Goal: Task Accomplishment & Management: Manage account settings

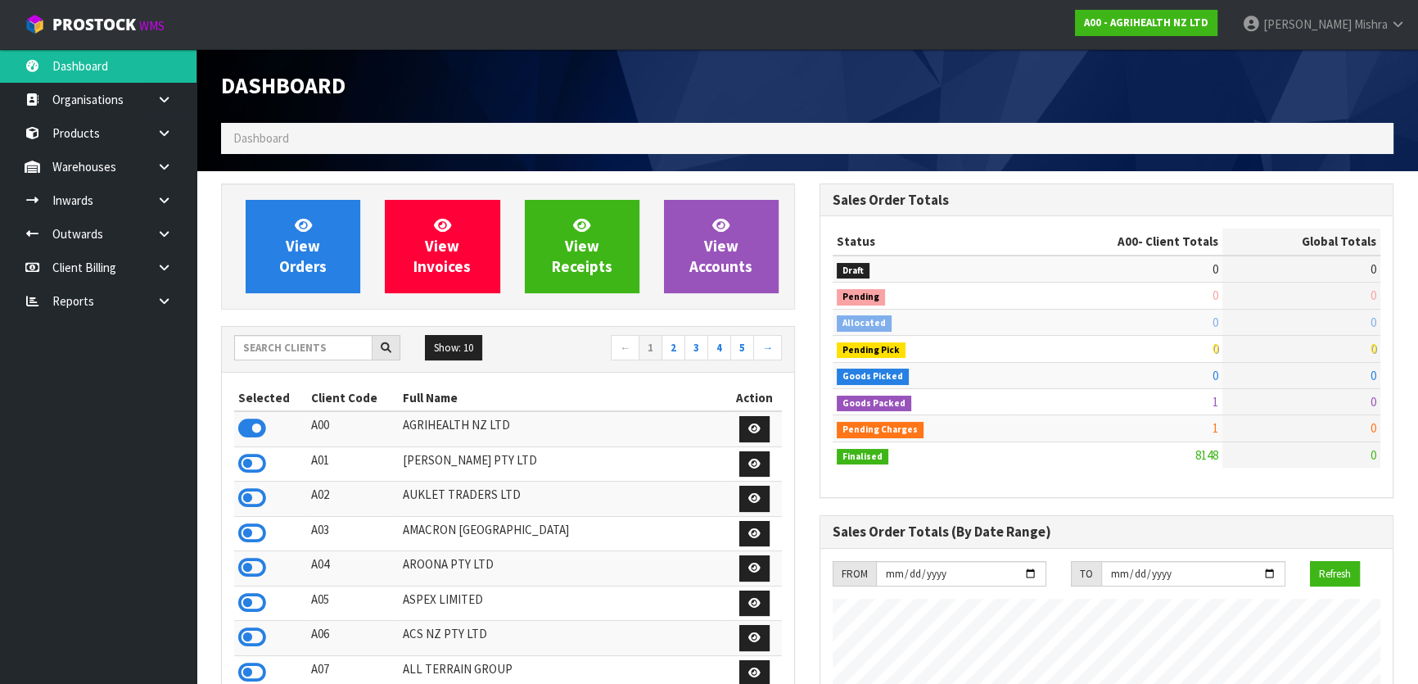
scroll to position [1238, 598]
click at [263, 346] on input "text" at bounding box center [303, 347] width 138 height 25
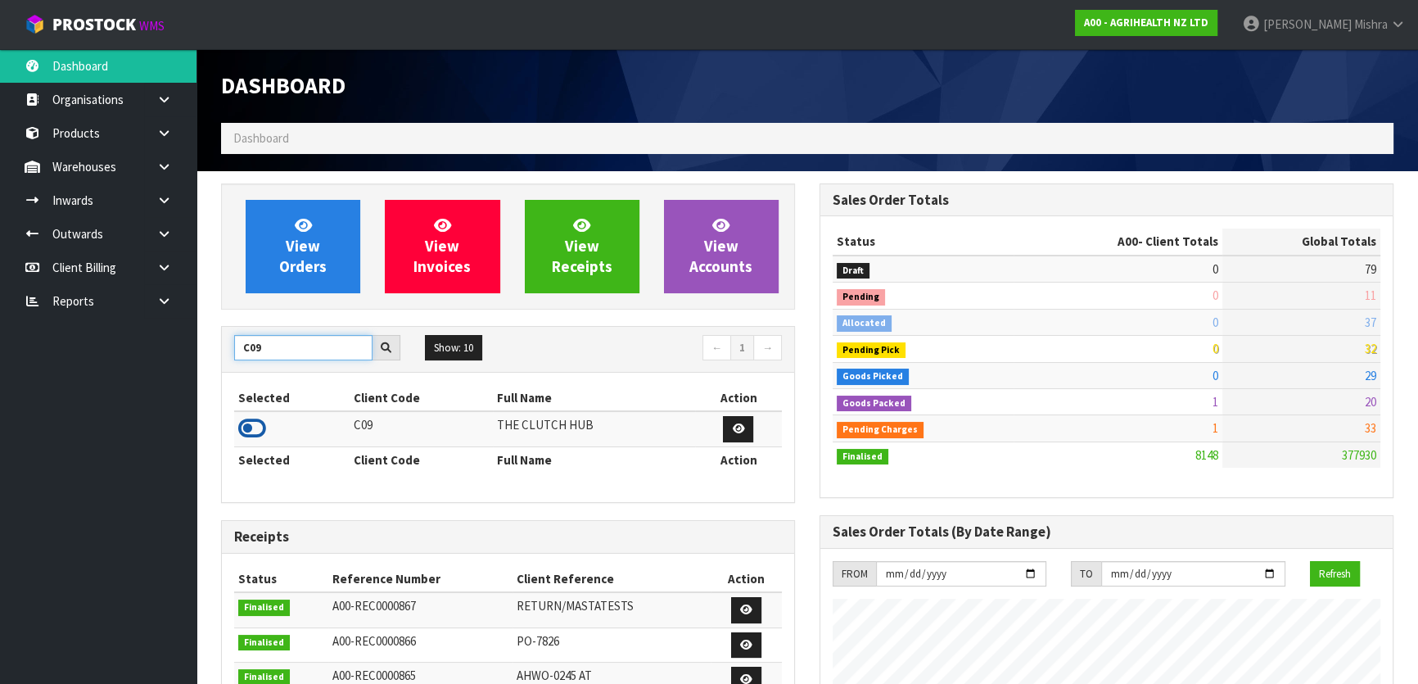
type input "C09"
drag, startPoint x: 248, startPoint y: 428, endPoint x: 278, endPoint y: 335, distance: 98.1
click at [248, 427] on icon at bounding box center [252, 428] width 28 height 25
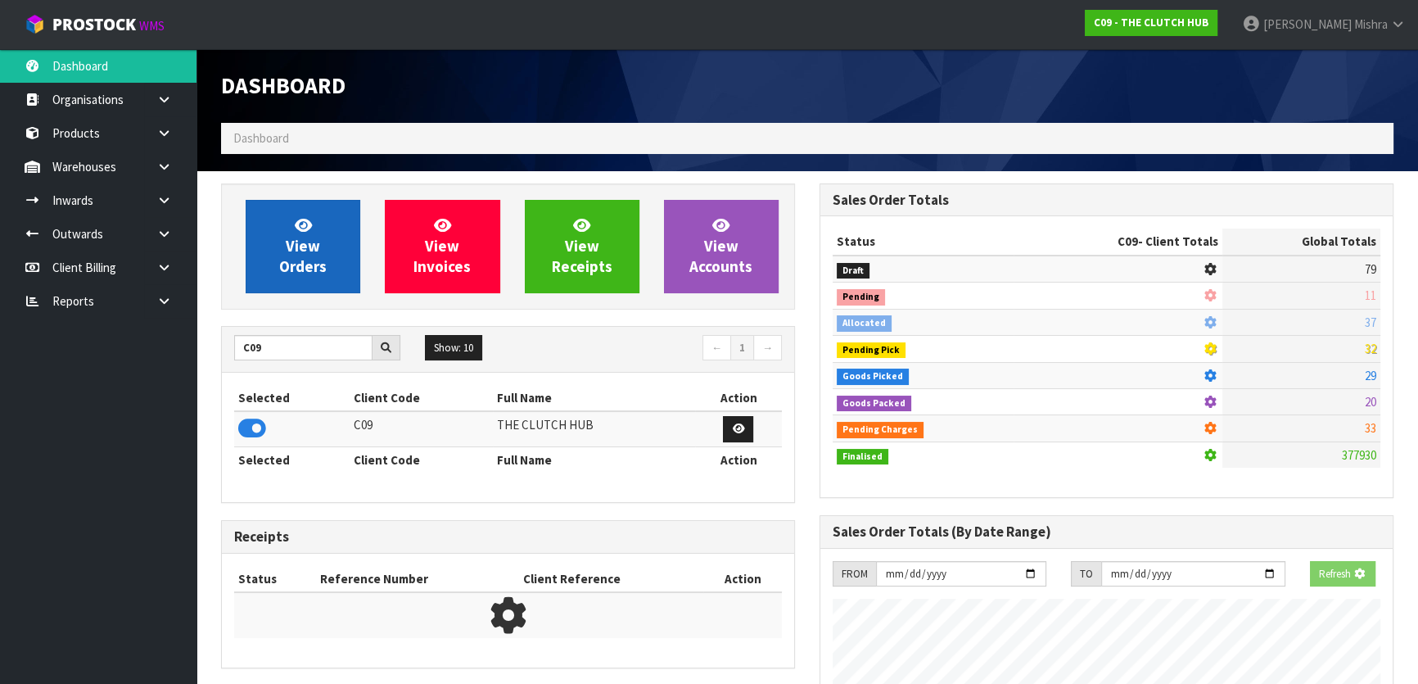
scroll to position [1019, 598]
click at [299, 237] on span "View Orders" at bounding box center [302, 245] width 47 height 61
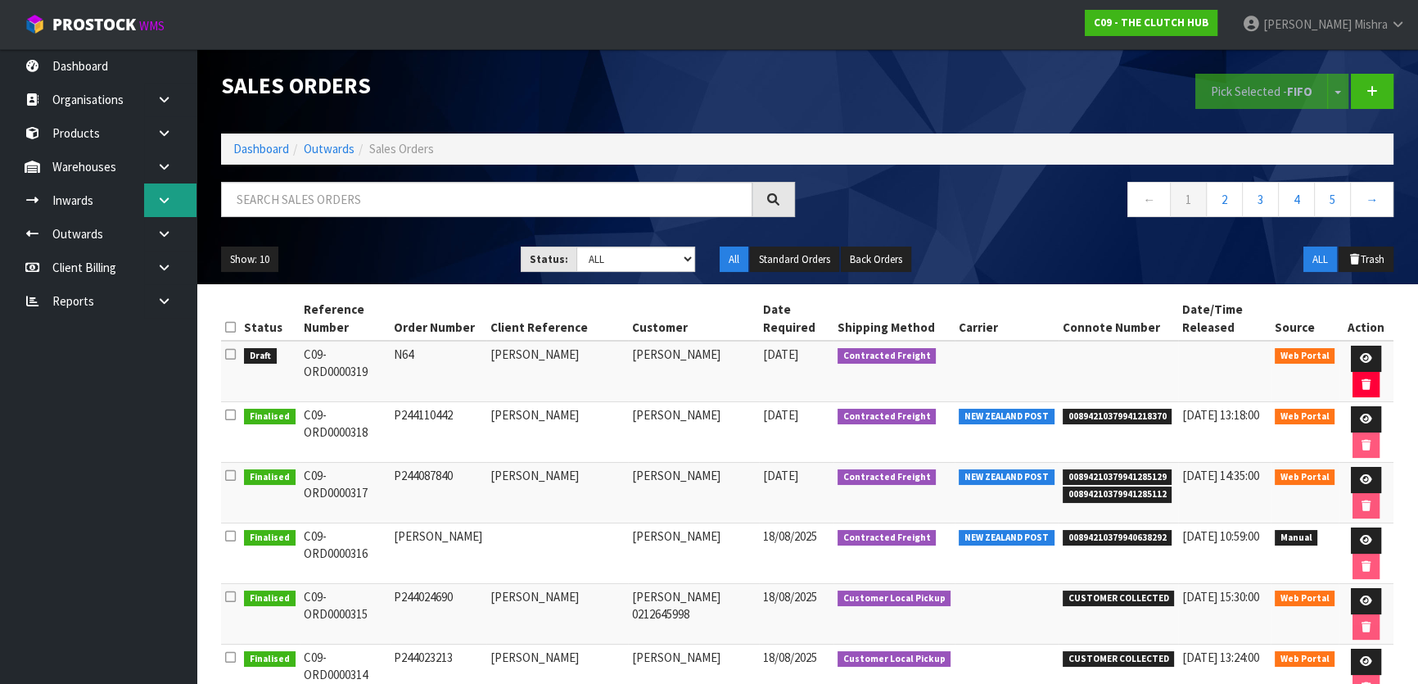
click at [144, 210] on link at bounding box center [170, 200] width 52 height 34
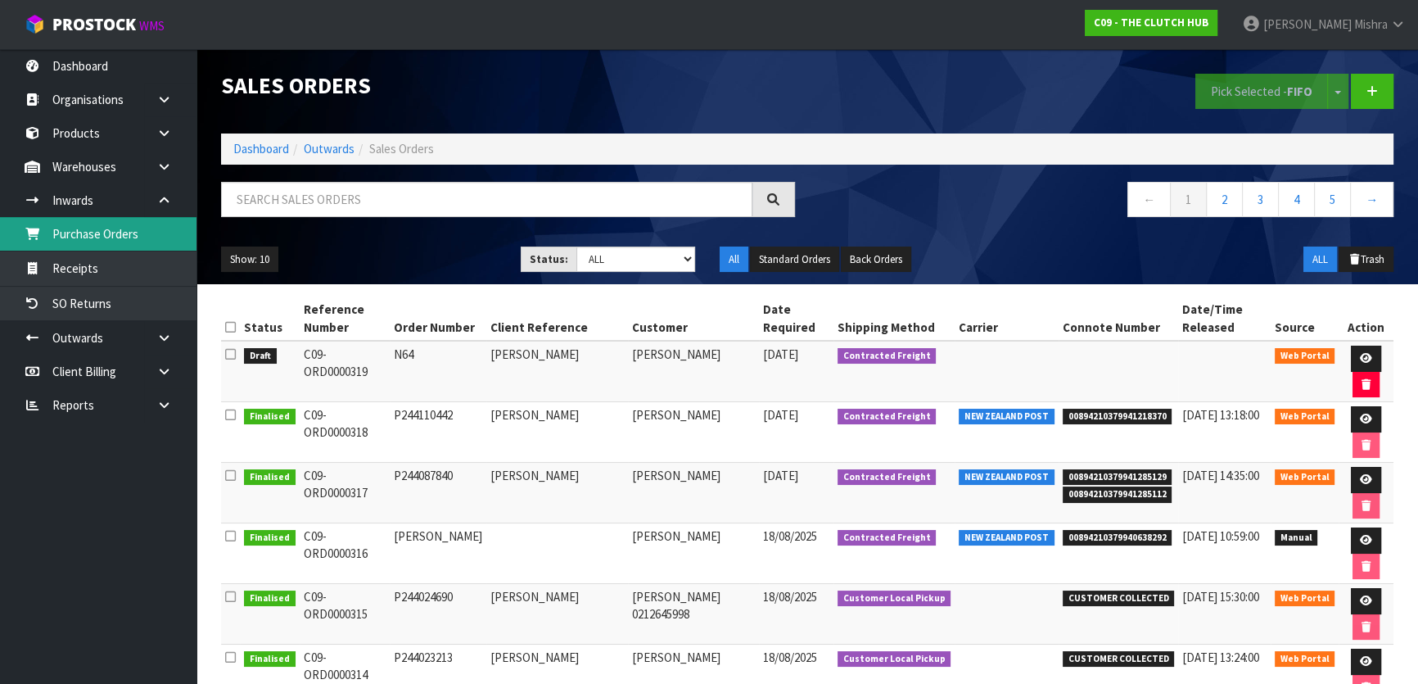
click at [147, 238] on link "Purchase Orders" at bounding box center [98, 234] width 196 height 34
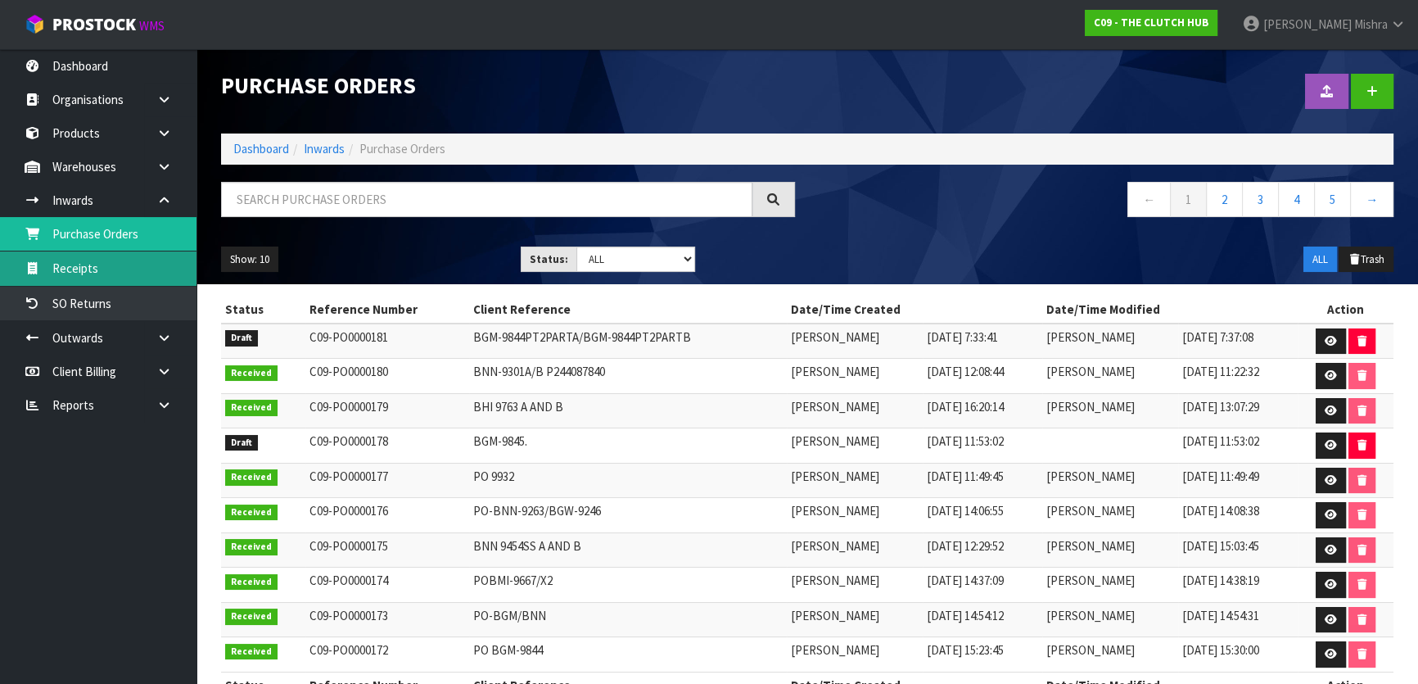
click at [103, 262] on link "Receipts" at bounding box center [98, 268] width 196 height 34
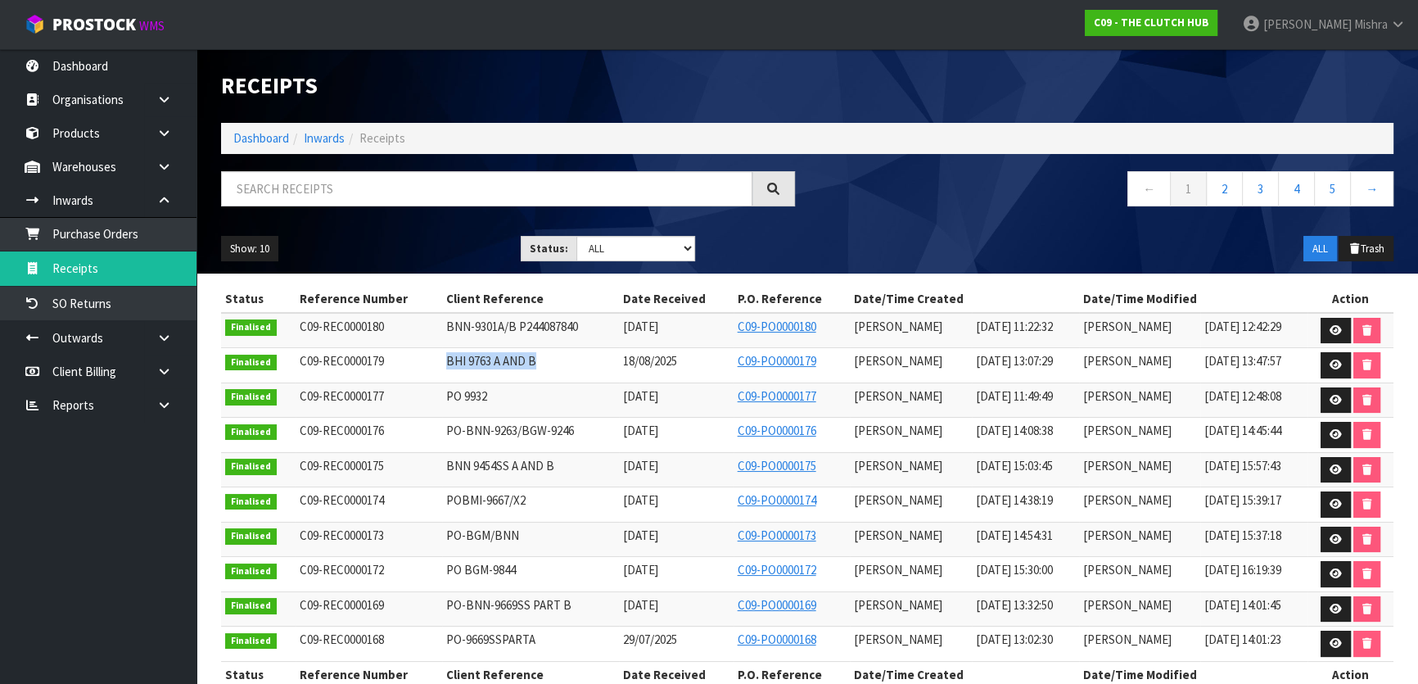
drag, startPoint x: 529, startPoint y: 359, endPoint x: 425, endPoint y: 351, distance: 104.2
click at [442, 351] on td "BHI 9763 A AND B" at bounding box center [530, 365] width 176 height 35
copy span "BHI 9763 A AND B"
click at [268, 151] on ol "Dashboard Inwards Receipts" at bounding box center [807, 138] width 1172 height 30
click at [270, 141] on link "Dashboard" at bounding box center [261, 138] width 56 height 16
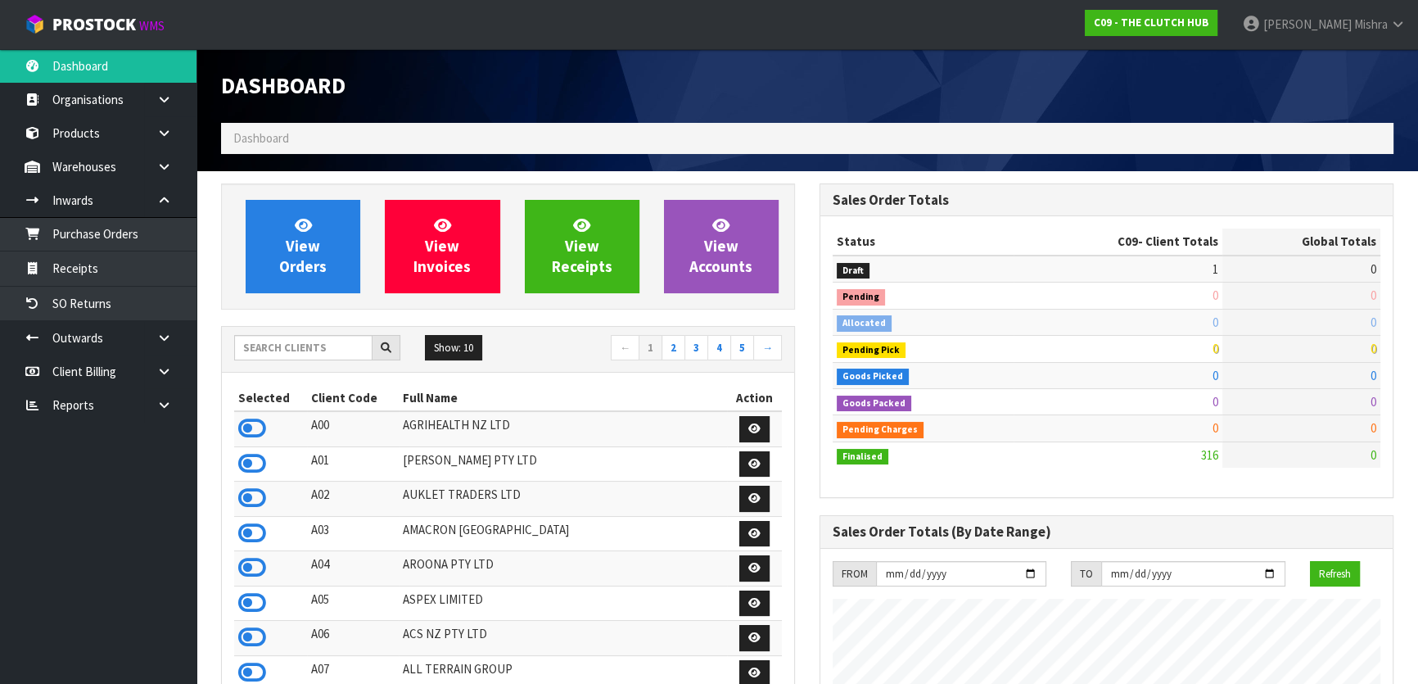
scroll to position [1238, 598]
drag, startPoint x: 278, startPoint y: 341, endPoint x: 279, endPoint y: 332, distance: 10.0
click at [278, 340] on input "text" at bounding box center [303, 347] width 138 height 25
type input "A13"
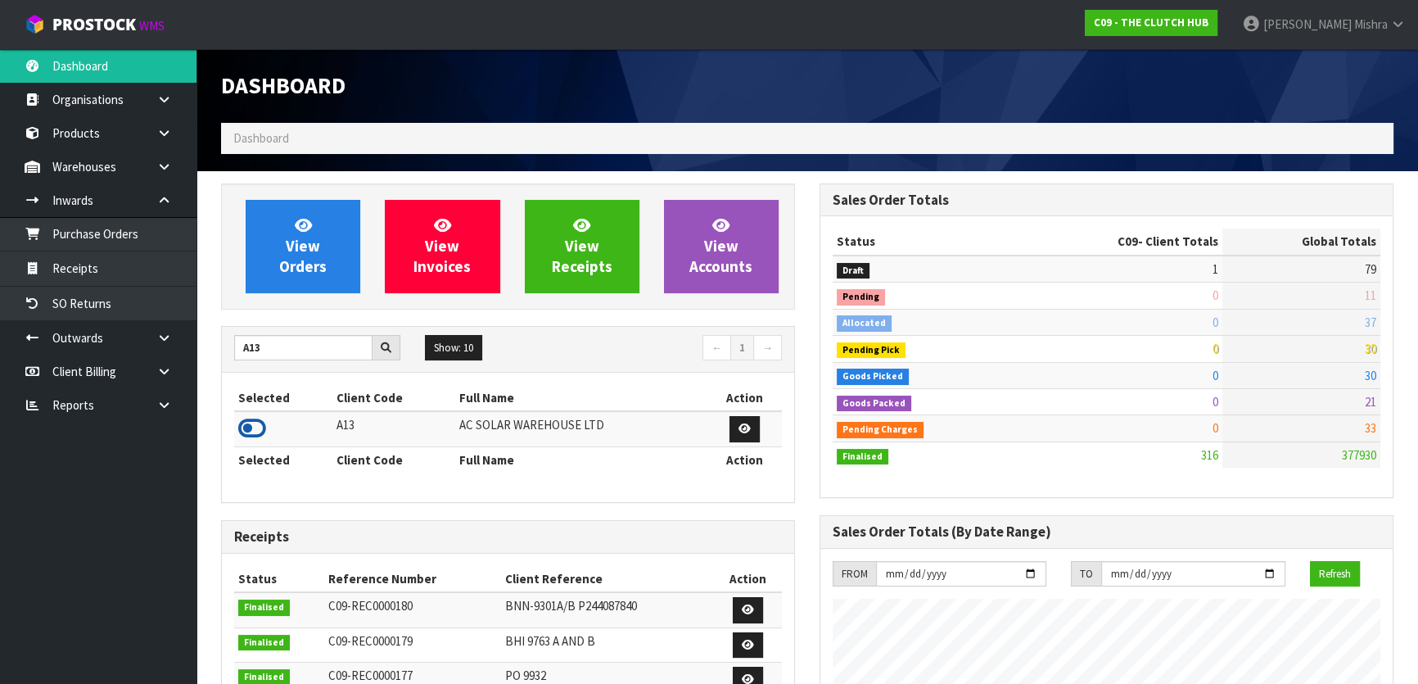
click at [244, 429] on icon at bounding box center [252, 428] width 28 height 25
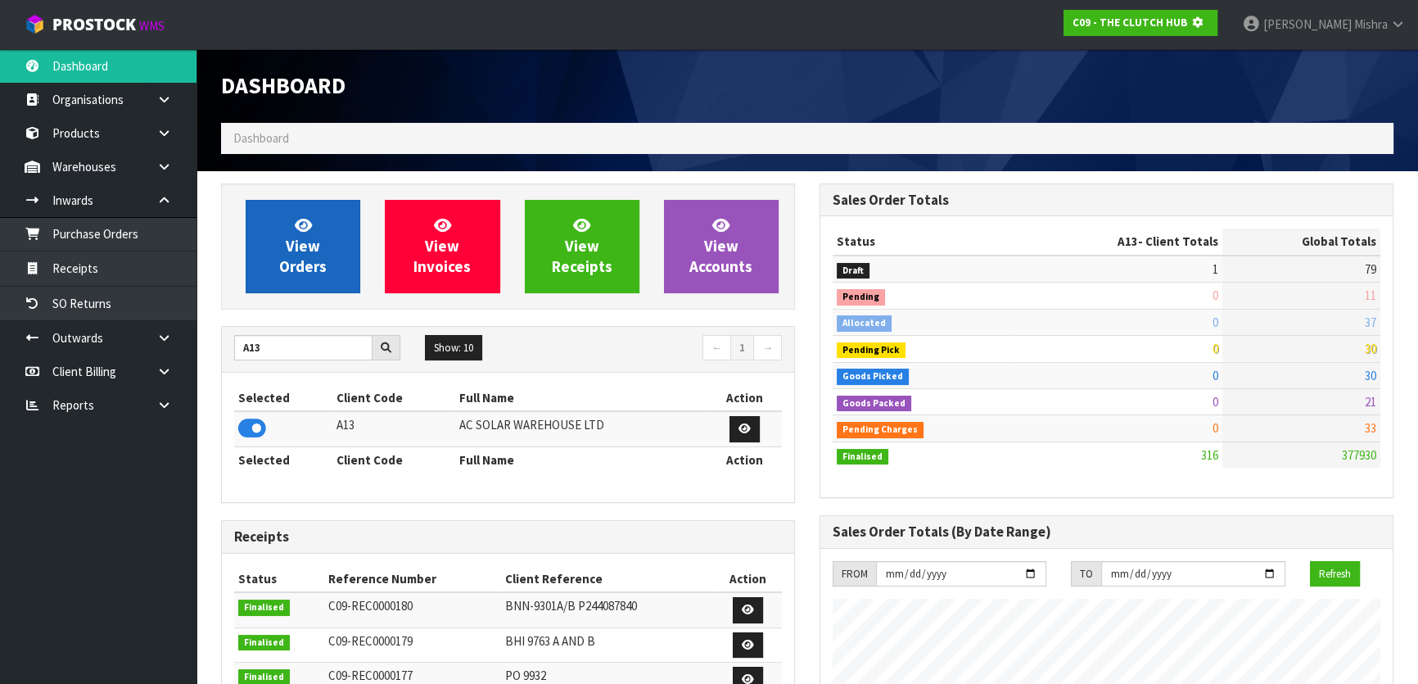
scroll to position [1019, 598]
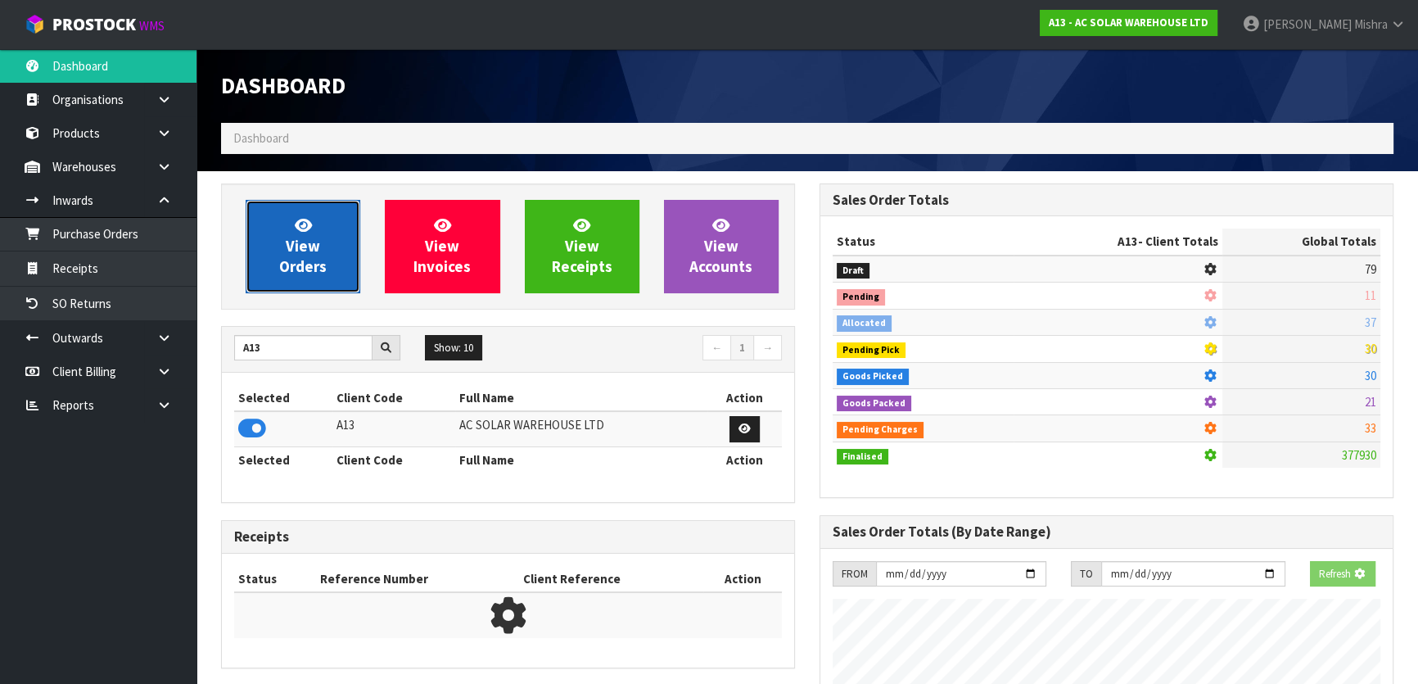
click at [287, 236] on span "View Orders" at bounding box center [302, 245] width 47 height 61
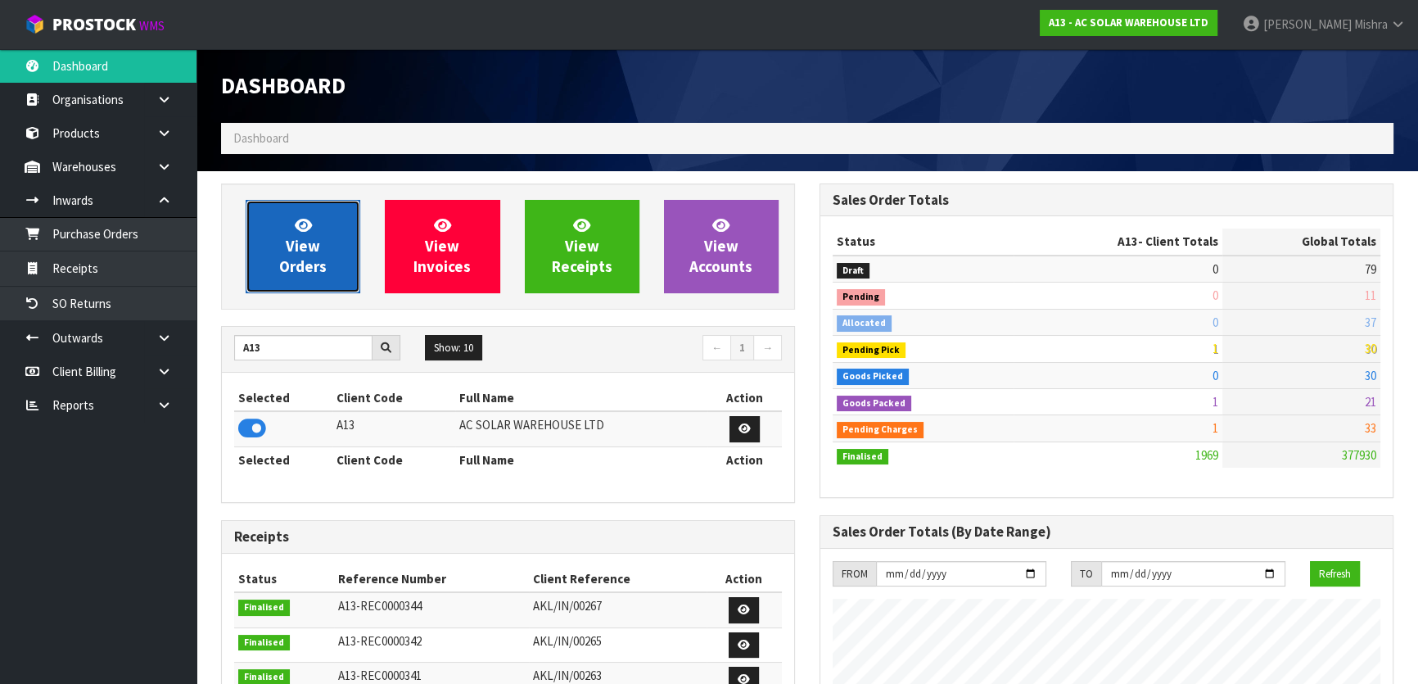
scroll to position [1343, 598]
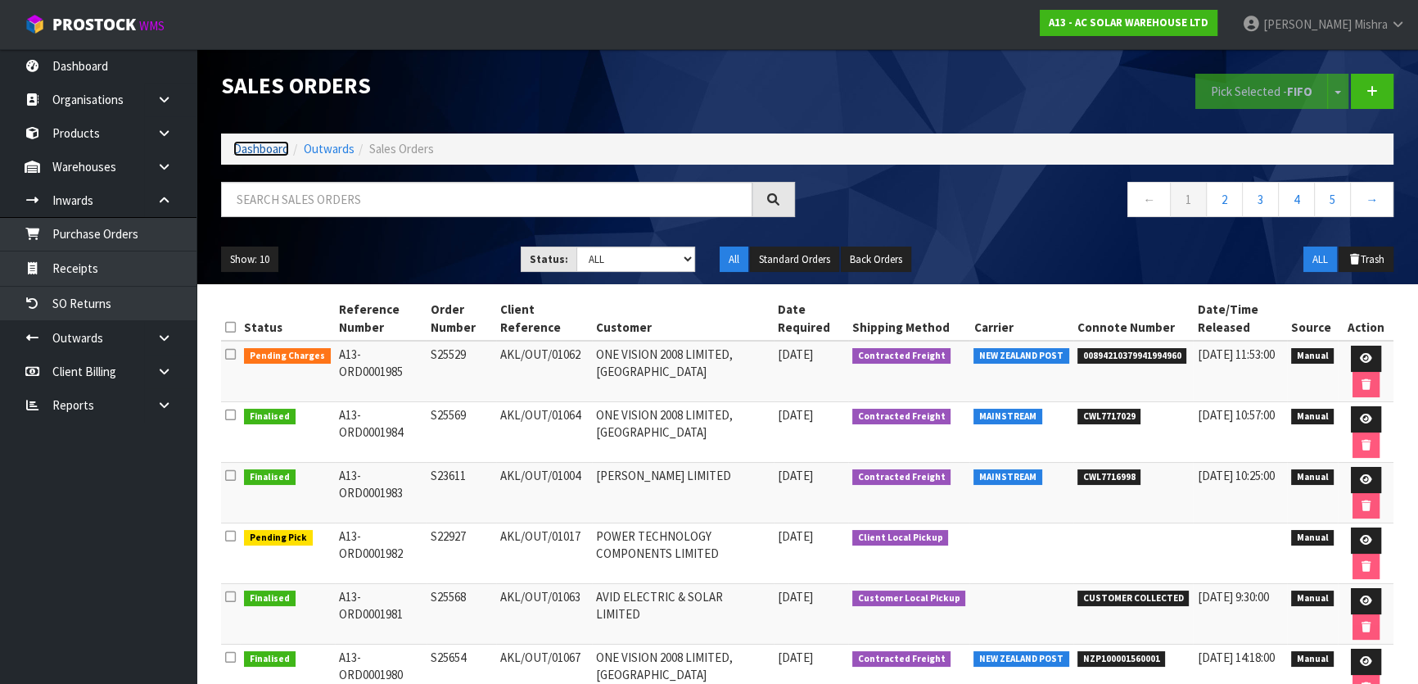
click at [245, 156] on link "Dashboard" at bounding box center [261, 149] width 56 height 16
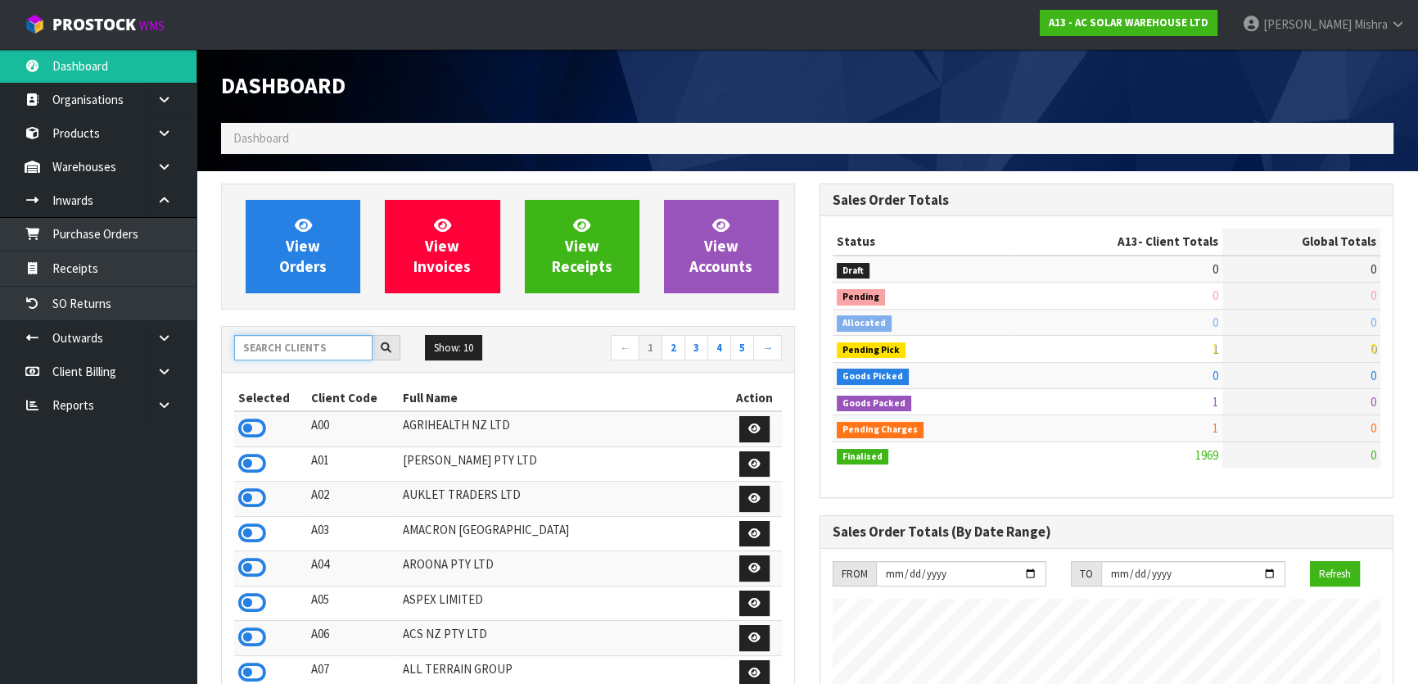
scroll to position [1378, 598]
click at [282, 339] on input "text" at bounding box center [303, 347] width 138 height 25
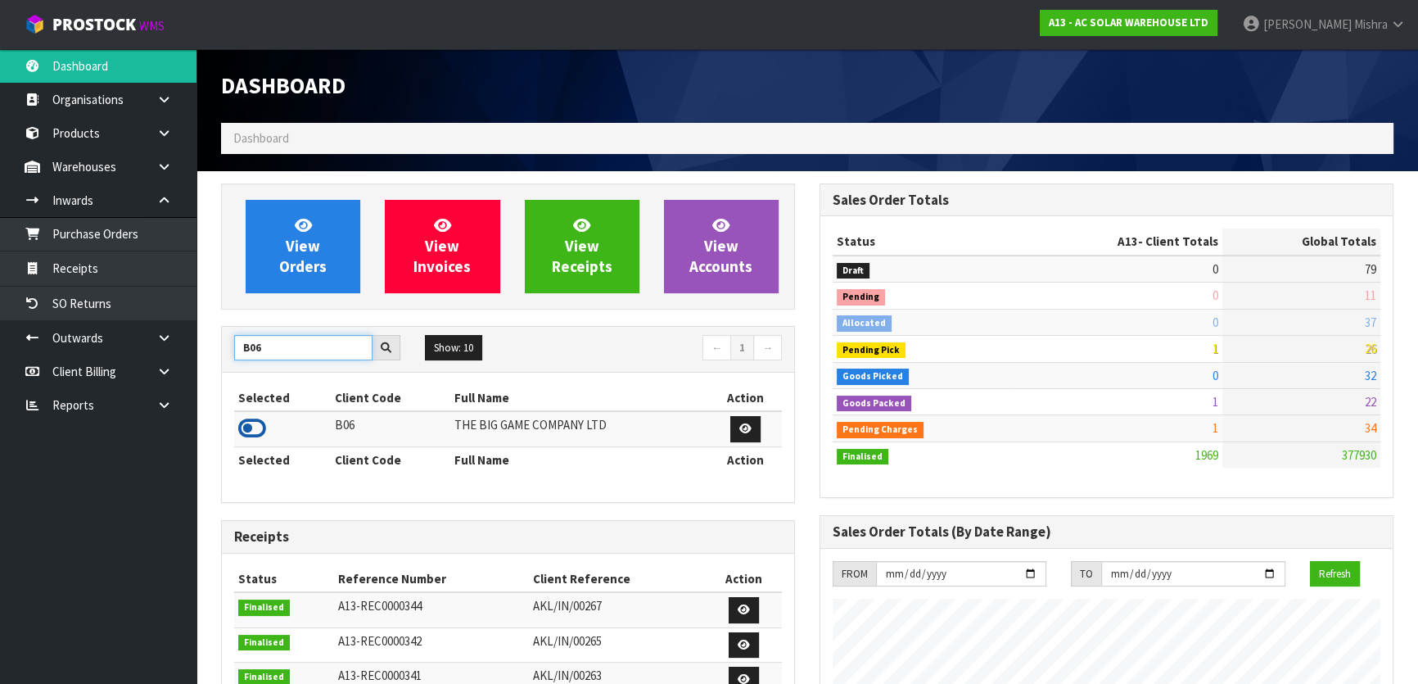
type input "B06"
click at [254, 431] on icon at bounding box center [252, 428] width 28 height 25
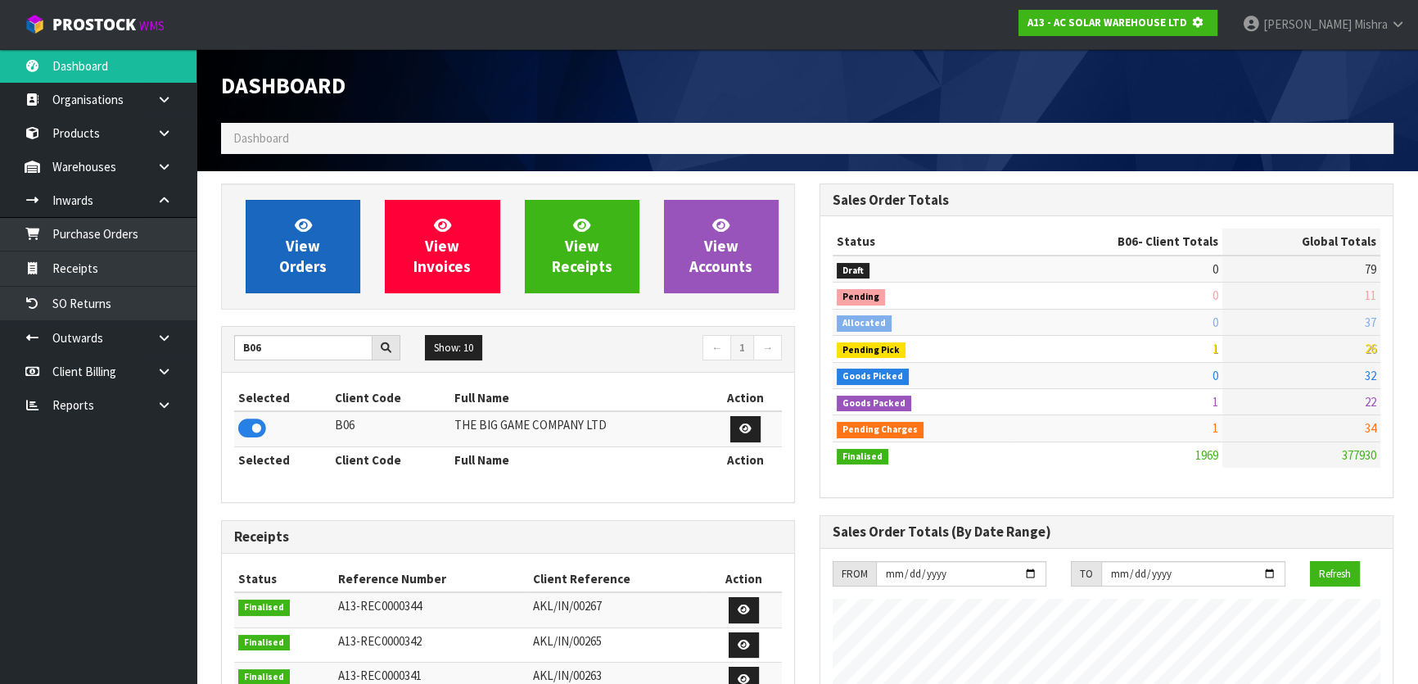
scroll to position [1019, 598]
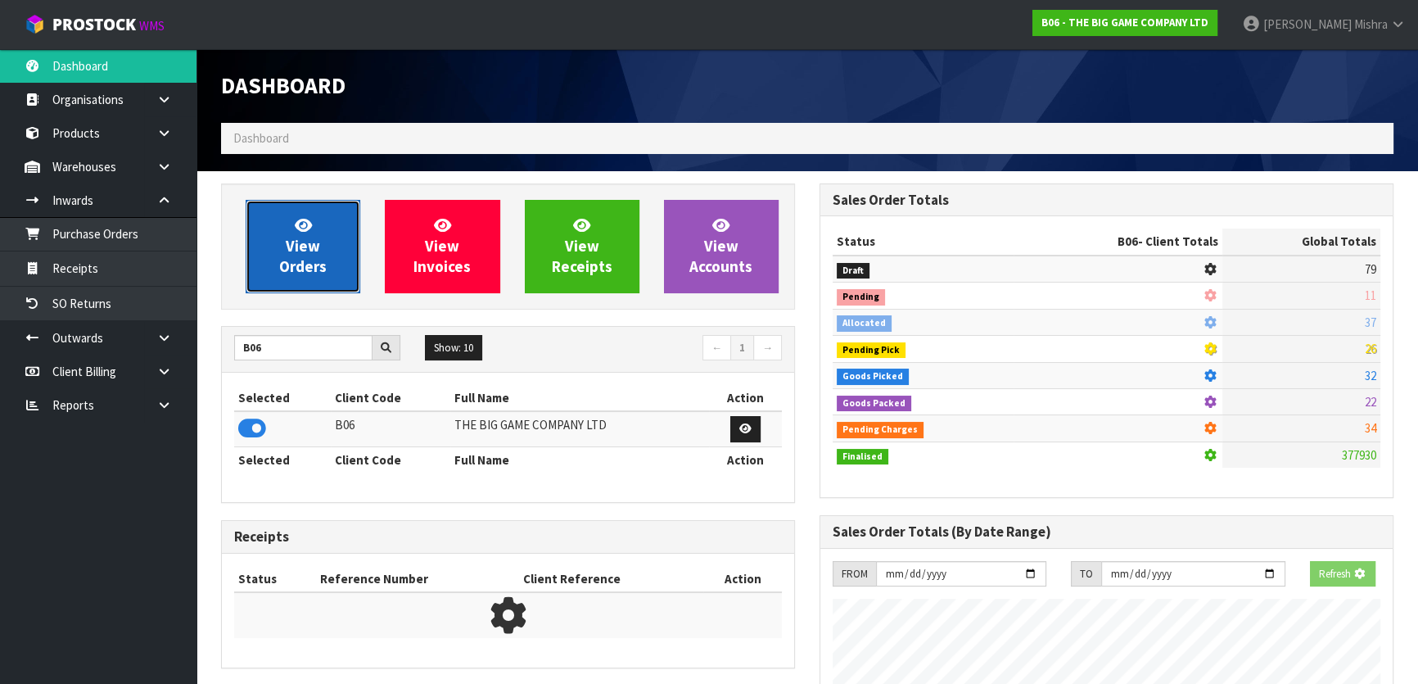
click at [276, 231] on link "View Orders" at bounding box center [303, 246] width 115 height 93
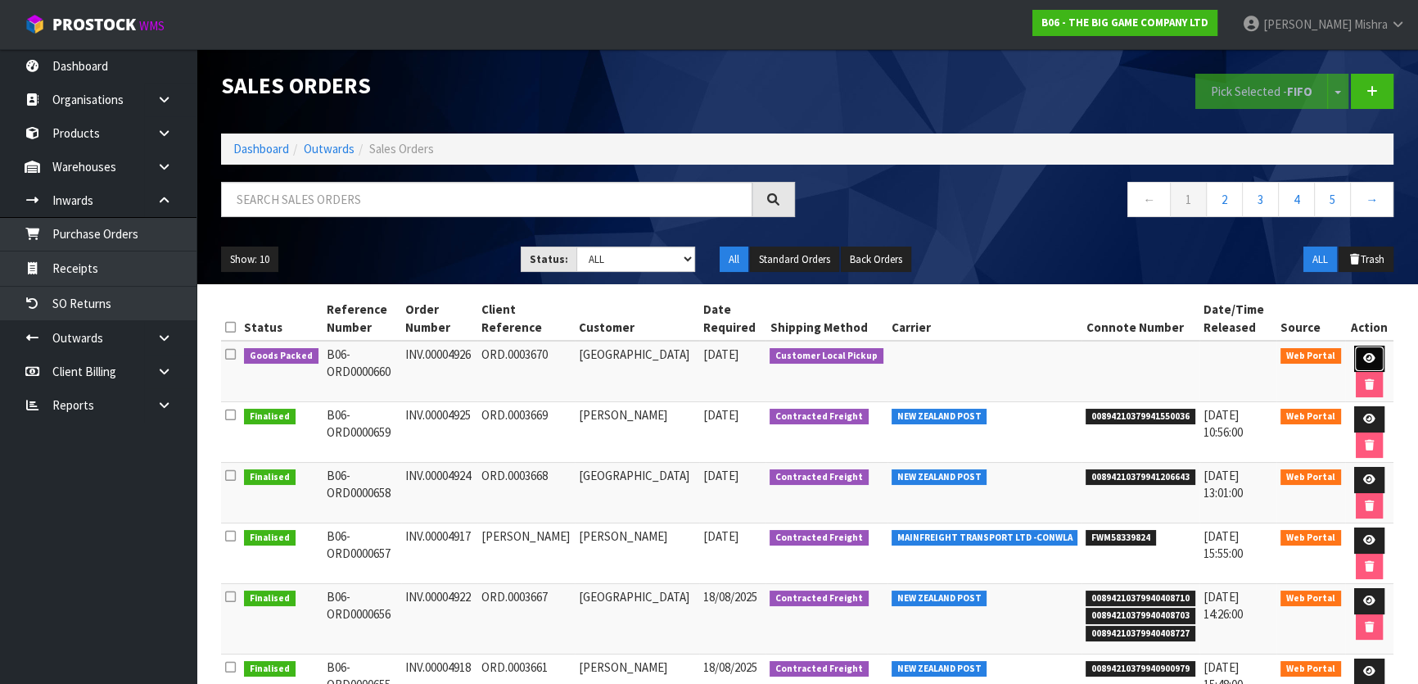
click at [1369, 360] on icon at bounding box center [1369, 358] width 12 height 11
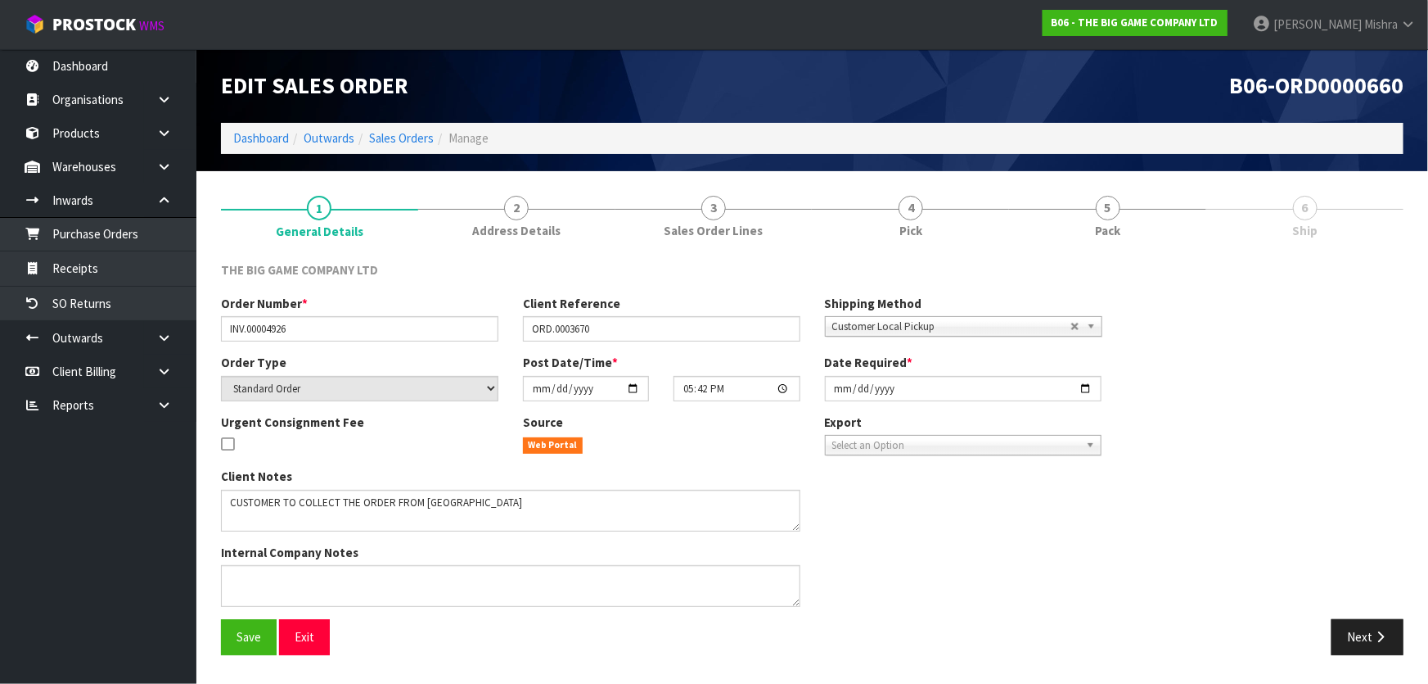
drag, startPoint x: 1121, startPoint y: 232, endPoint x: 1117, endPoint y: 277, distance: 45.1
click at [1121, 237] on span "Pack" at bounding box center [1107, 230] width 25 height 17
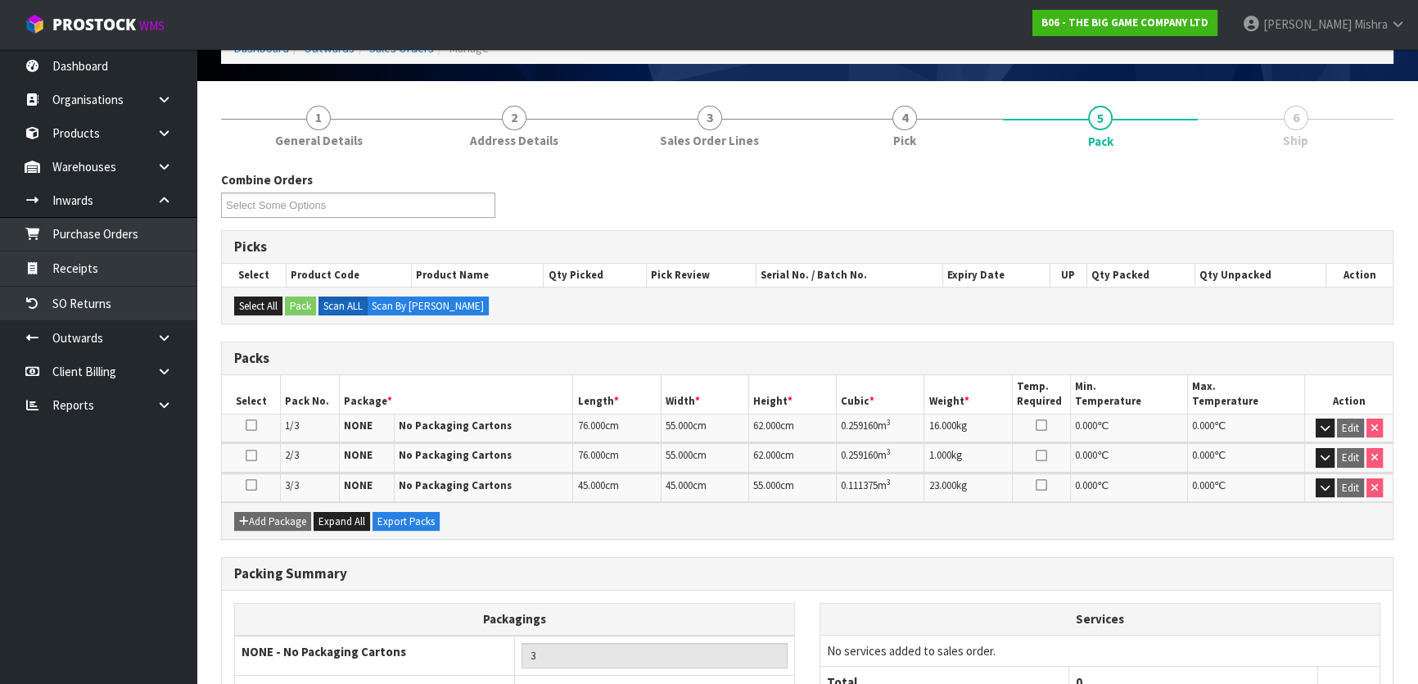
scroll to position [216, 0]
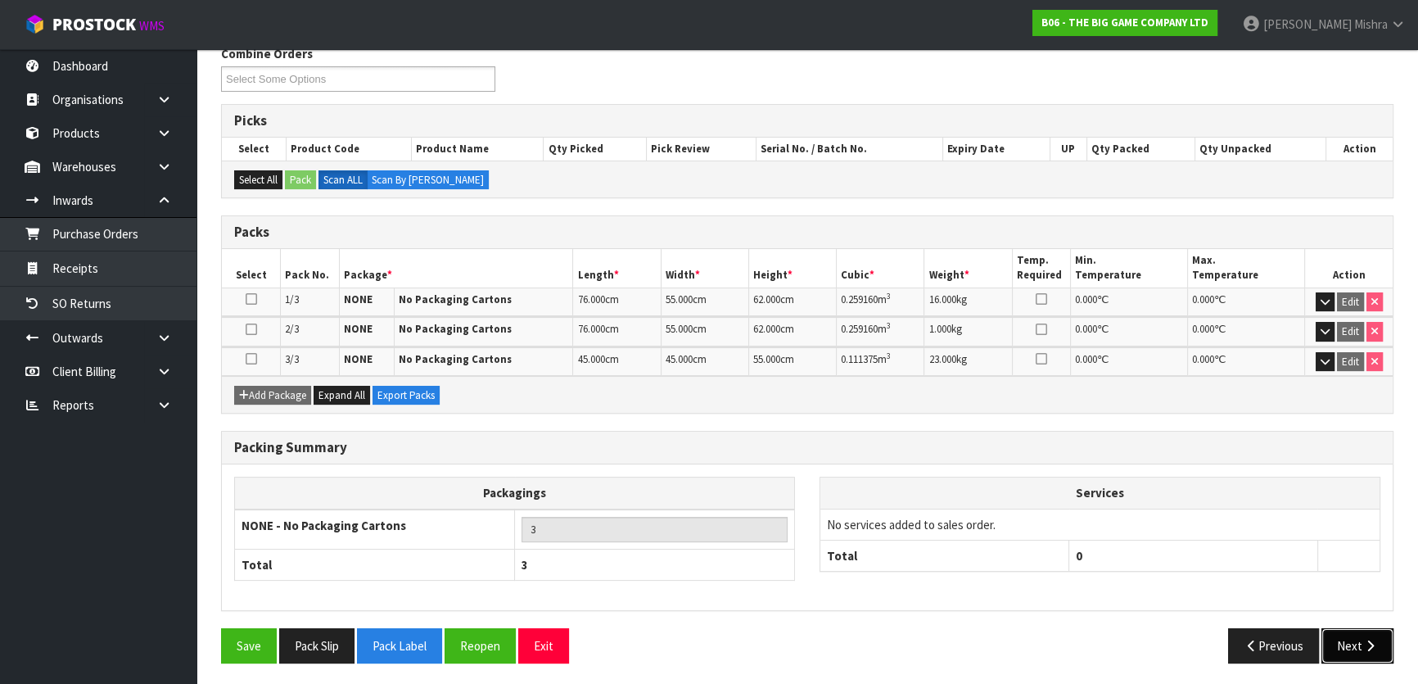
click at [1371, 644] on icon "button" at bounding box center [1370, 645] width 16 height 12
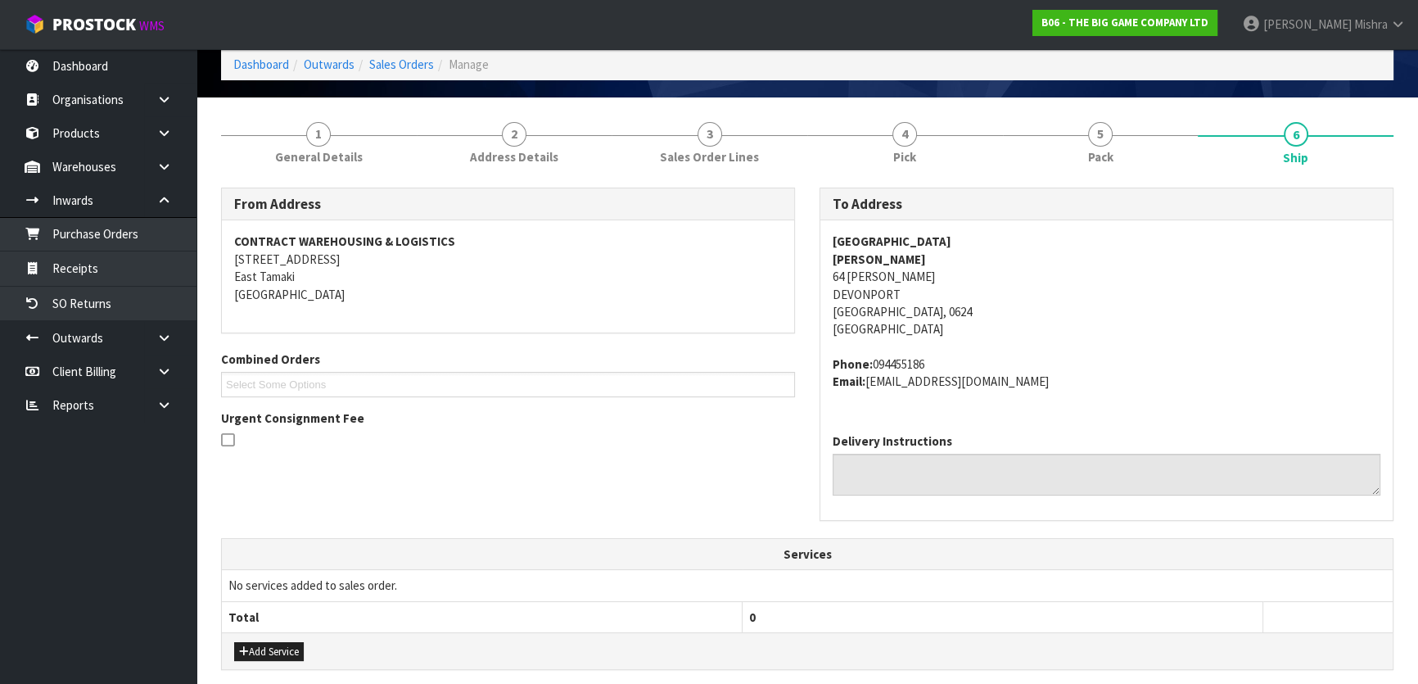
scroll to position [297, 0]
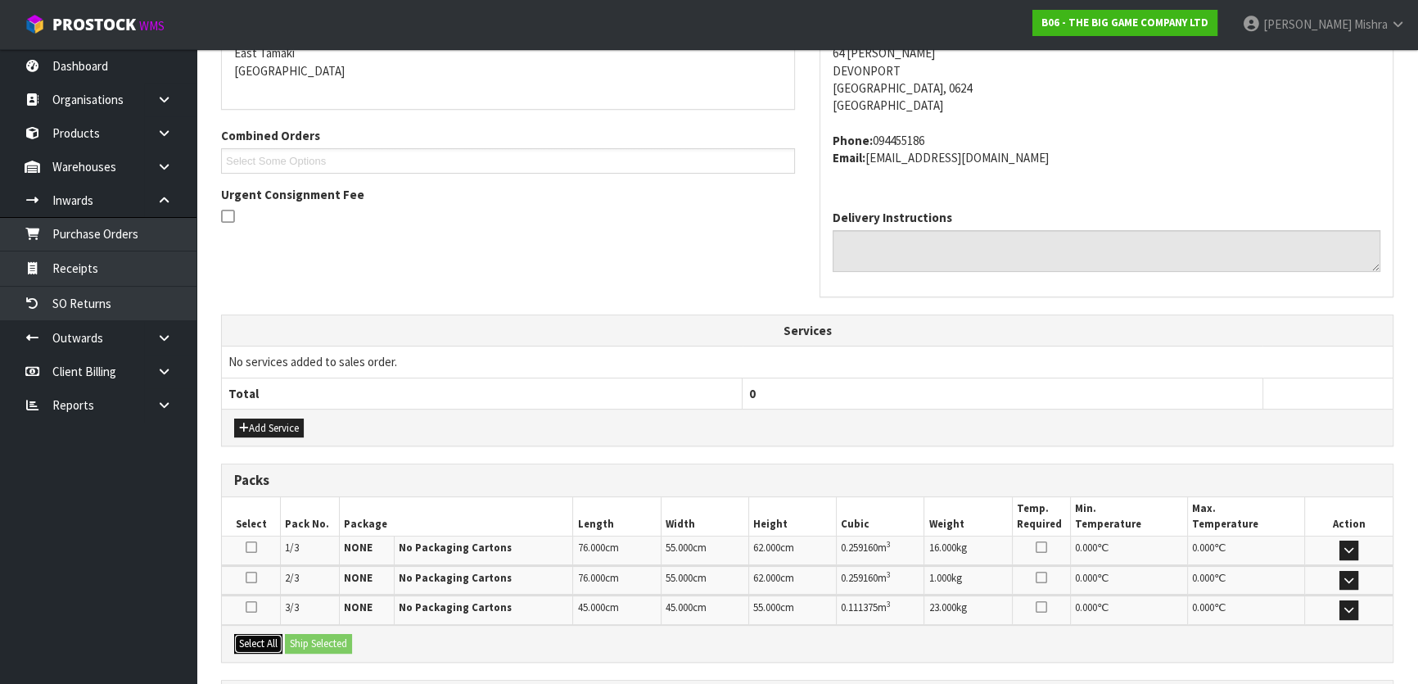
drag, startPoint x: 252, startPoint y: 639, endPoint x: 323, endPoint y: 637, distance: 71.2
click at [262, 638] on button "Select All" at bounding box center [258, 644] width 48 height 20
drag, startPoint x: 323, startPoint y: 637, endPoint x: 350, endPoint y: 646, distance: 27.7
click at [324, 637] on button "Ship Selected" at bounding box center [318, 644] width 67 height 20
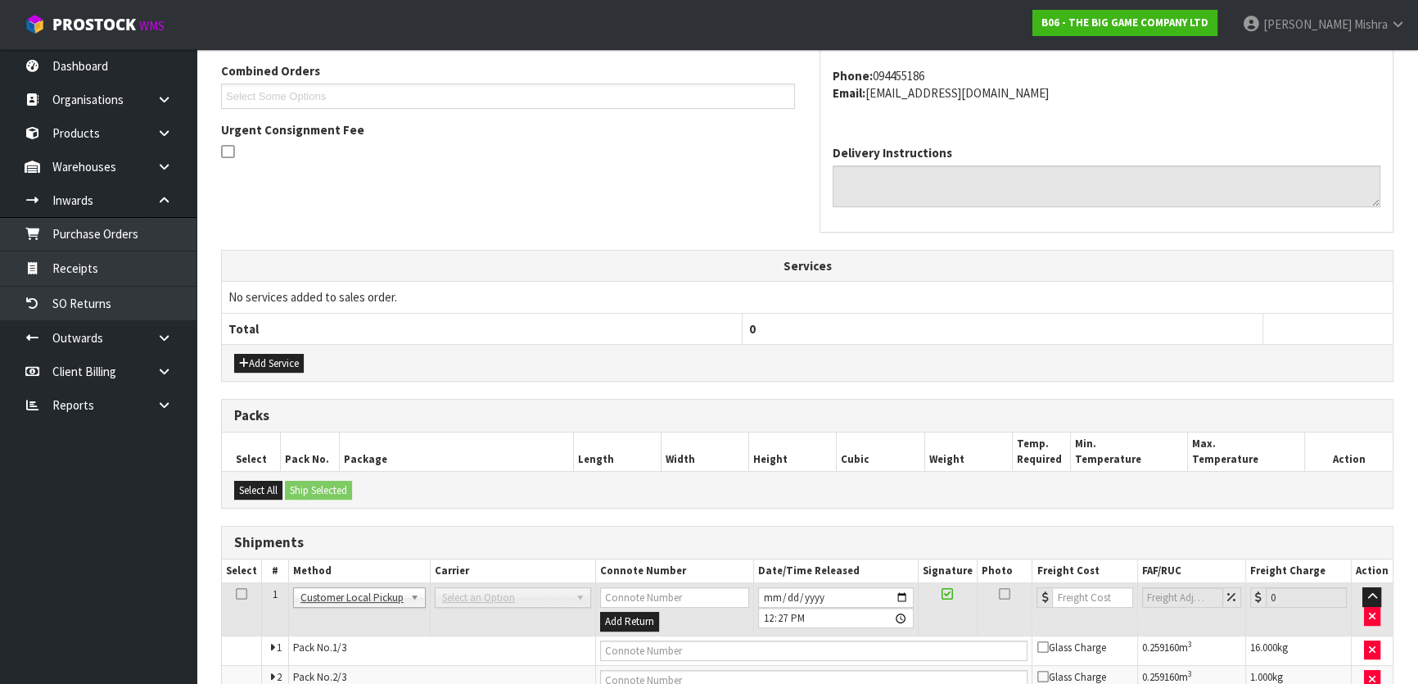
scroll to position [476, 0]
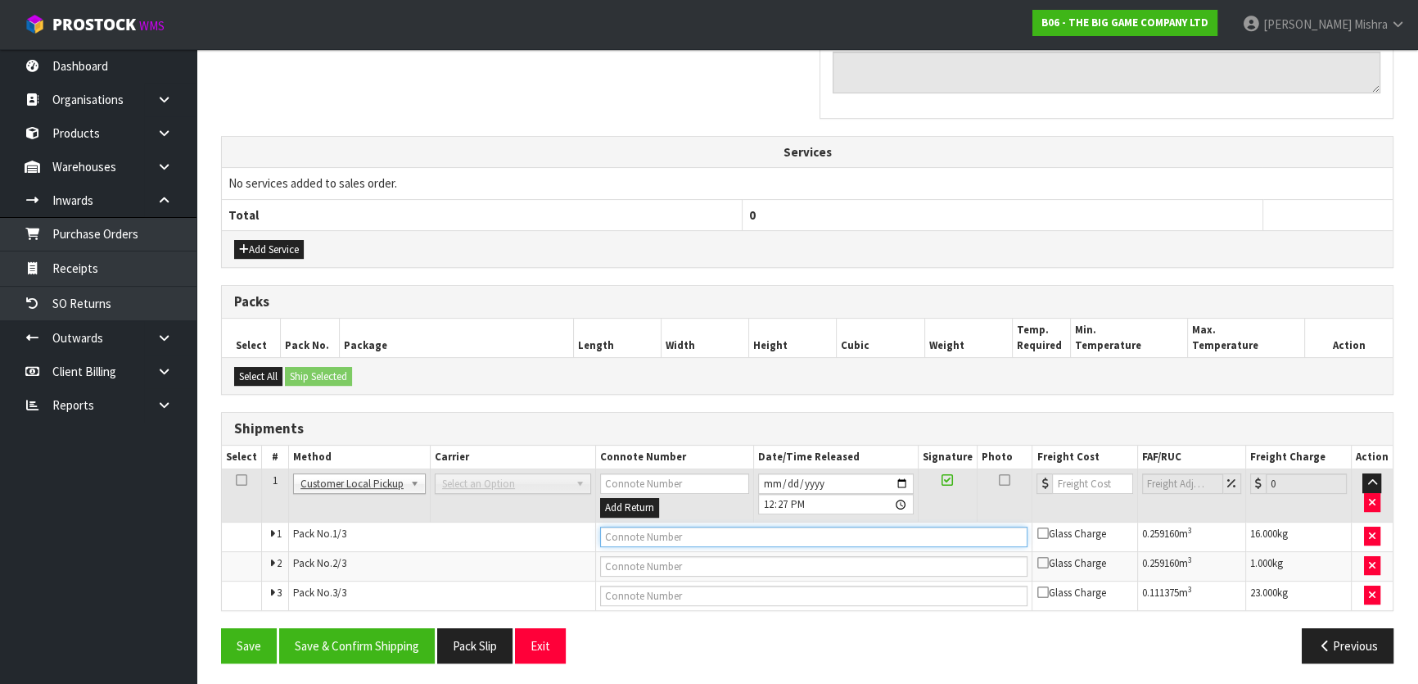
click at [614, 536] on input "text" at bounding box center [814, 536] width 428 height 20
type input "CUSTOMER COLLECTED"
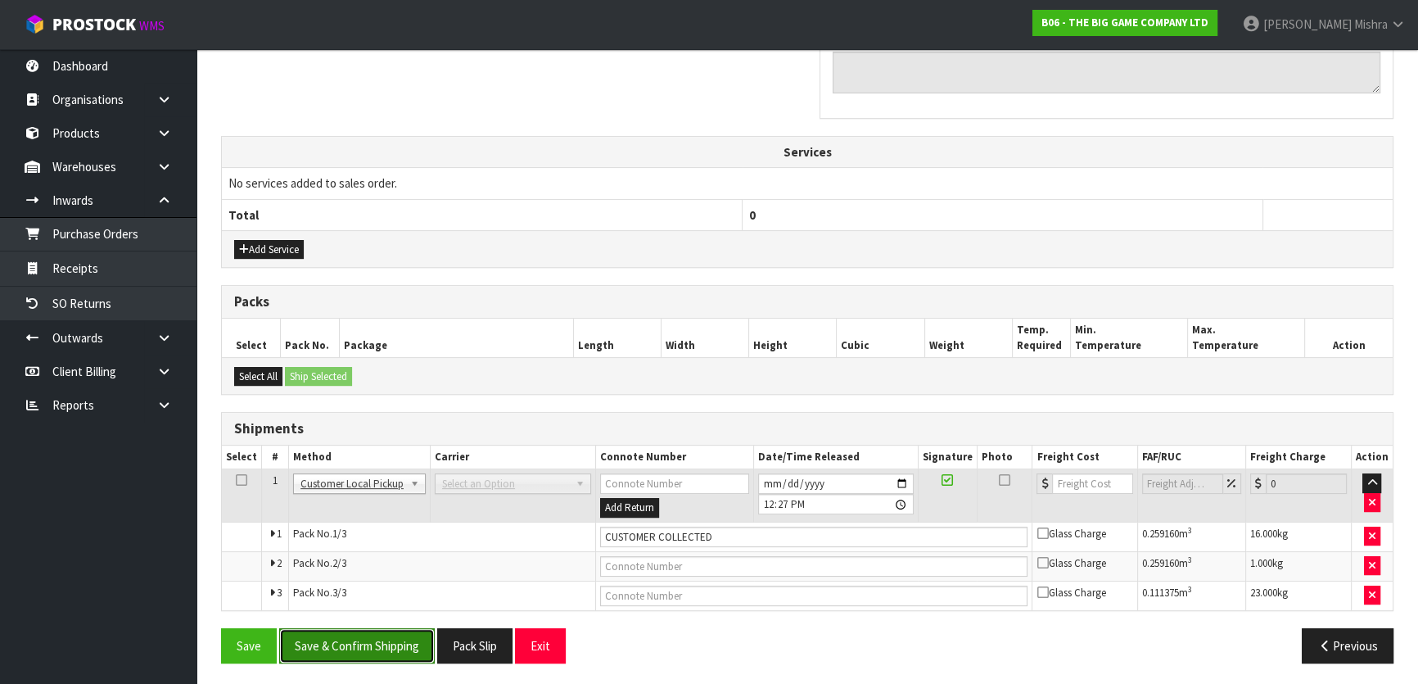
click at [399, 628] on button "Save & Confirm Shipping" at bounding box center [357, 645] width 156 height 35
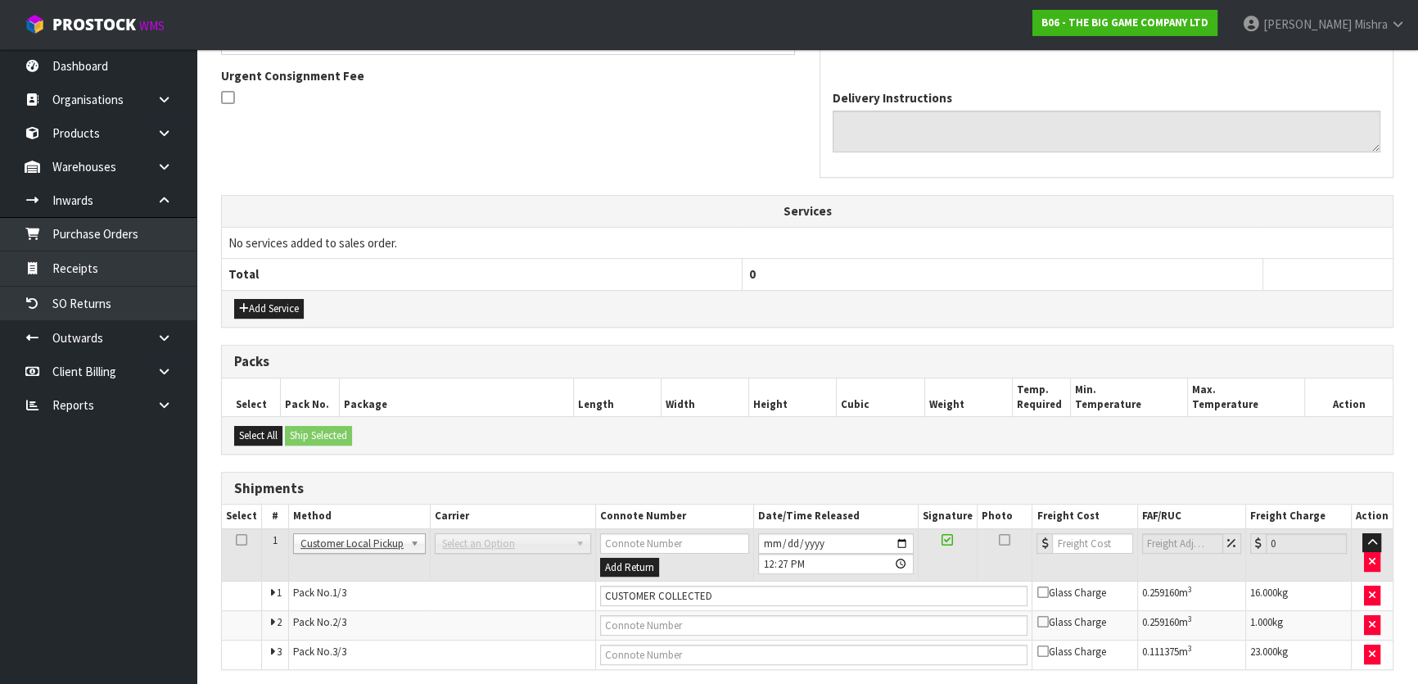
scroll to position [0, 0]
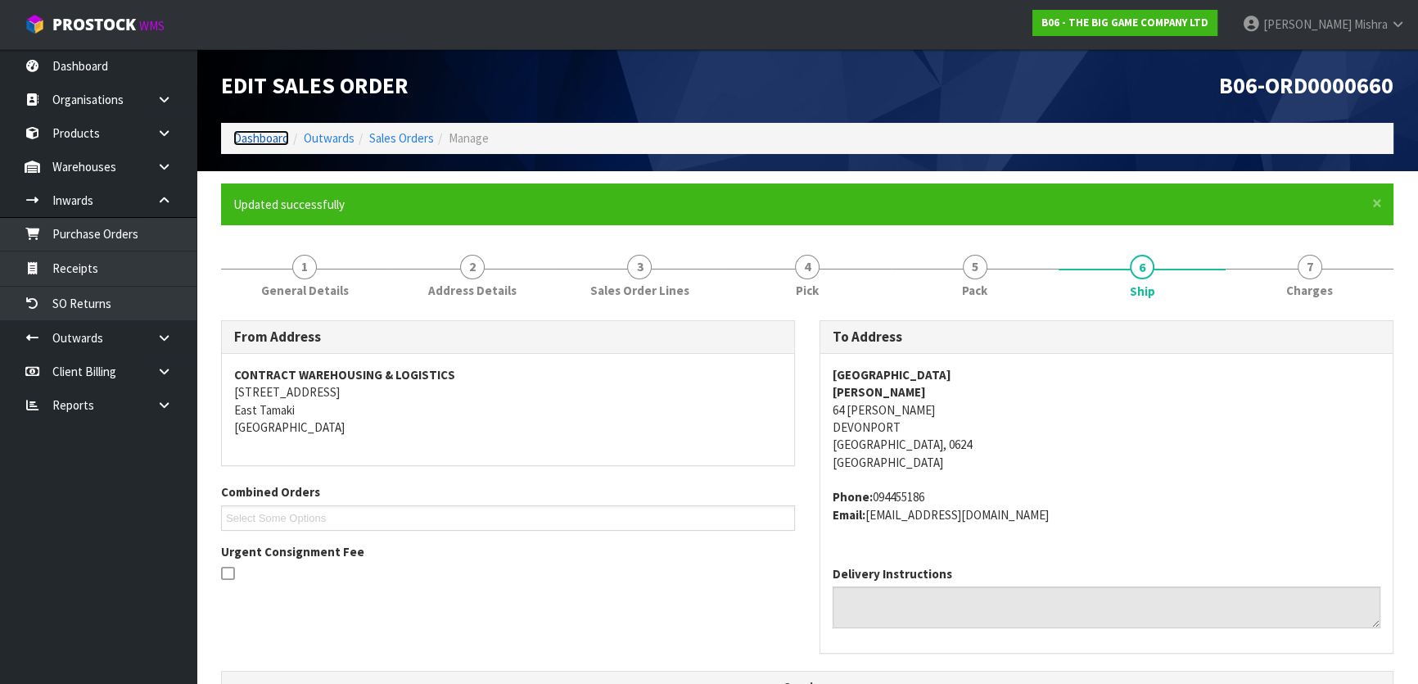
click at [237, 142] on link "Dashboard" at bounding box center [261, 138] width 56 height 16
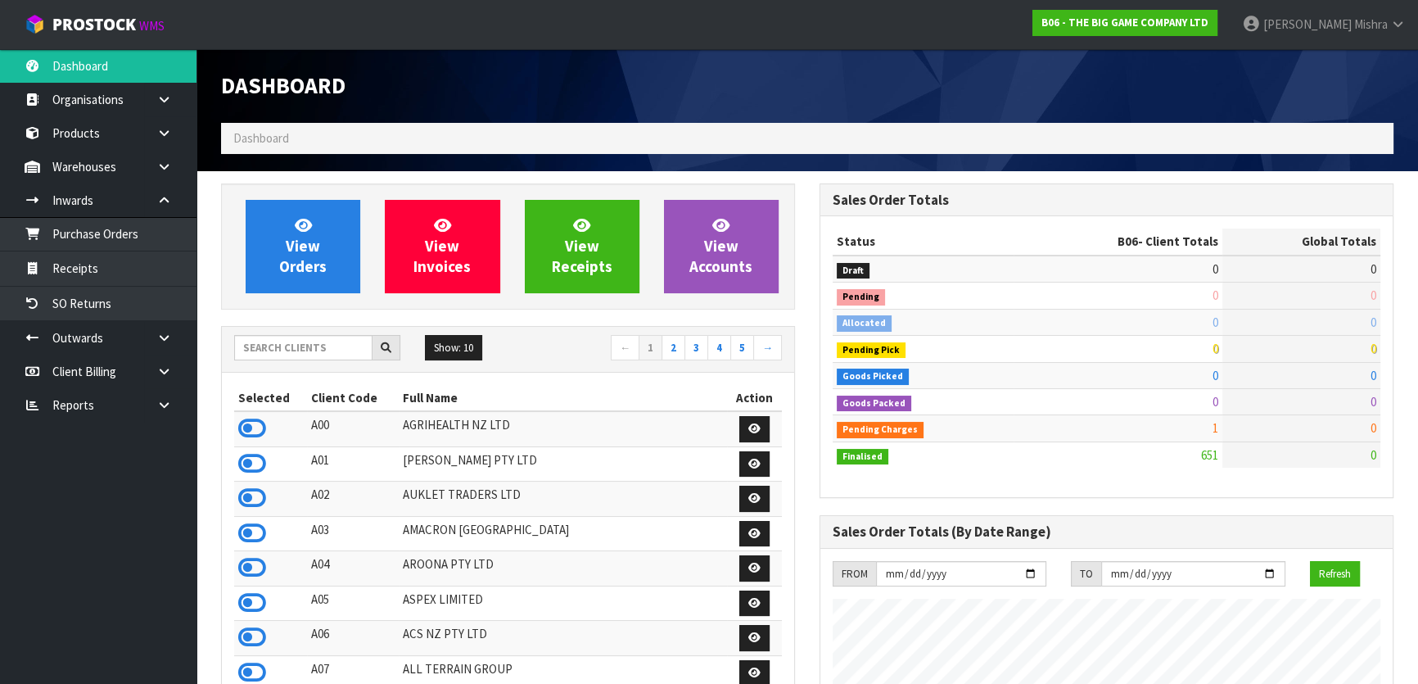
scroll to position [1238, 598]
click at [342, 351] on input "text" at bounding box center [303, 347] width 138 height 25
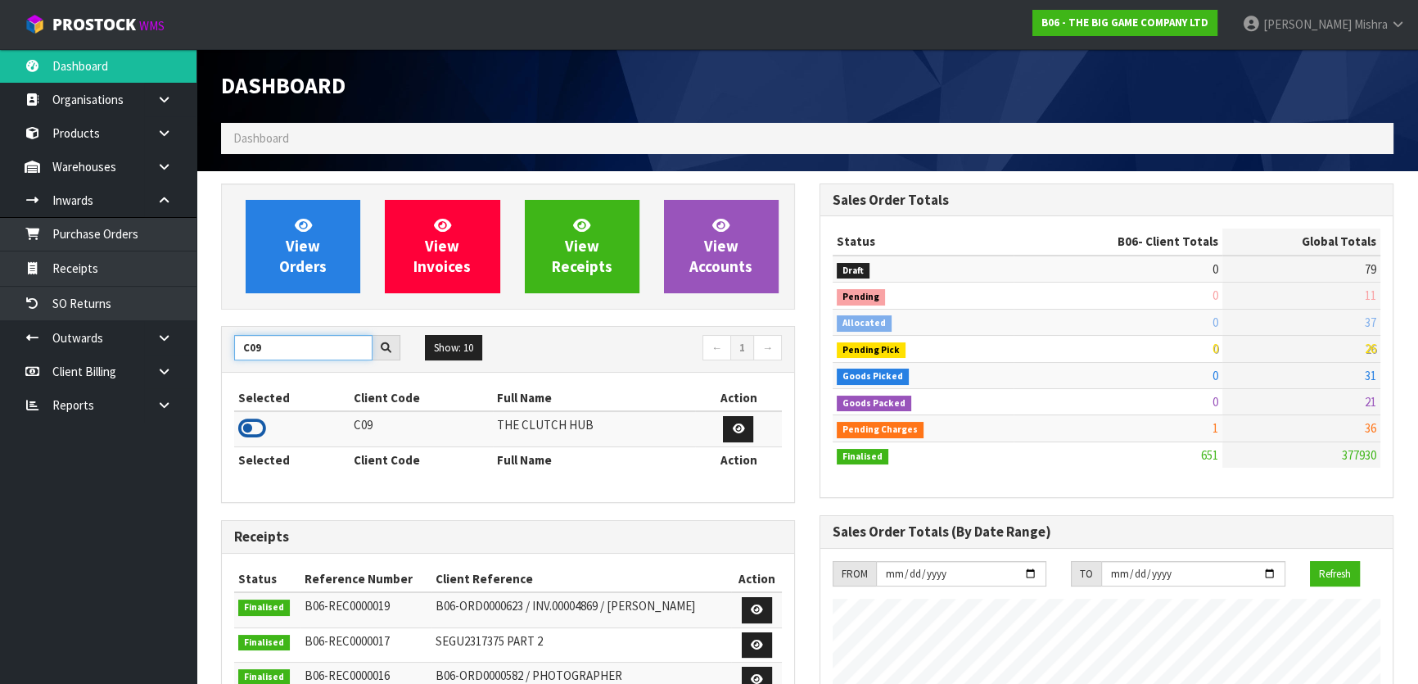
type input "C09"
click at [263, 428] on icon at bounding box center [252, 428] width 28 height 25
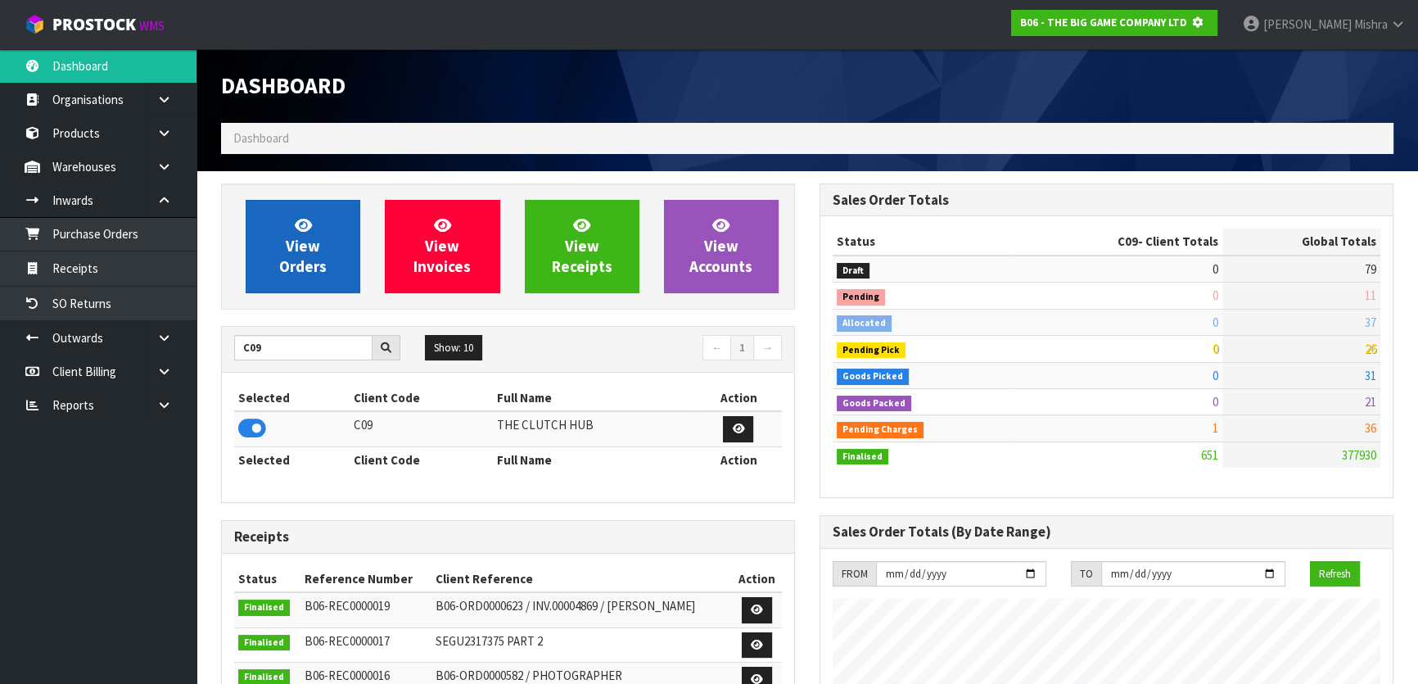
scroll to position [1019, 598]
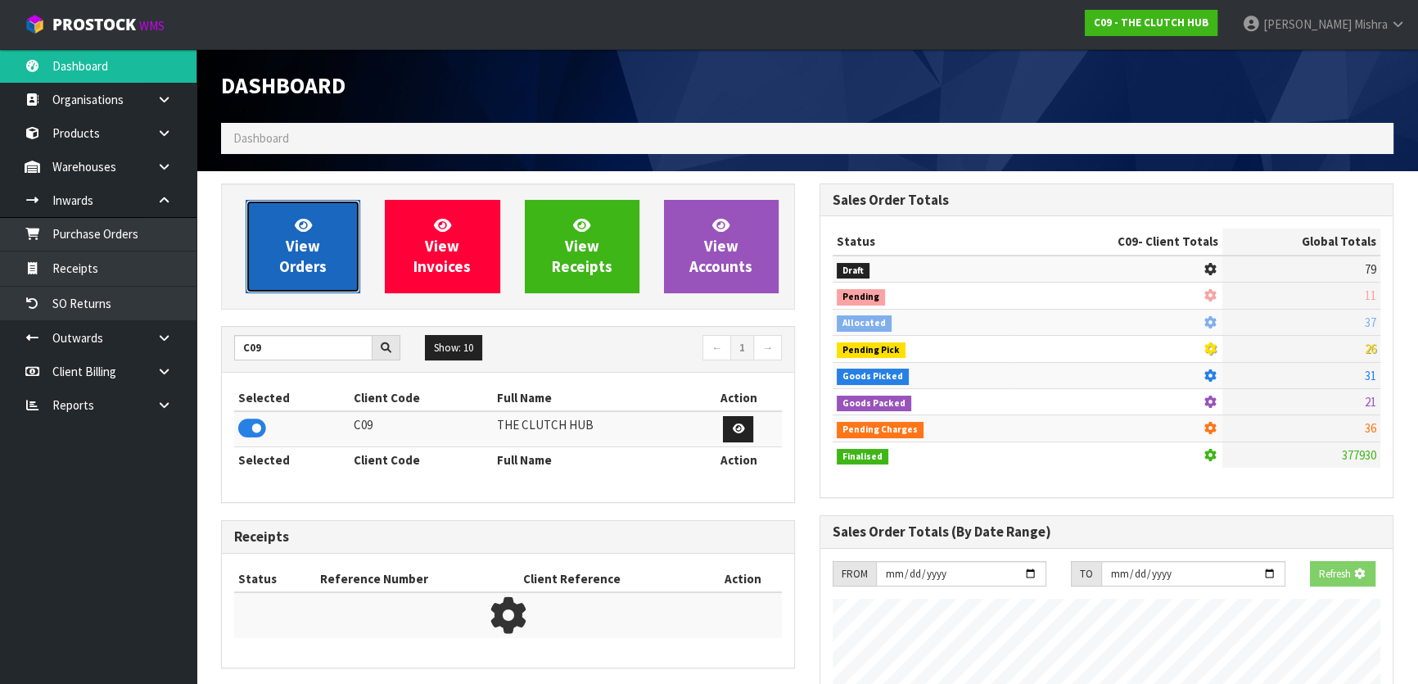
click at [248, 273] on link "View Orders" at bounding box center [303, 246] width 115 height 93
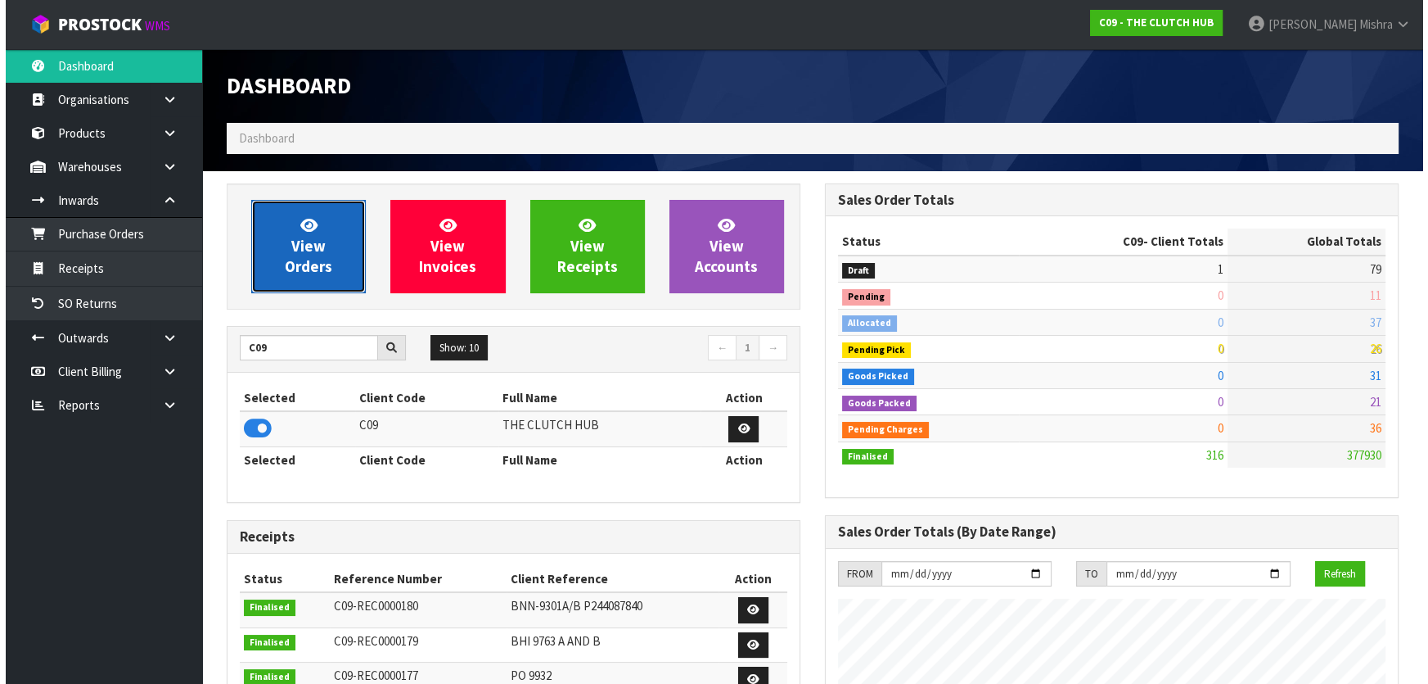
scroll to position [1238, 598]
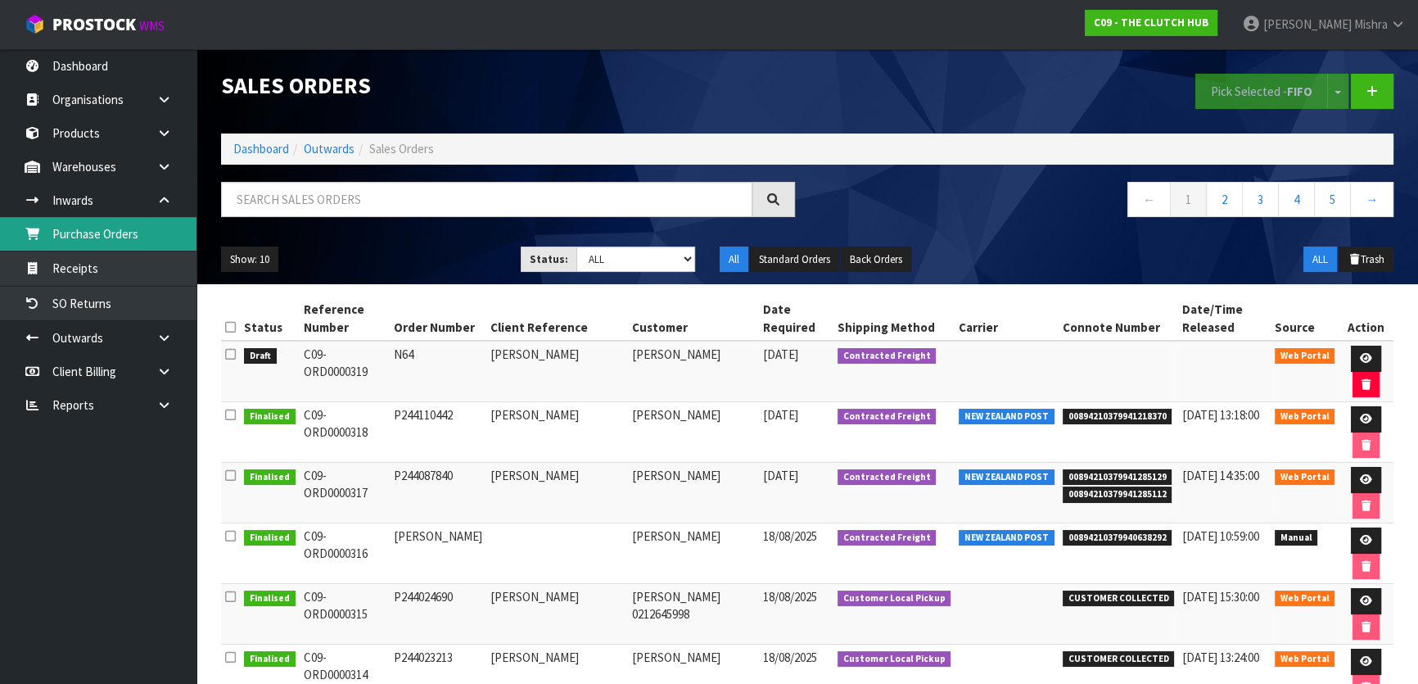
click at [147, 229] on link "Purchase Orders" at bounding box center [98, 234] width 196 height 34
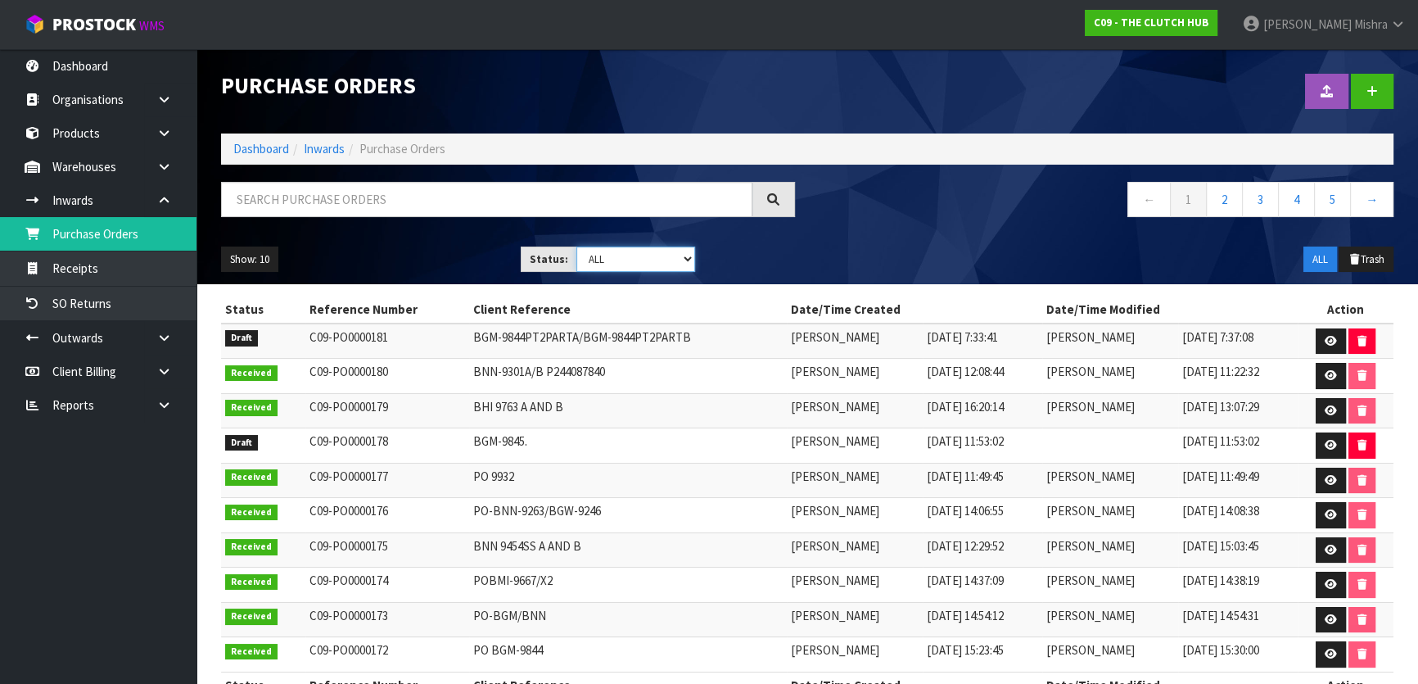
click at [625, 261] on select "Draft Pending Received Cancelled ALL" at bounding box center [636, 258] width 120 height 25
select select "string:0"
click at [576, 246] on select "Draft Pending Received Cancelled ALL" at bounding box center [636, 258] width 120 height 25
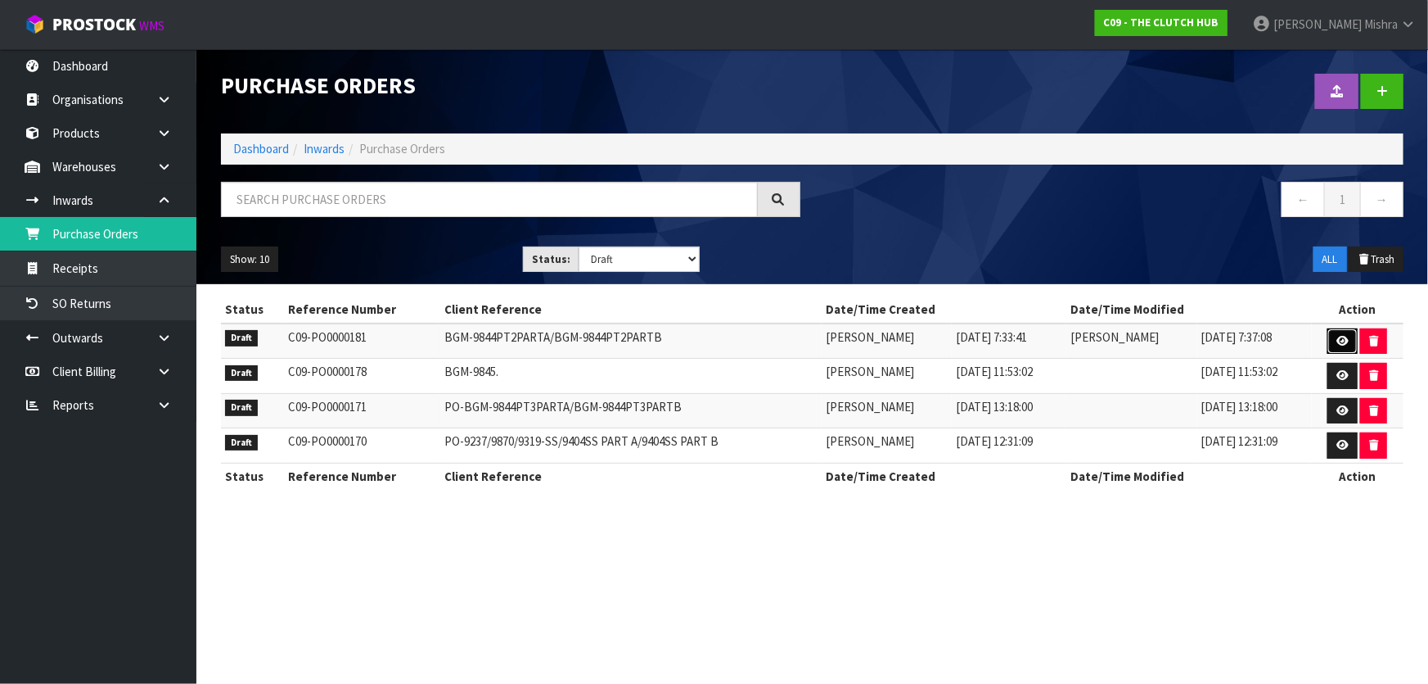
click at [1342, 340] on icon at bounding box center [1343, 341] width 12 height 11
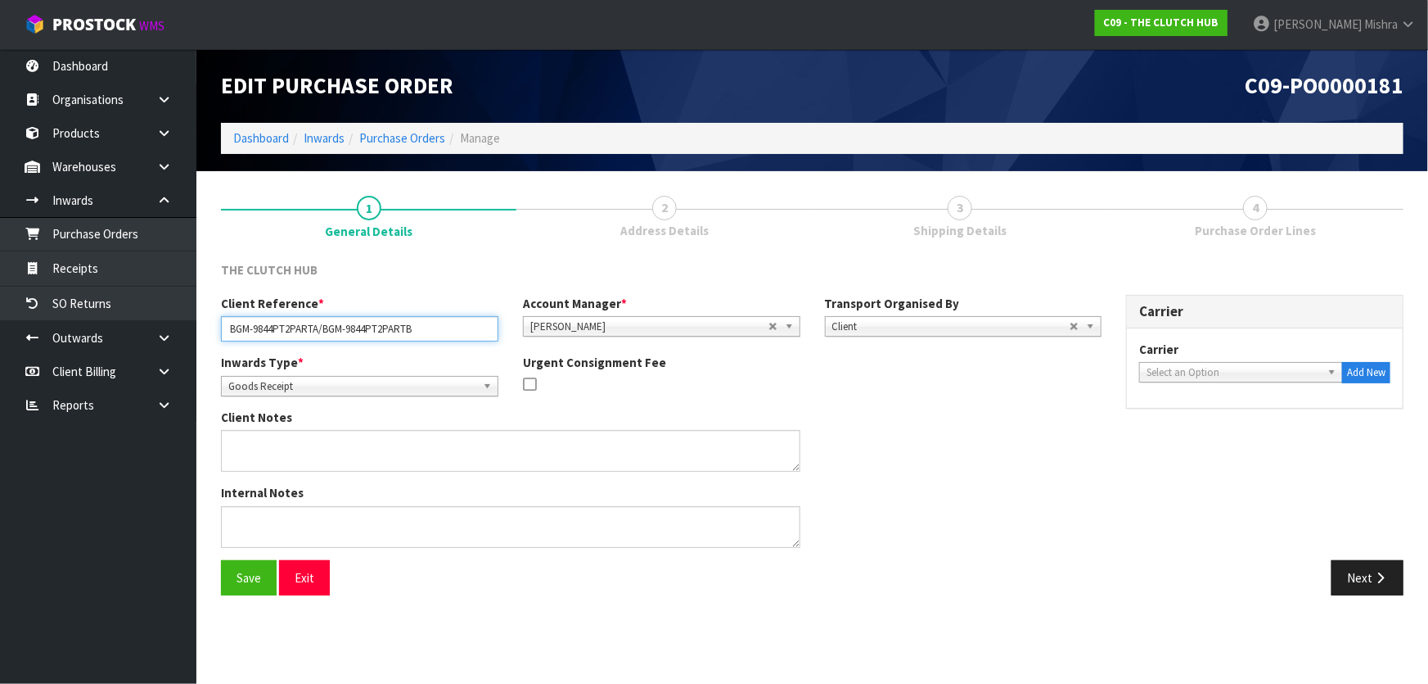
drag, startPoint x: 408, startPoint y: 327, endPoint x: 386, endPoint y: 336, distance: 23.6
click at [386, 336] on input "BGM-9844PT2PARTA/BGM-9844PT2PARTB" at bounding box center [360, 328] width 278 height 25
click at [311, 327] on input "BGM-9844PT2PARTA/BGM-9844PT2 B" at bounding box center [360, 328] width 278 height 25
drag, startPoint x: 313, startPoint y: 327, endPoint x: 293, endPoint y: 336, distance: 21.3
click at [293, 336] on input "BGM-9844PT2PARTA/BGM-9844PT2 B" at bounding box center [360, 328] width 278 height 25
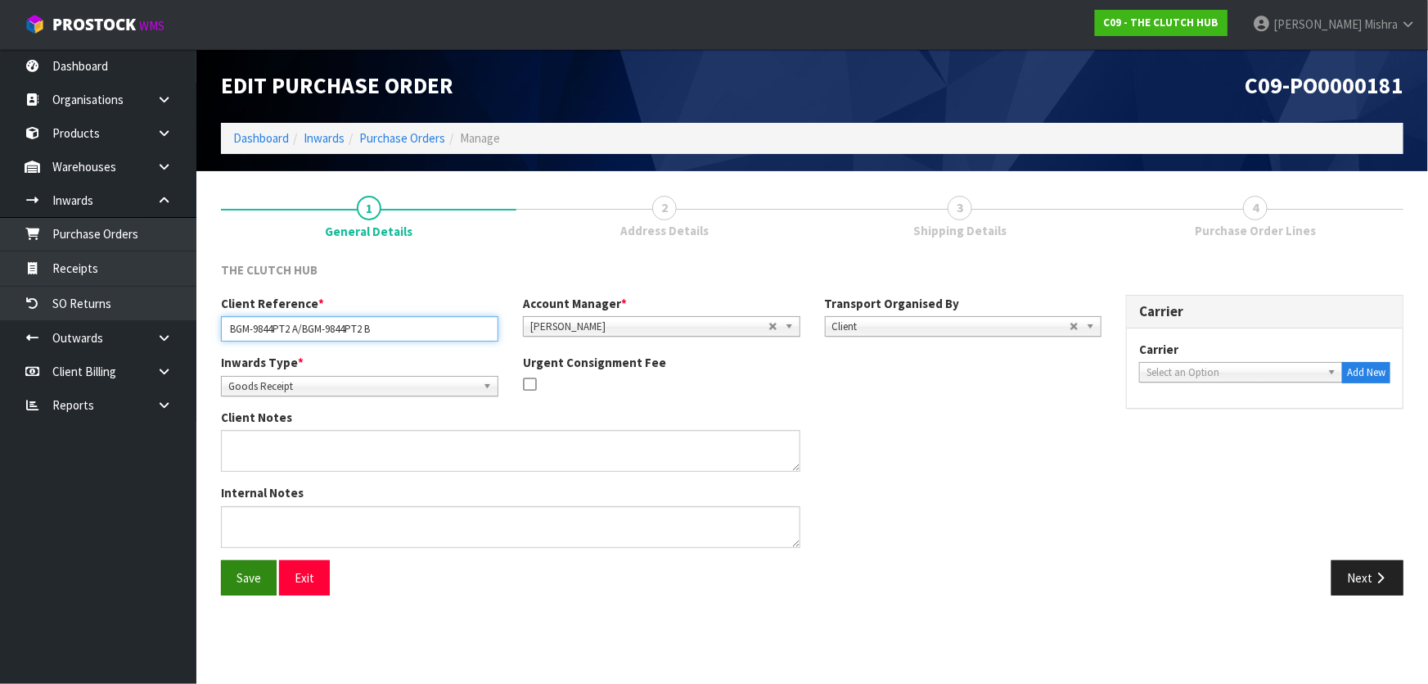
type input "BGM-9844PT2 A/BGM-9844PT2 B"
click at [228, 576] on button "Save" at bounding box center [249, 577] width 56 height 35
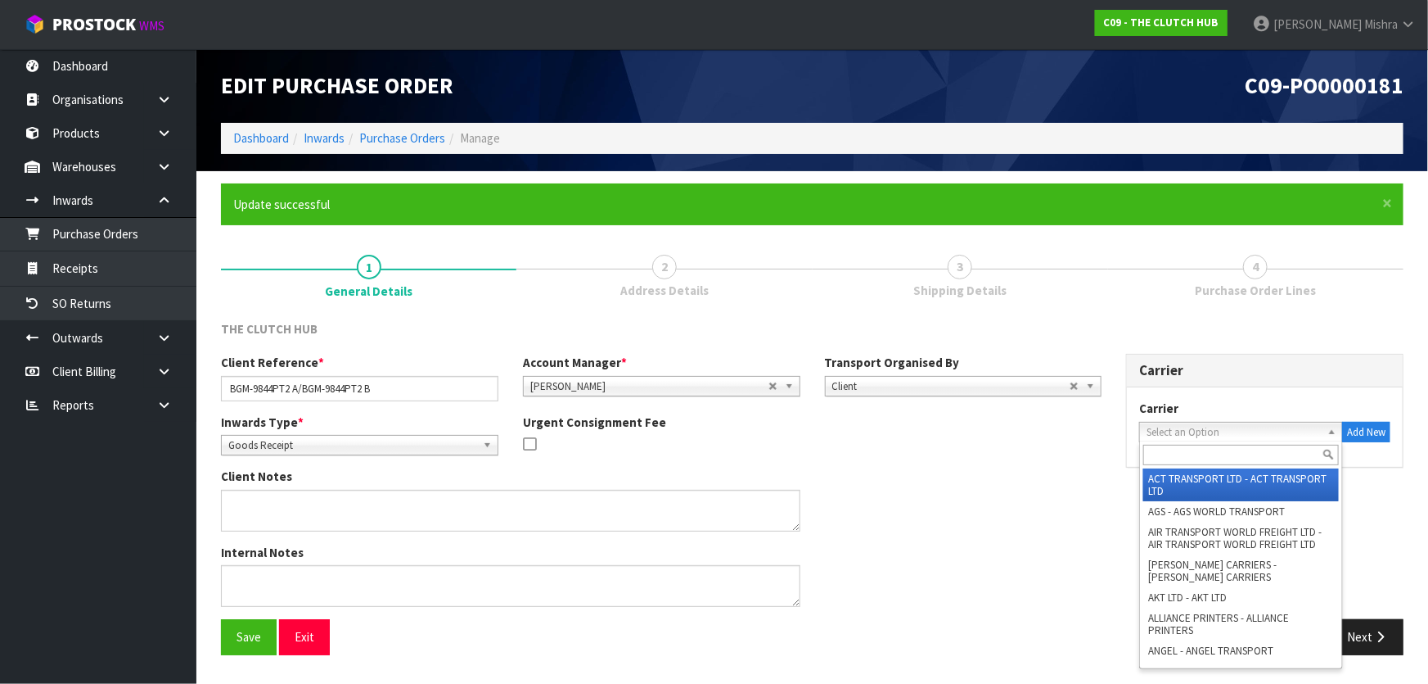
click at [1250, 439] on span "Select an Option" at bounding box center [1234, 432] width 174 height 20
click at [1247, 446] on input "text" at bounding box center [1242, 455] width 196 height 20
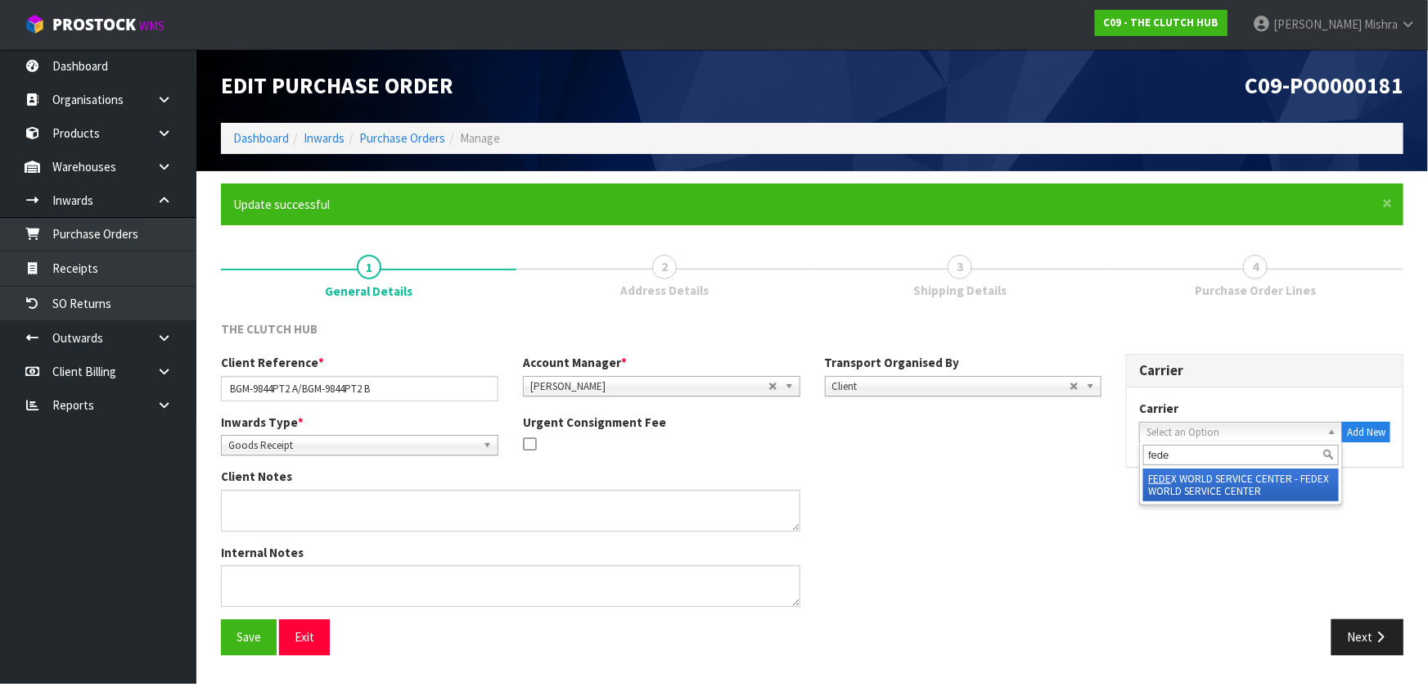
type input "fede"
click at [1235, 486] on li "FEDE X WORLD SERVICE CENTER - FEDEX WORLD SERVICE CENTER" at bounding box center [1242, 484] width 196 height 33
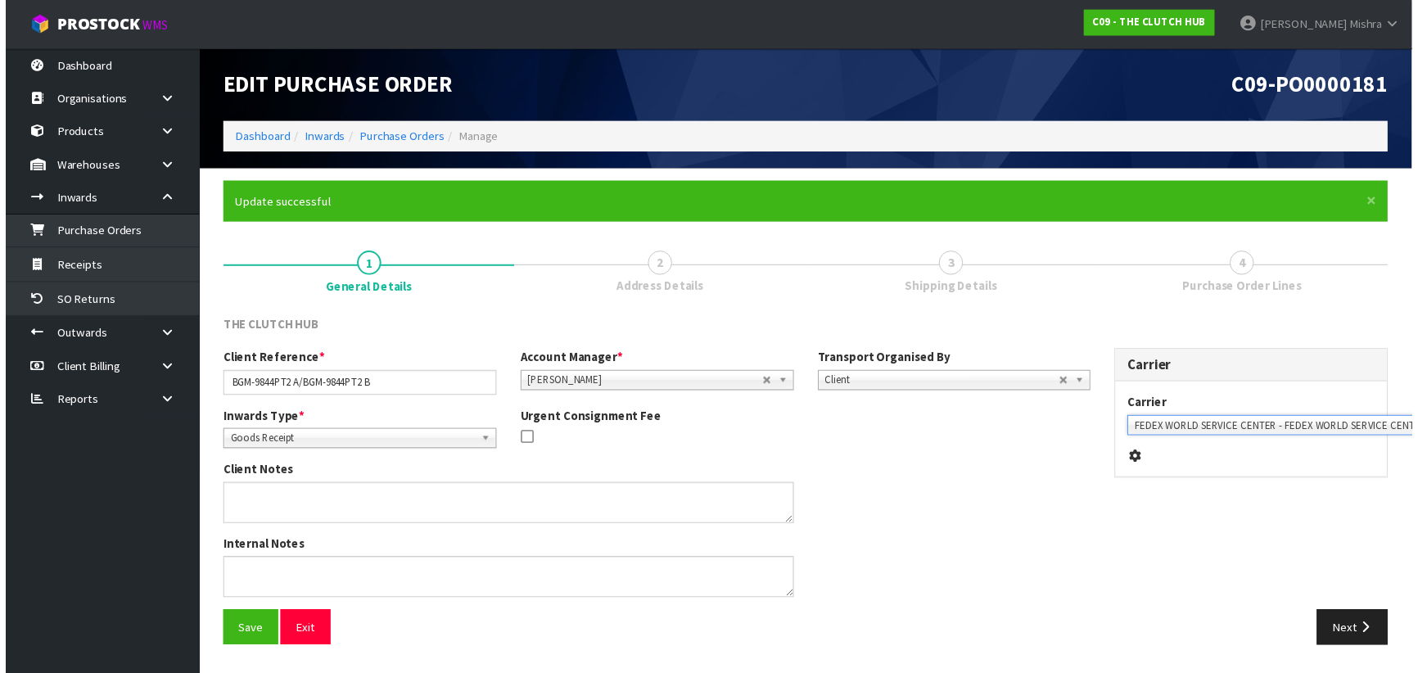
scroll to position [0, 39]
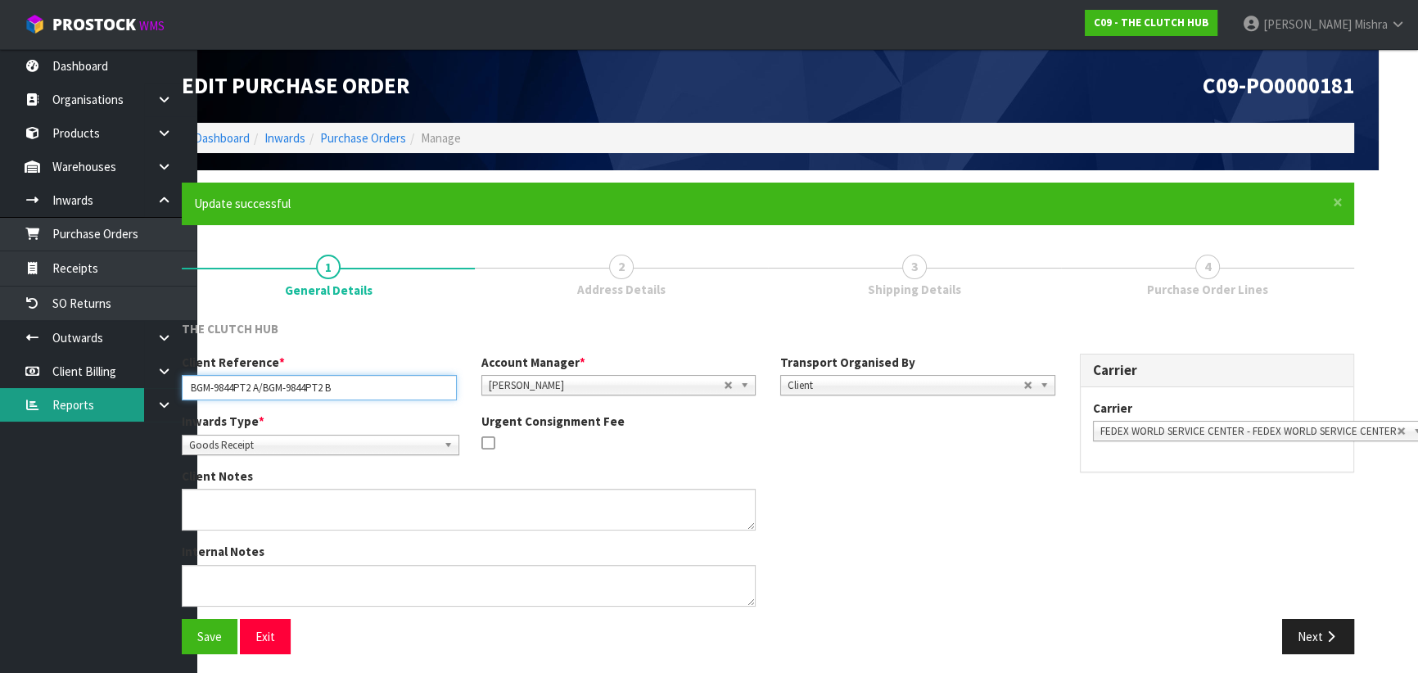
drag, startPoint x: 350, startPoint y: 392, endPoint x: 138, endPoint y: 391, distance: 212.8
click at [138, 391] on body "Toggle navigation ProStock WMS C09 - THE CLUTCH HUB Lalisha Mishra Logout Dashb…" at bounding box center [670, 336] width 1418 height 673
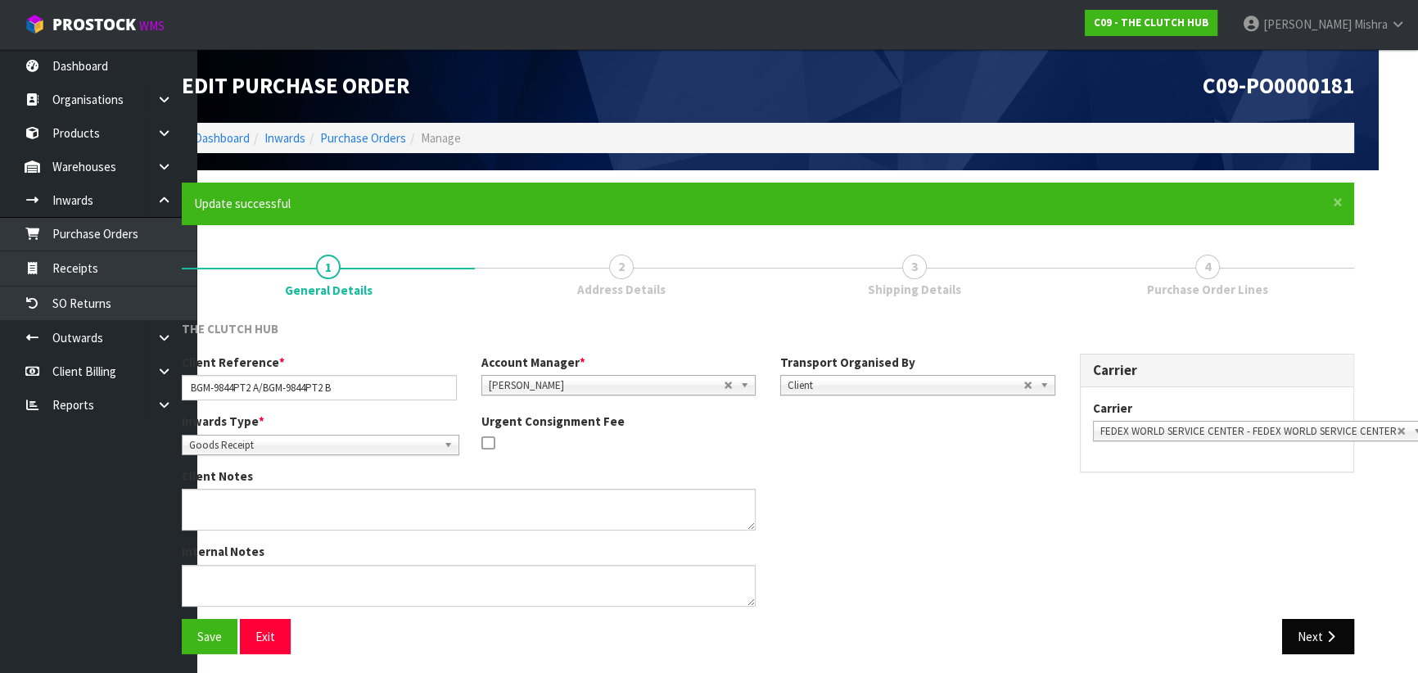
click at [1307, 636] on button "Next" at bounding box center [1318, 636] width 72 height 35
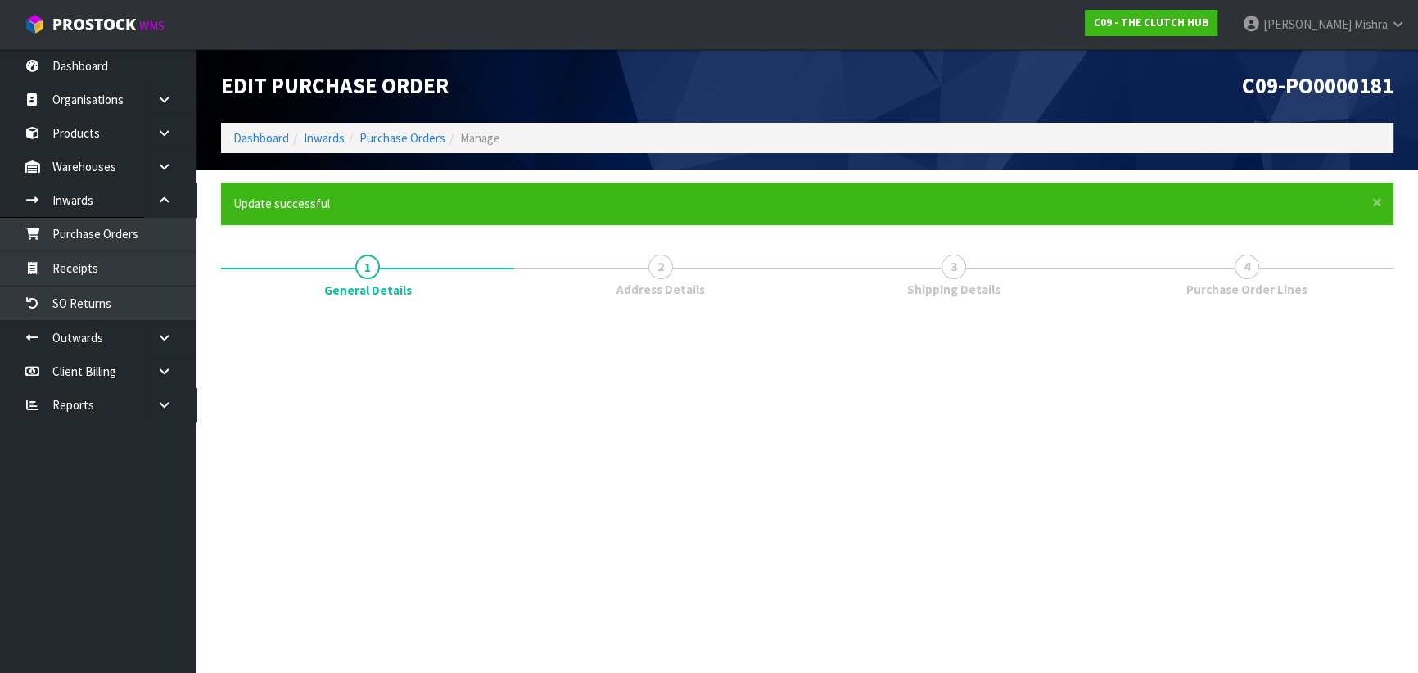
scroll to position [0, 0]
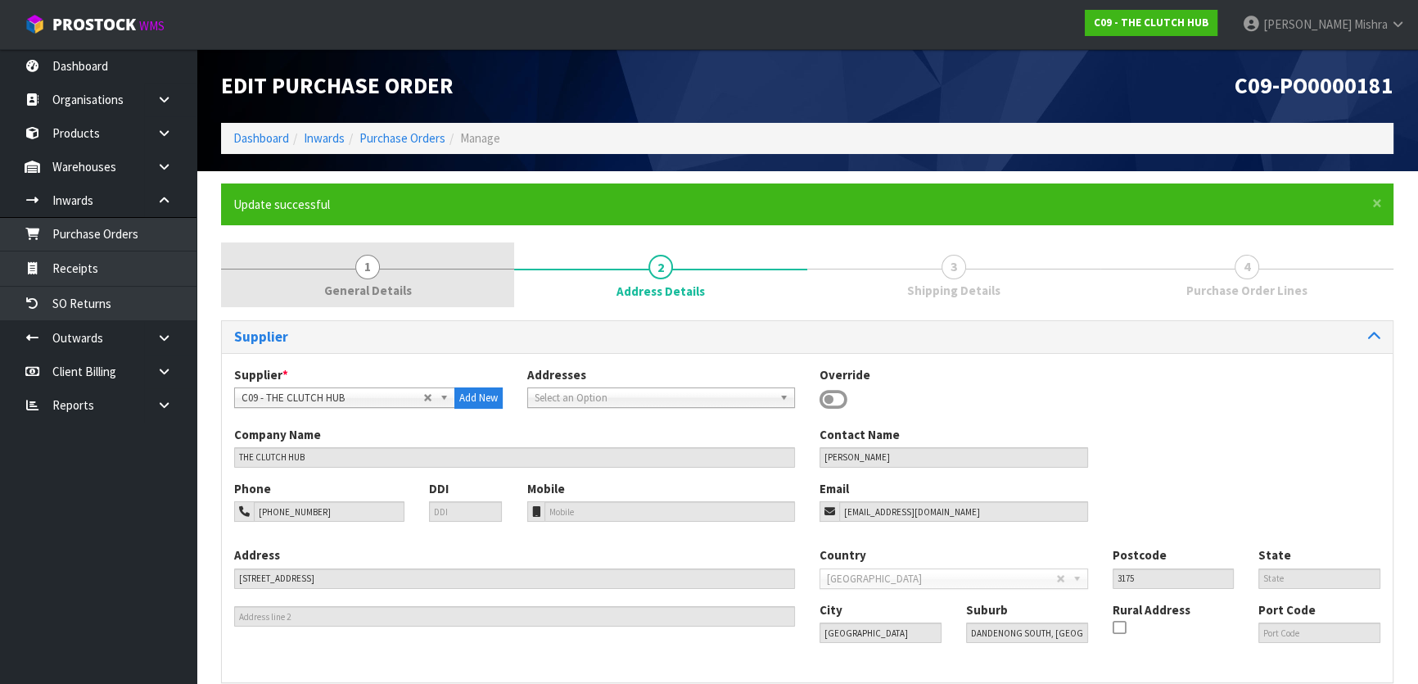
click at [351, 278] on link "1 General Details" at bounding box center [367, 274] width 293 height 65
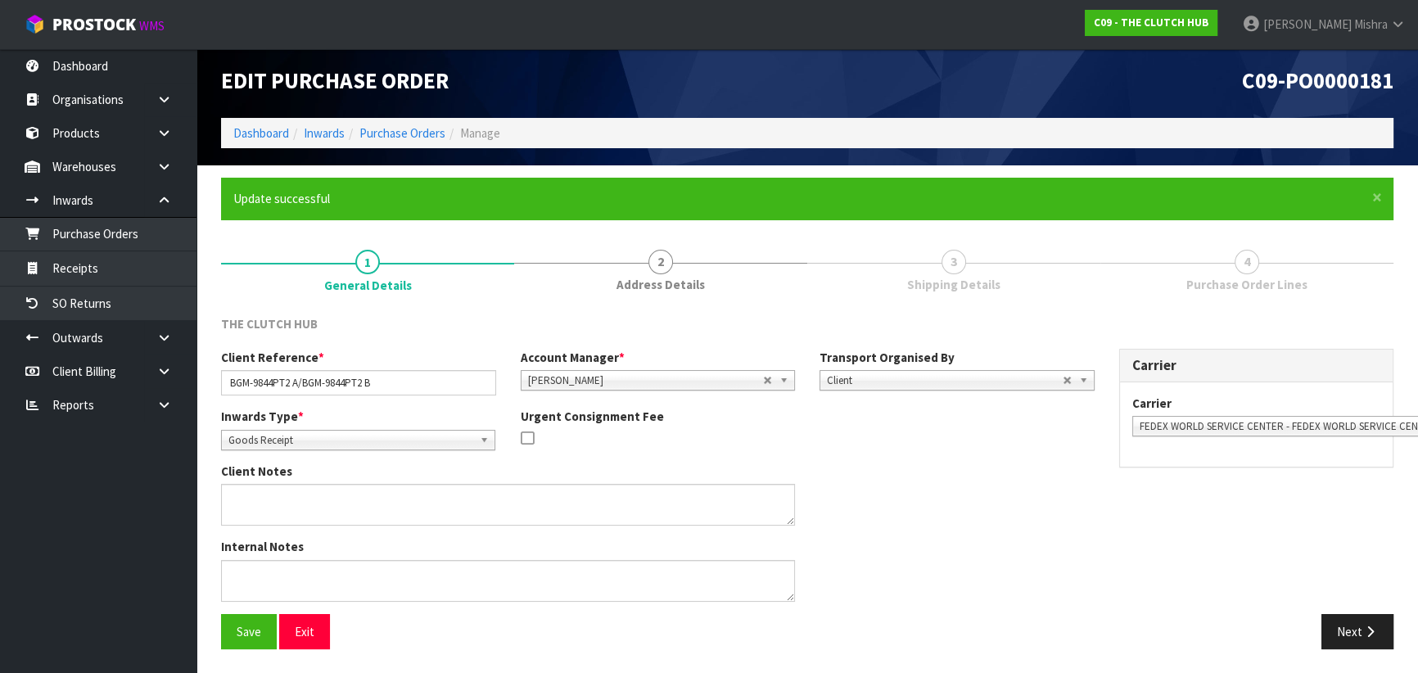
scroll to position [6, 0]
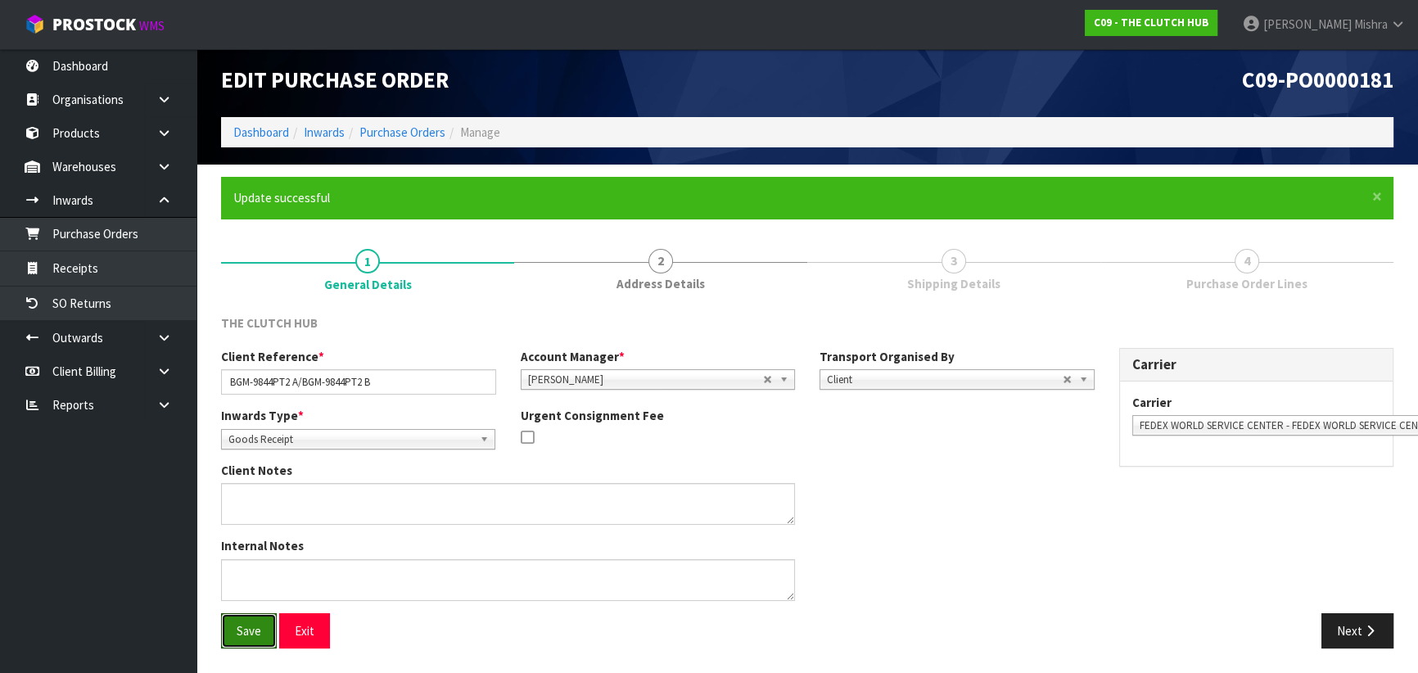
drag, startPoint x: 263, startPoint y: 622, endPoint x: 289, endPoint y: 598, distance: 35.4
click at [264, 622] on button "Save" at bounding box center [249, 630] width 56 height 35
click at [1373, 627] on icon "button" at bounding box center [1370, 631] width 16 height 12
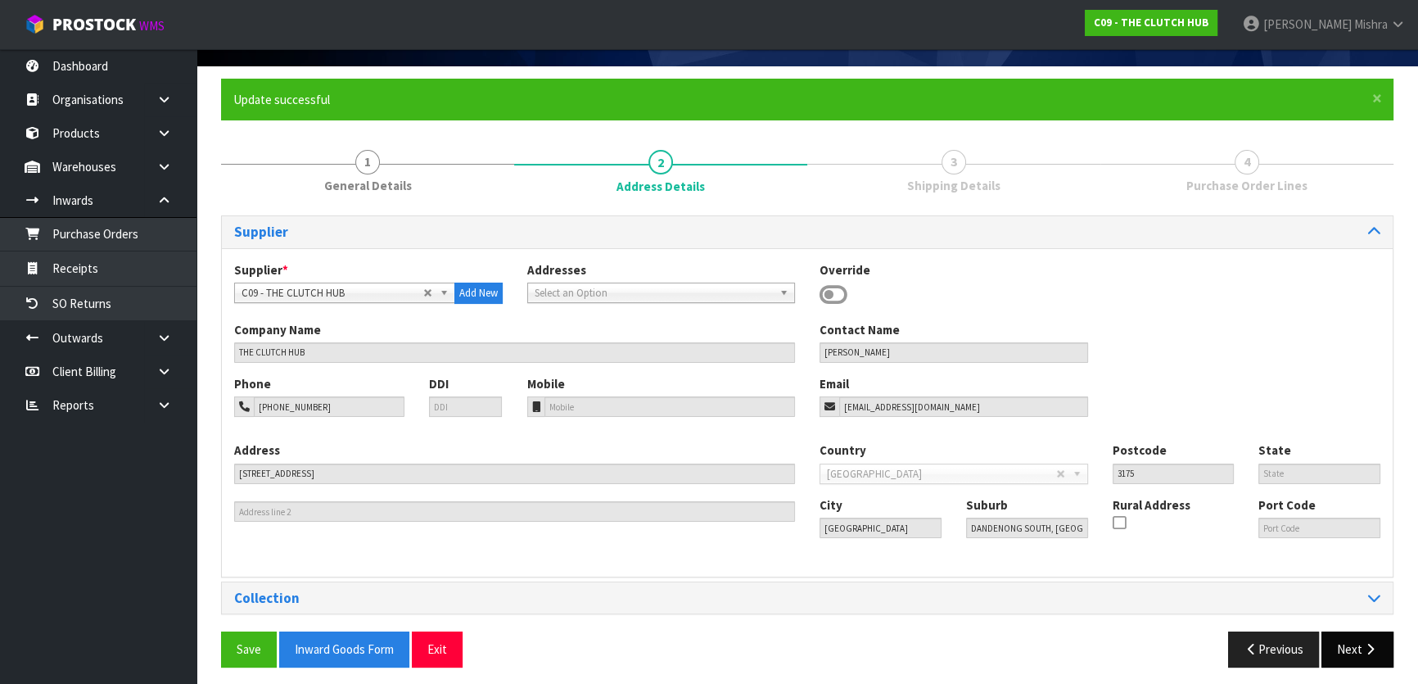
scroll to position [112, 0]
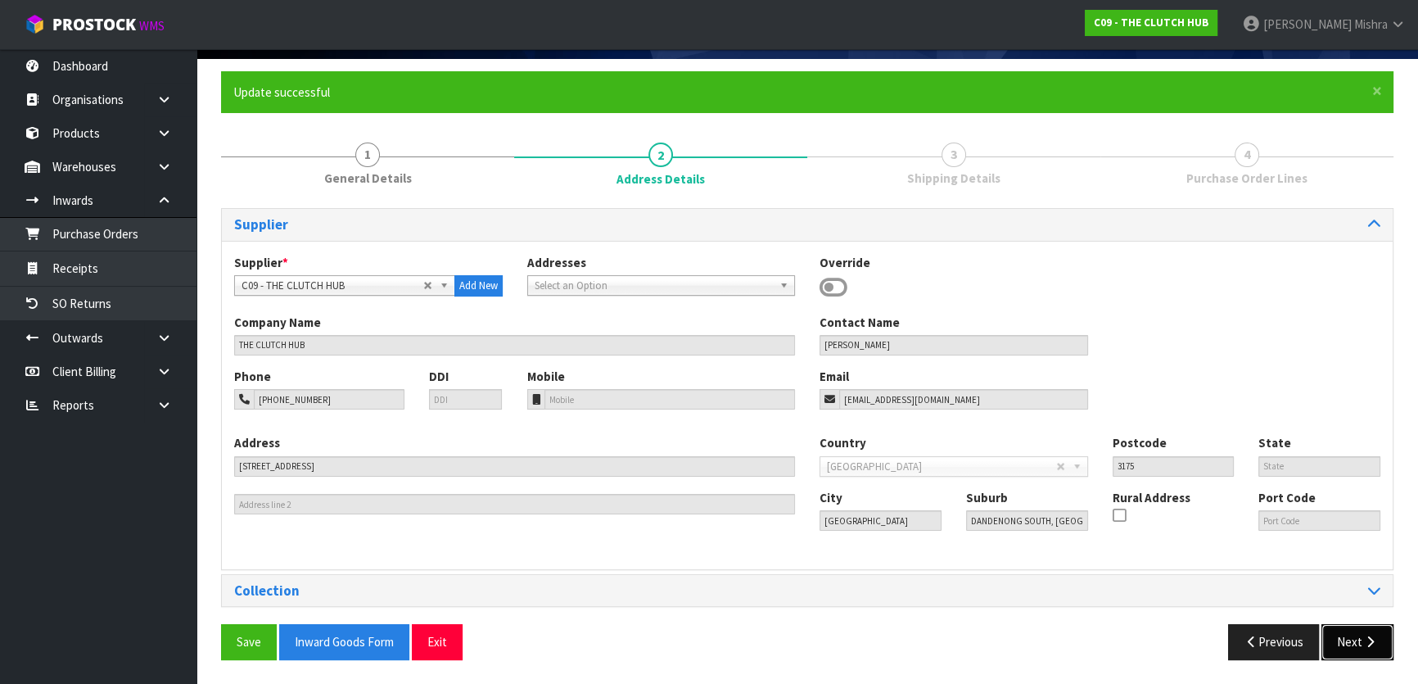
drag, startPoint x: 1339, startPoint y: 639, endPoint x: 1309, endPoint y: 632, distance: 31.0
click at [1338, 639] on button "Next" at bounding box center [1357, 641] width 72 height 35
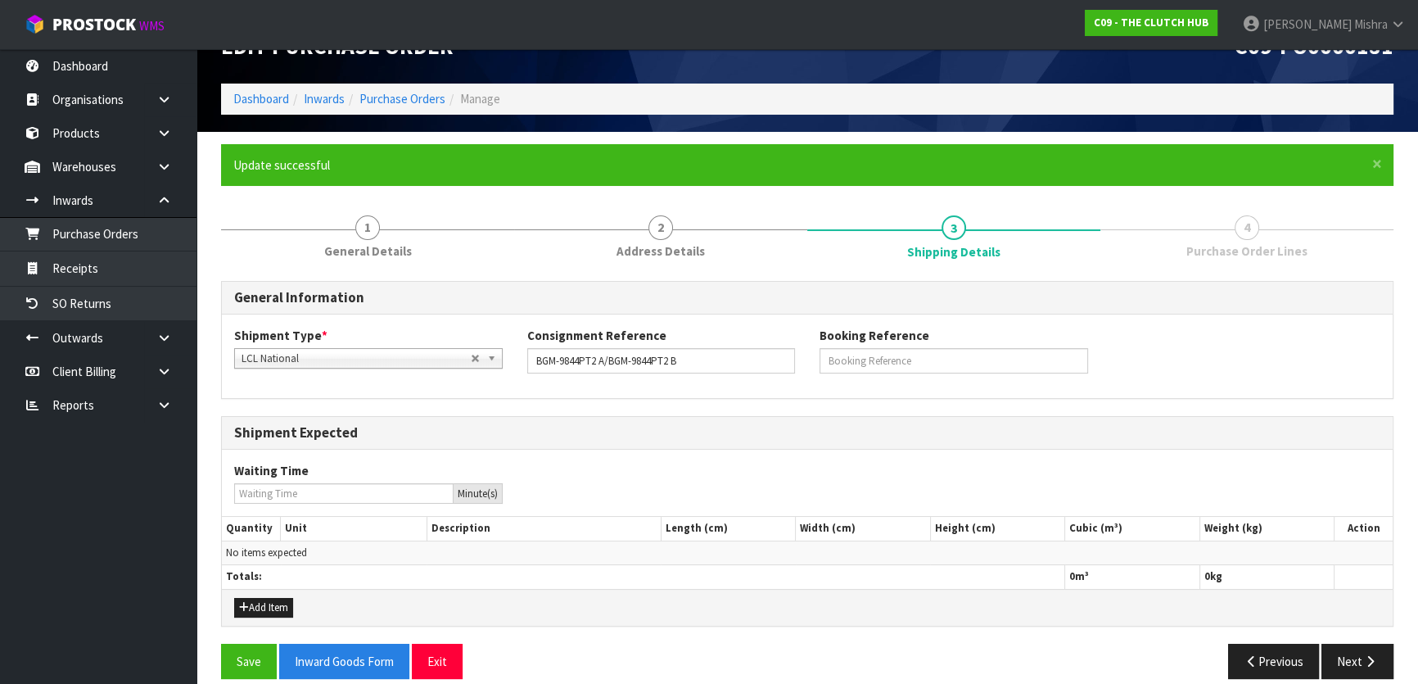
scroll to position [57, 0]
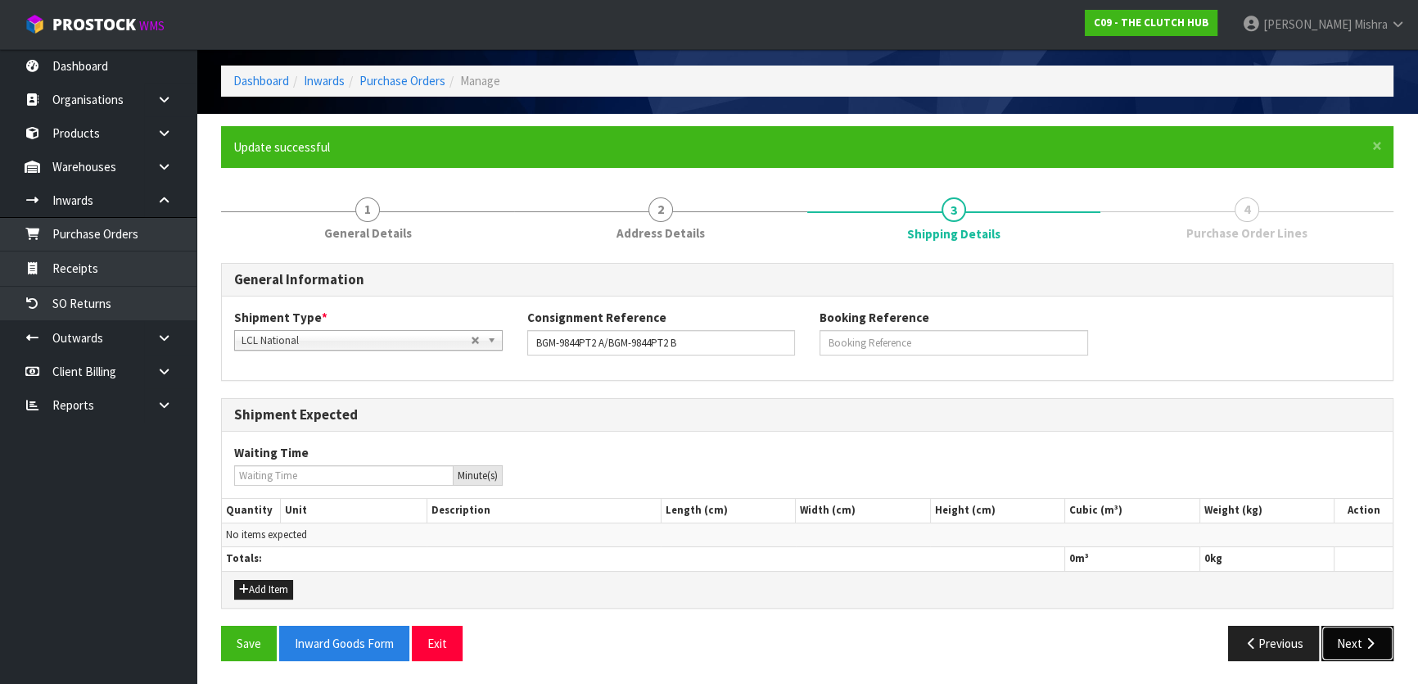
drag, startPoint x: 1360, startPoint y: 641, endPoint x: 1045, endPoint y: 573, distance: 321.6
click at [1360, 640] on button "Next" at bounding box center [1357, 642] width 72 height 35
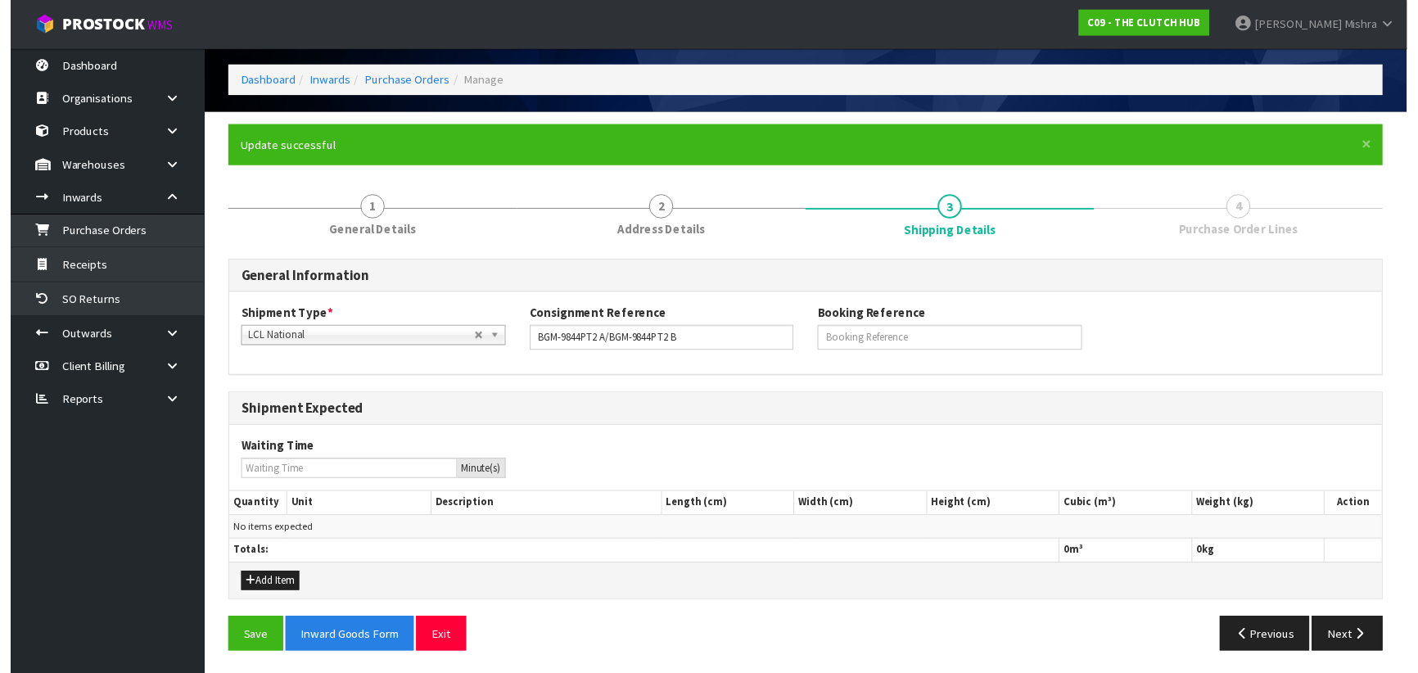
scroll to position [0, 0]
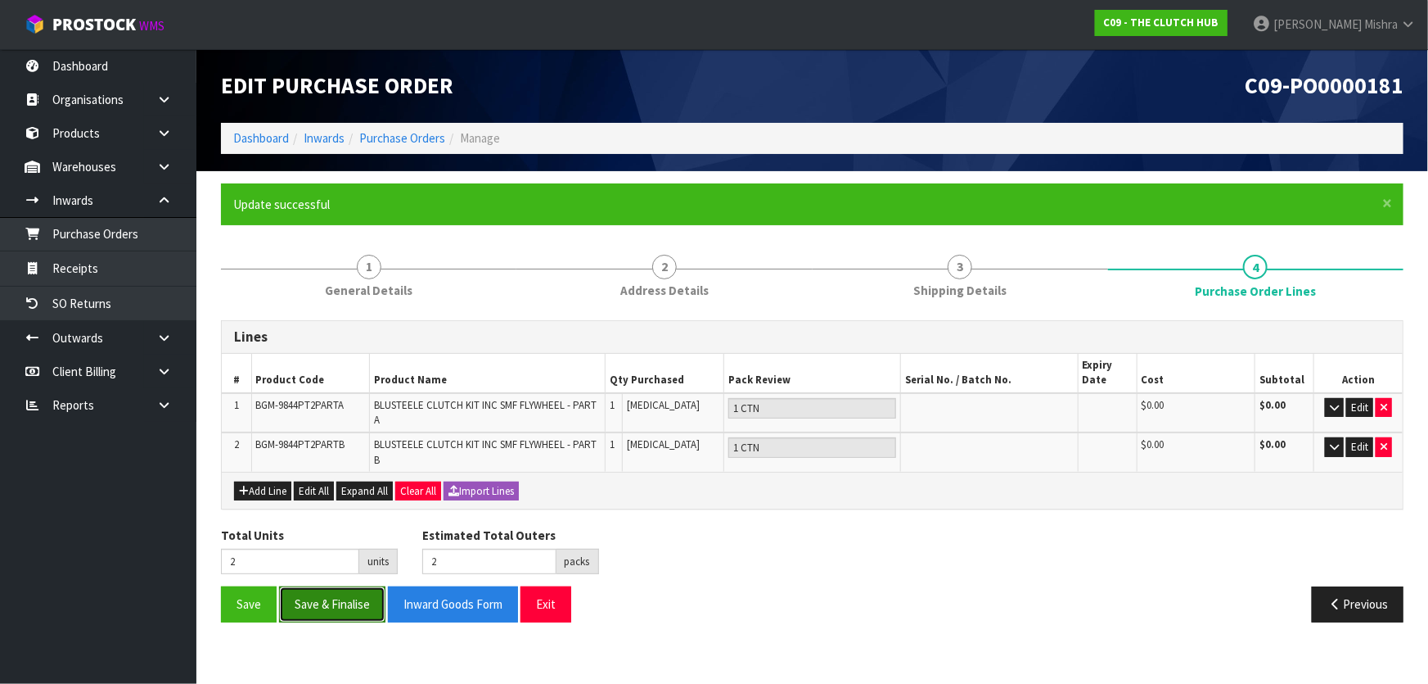
drag, startPoint x: 308, startPoint y: 602, endPoint x: 341, endPoint y: 602, distance: 32.7
click at [318, 602] on button "Save & Finalise" at bounding box center [332, 603] width 106 height 35
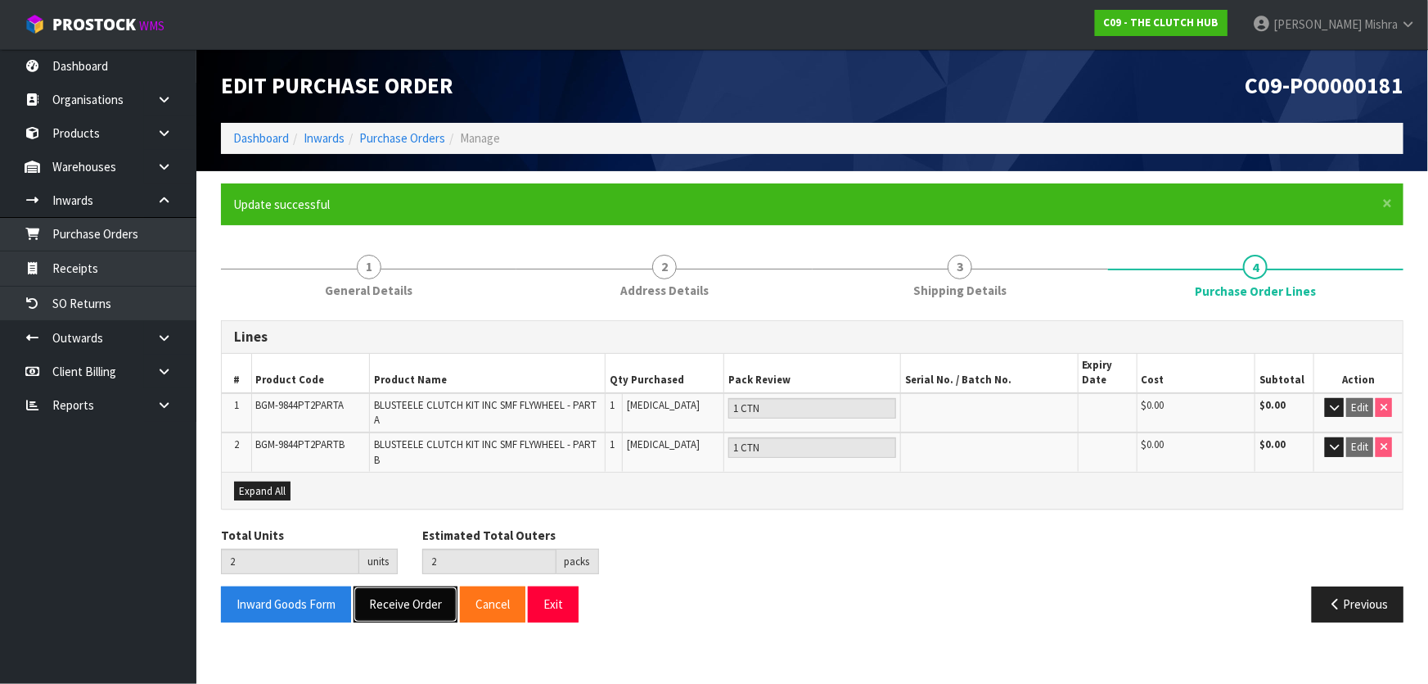
click at [413, 602] on button "Receive Order" at bounding box center [406, 603] width 104 height 35
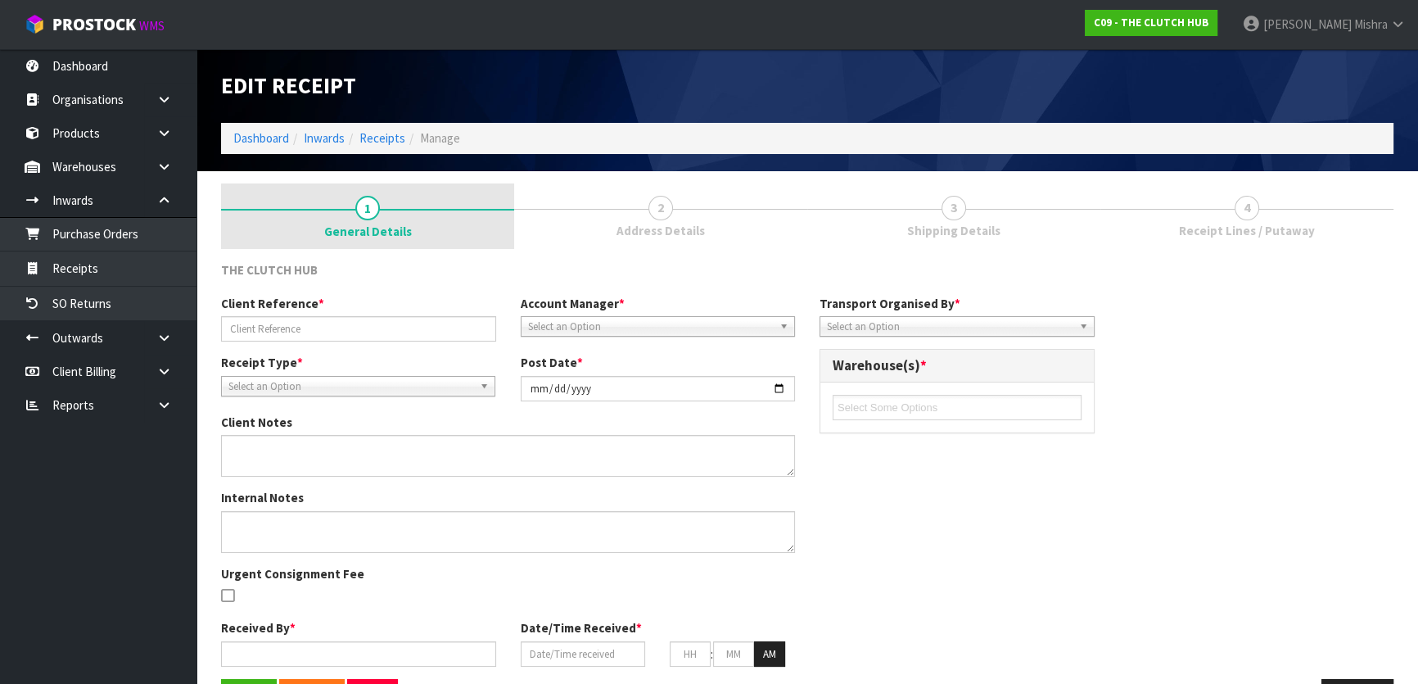
type input "BGM-9844PT2 A/BGM-9844PT2 B"
type input "2025-08-22"
type input "Lalisha Mishra"
type input "22/08/2025"
type input "12"
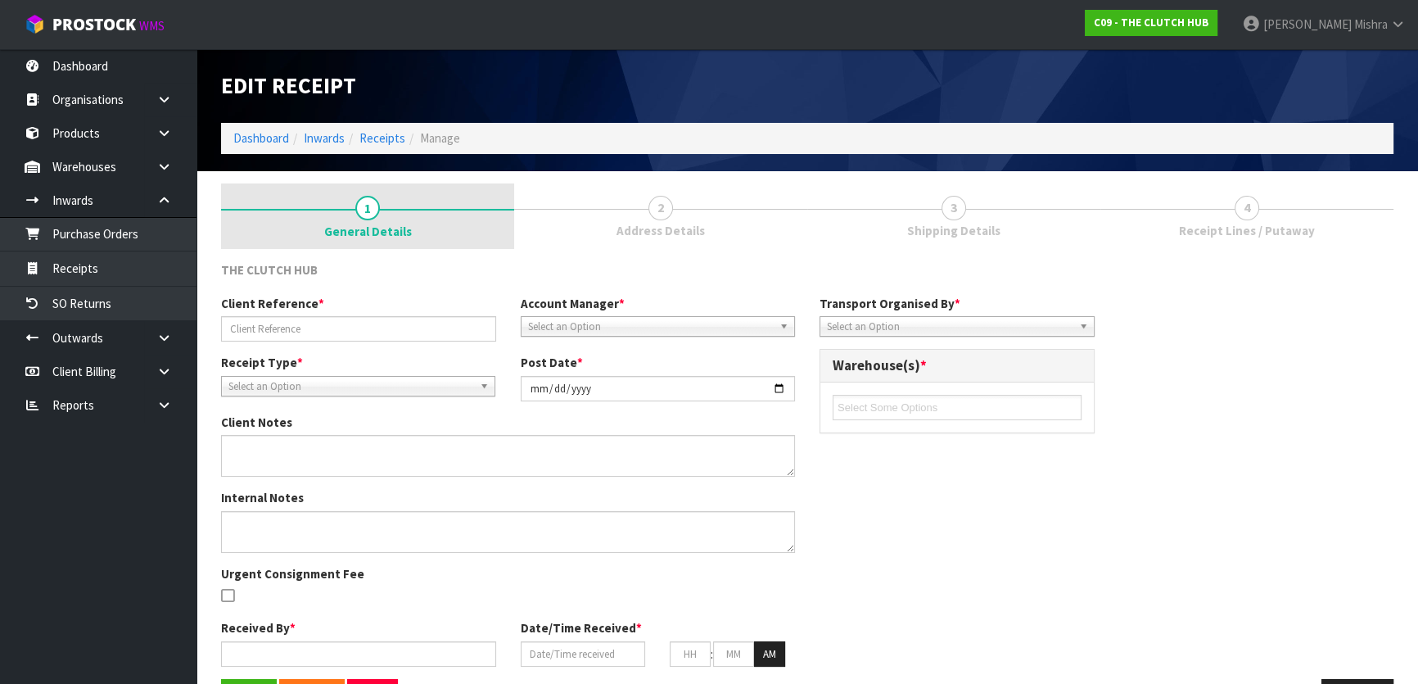
type input "30"
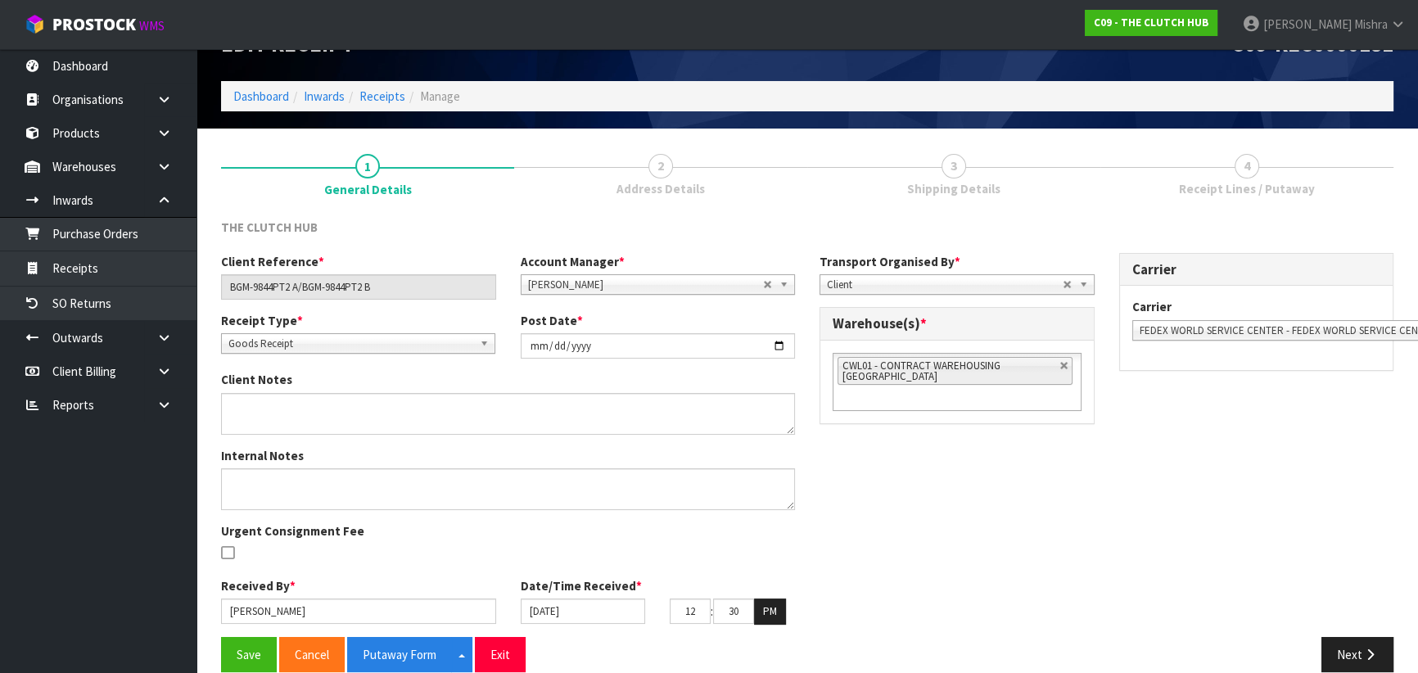
scroll to position [65, 0]
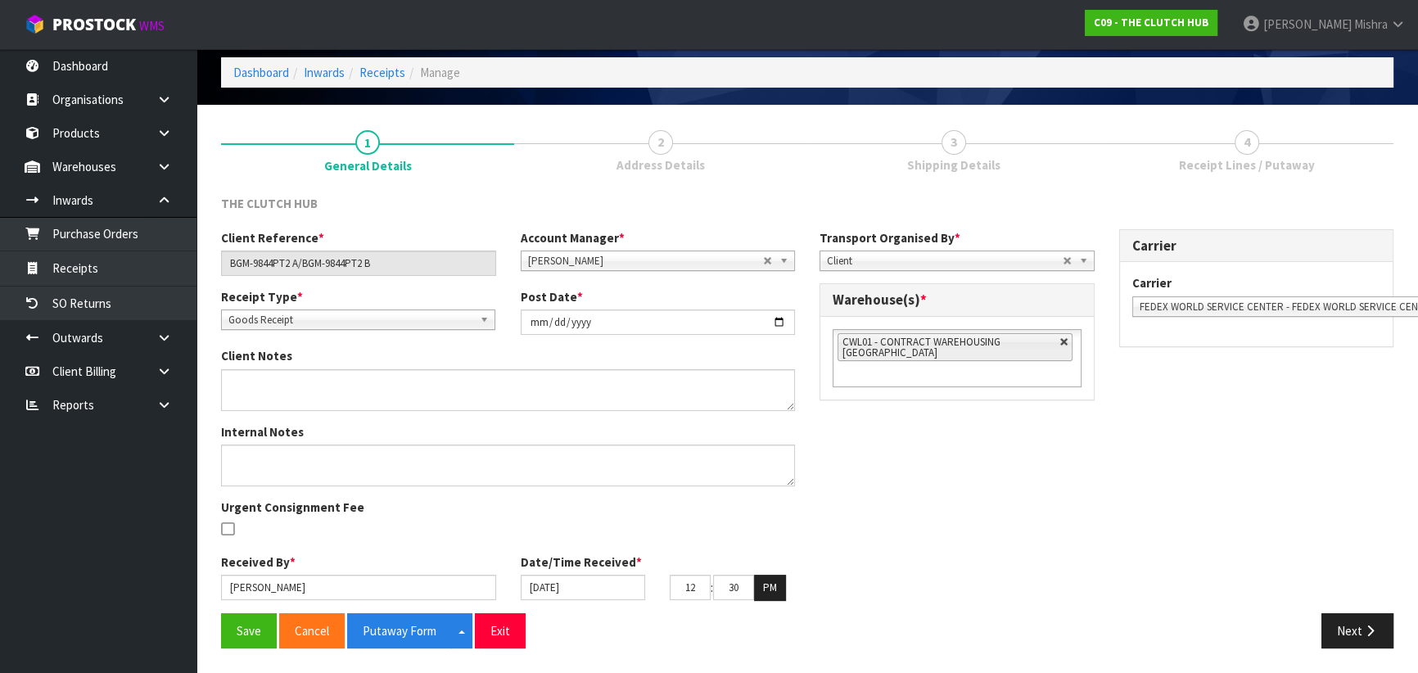
click at [1063, 345] on link at bounding box center [1064, 342] width 10 height 10
type input "Select Some Options"
click at [1014, 359] on div "01 - CONTRACT WAREHOUSING MAIN 02 - CONTRACT WAREHOUSING NO 2 CHC - CWL CHRISTC…" at bounding box center [956, 342] width 273 height 50
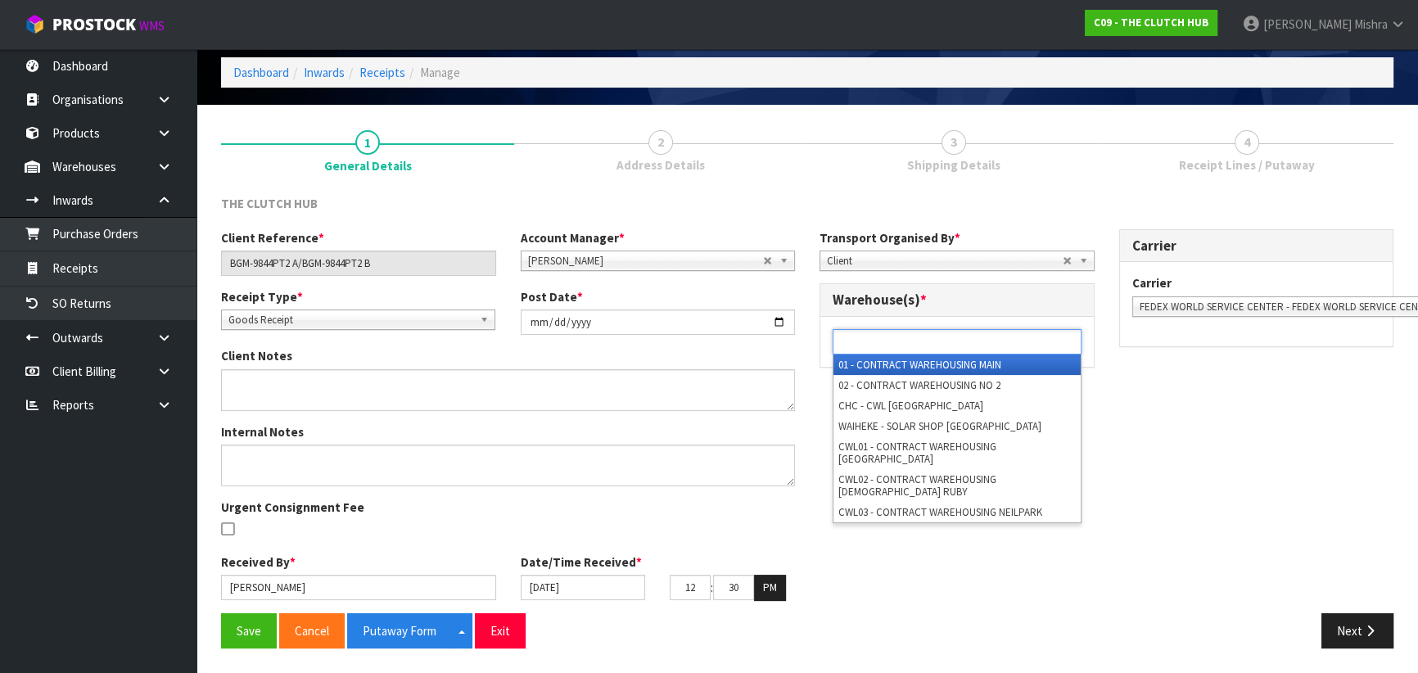
click at [1017, 345] on ul at bounding box center [957, 341] width 249 height 25
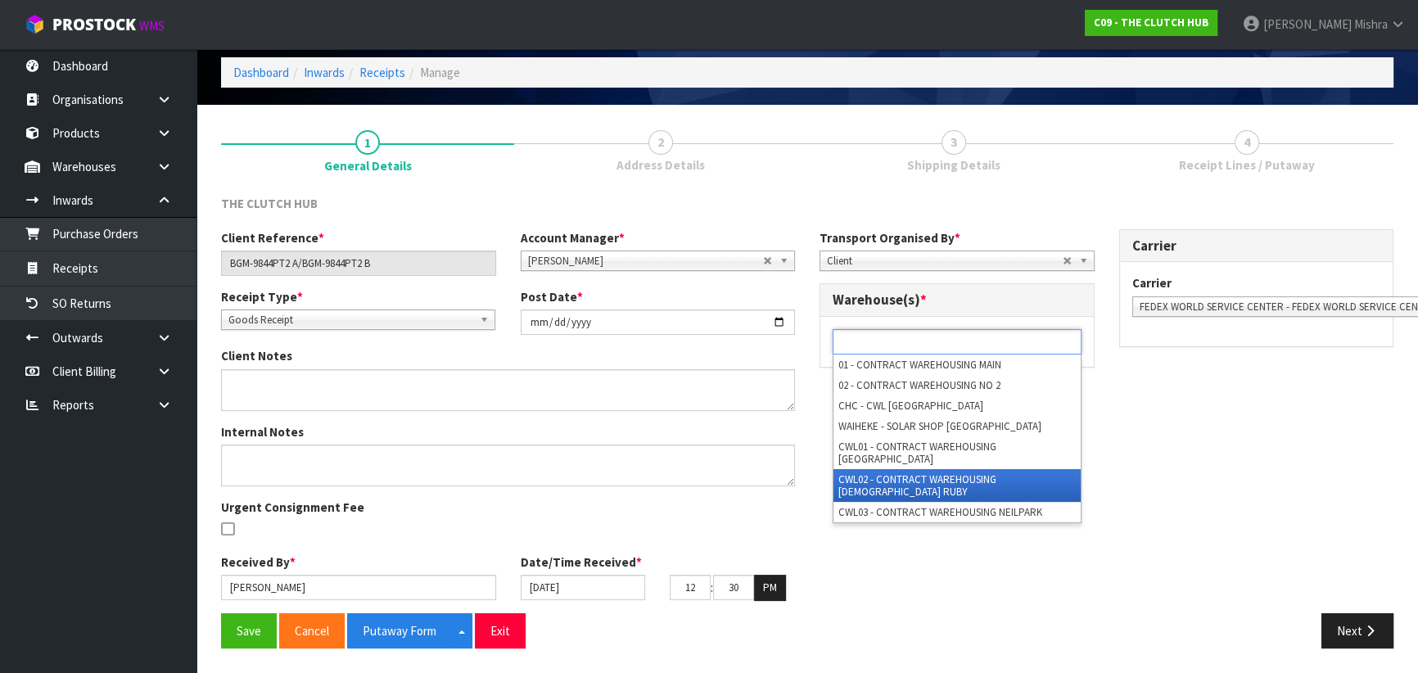
click at [997, 469] on li "CWL02 - CONTRACT WAREHOUSING LADY RUBY" at bounding box center [956, 485] width 247 height 33
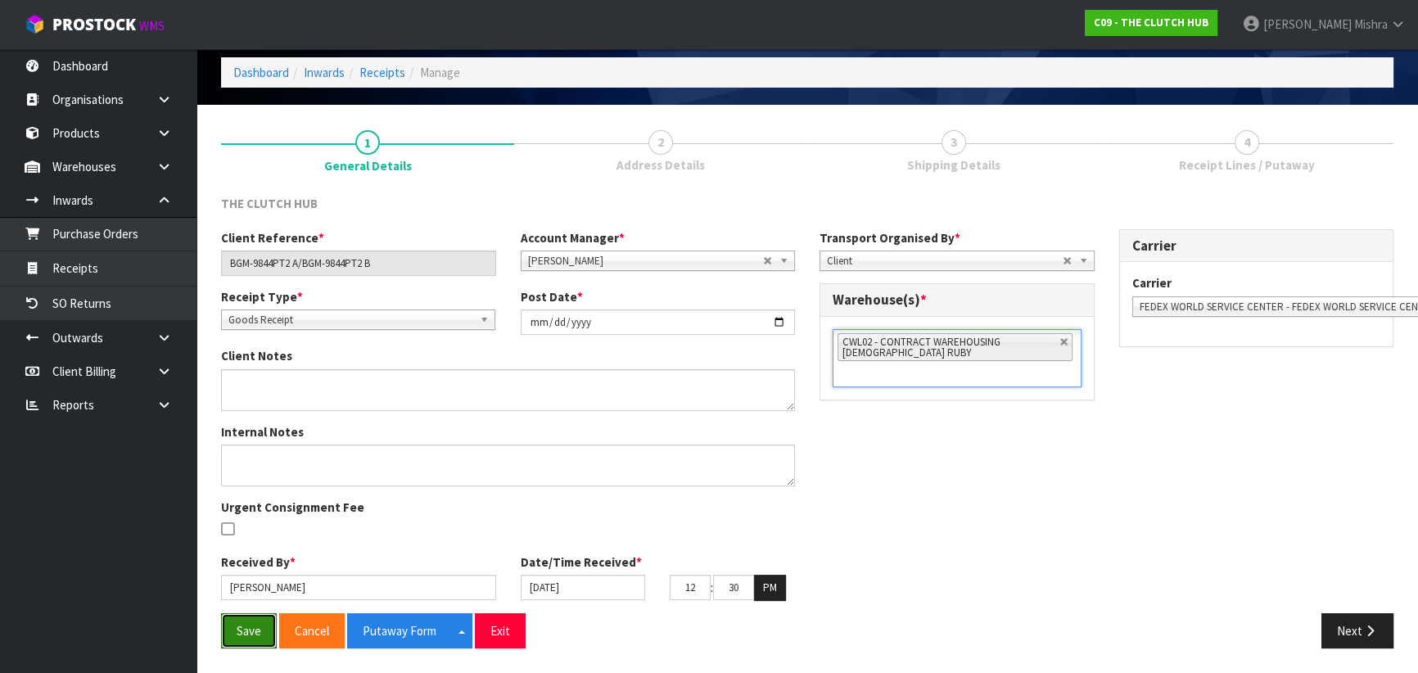
click at [252, 631] on button "Save" at bounding box center [249, 630] width 56 height 35
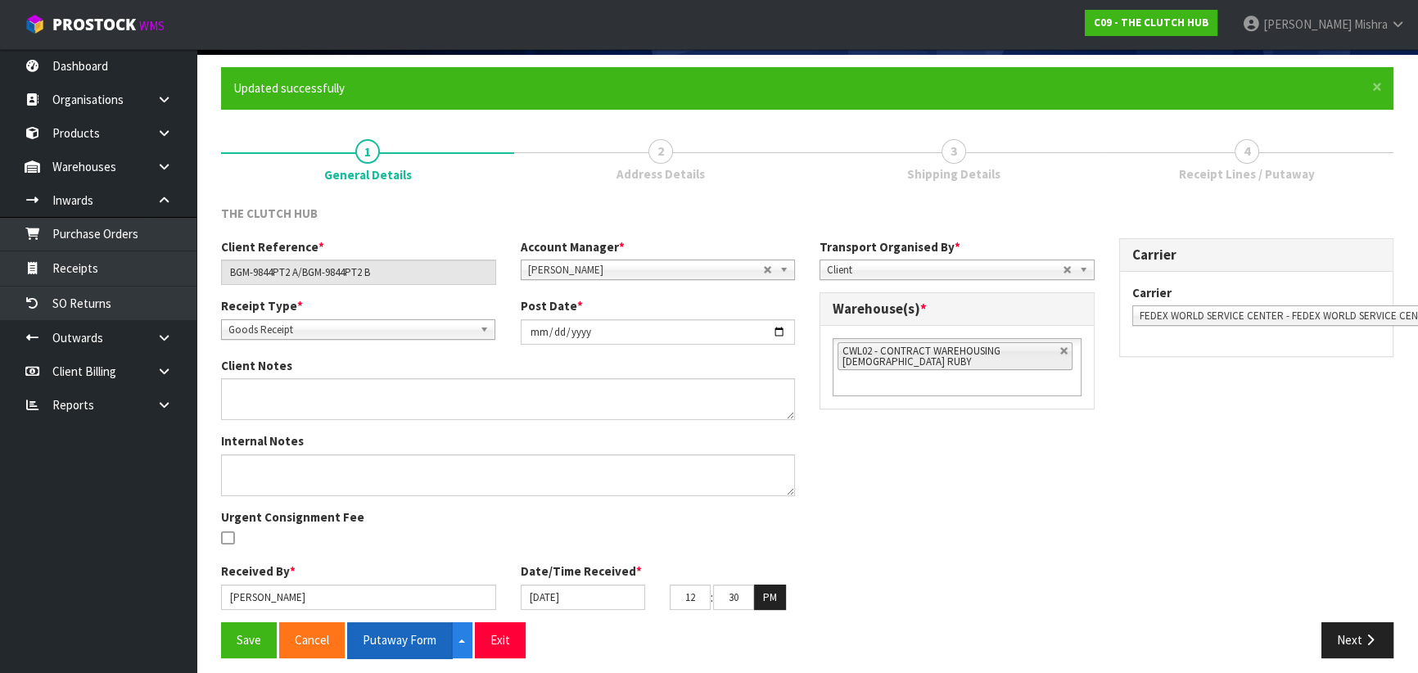
scroll to position [124, 0]
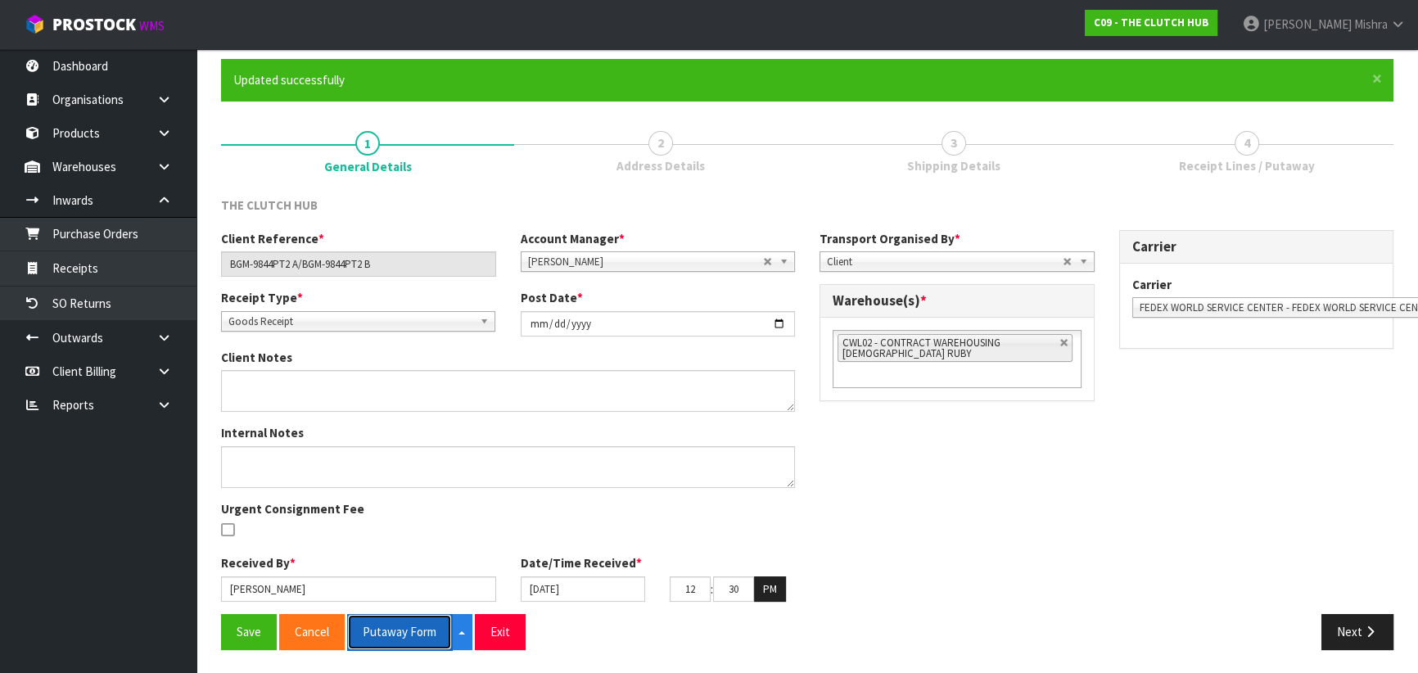
click at [430, 639] on button "Putaway Form" at bounding box center [399, 631] width 105 height 35
click at [1361, 634] on button "Next" at bounding box center [1357, 631] width 72 height 35
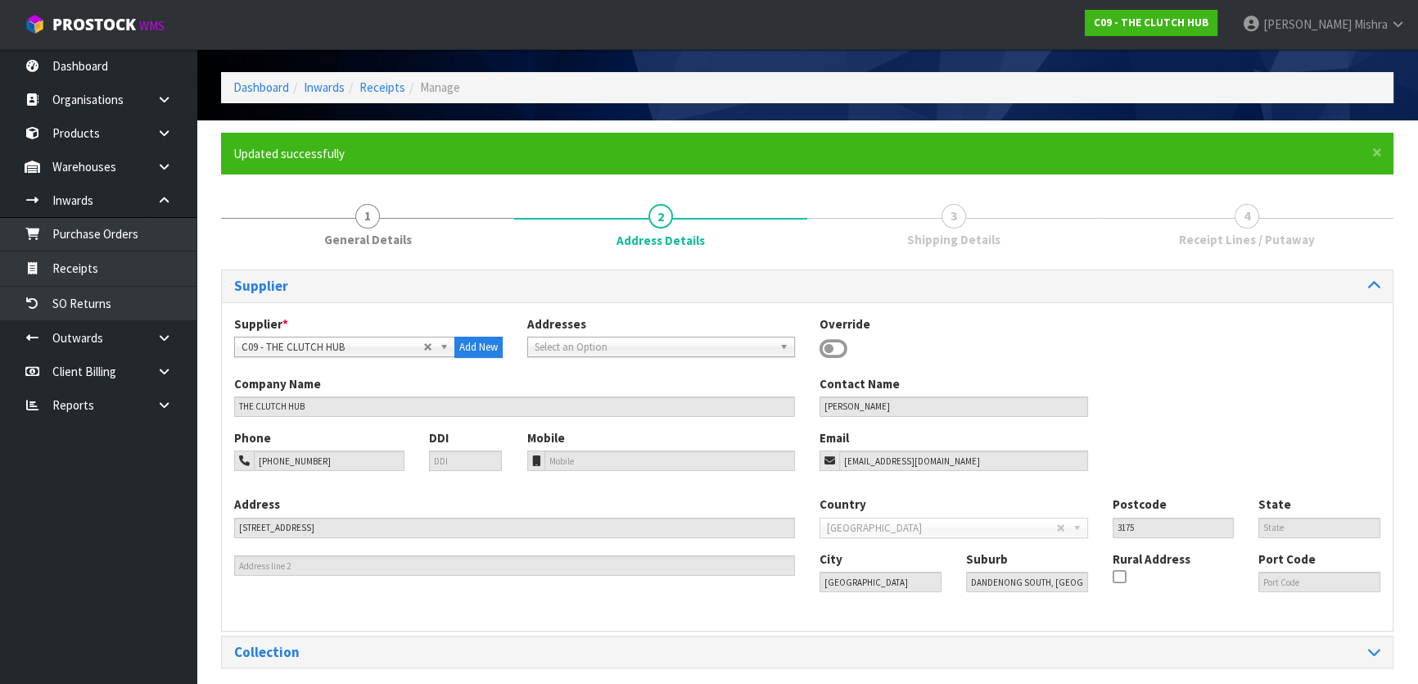
scroll to position [112, 0]
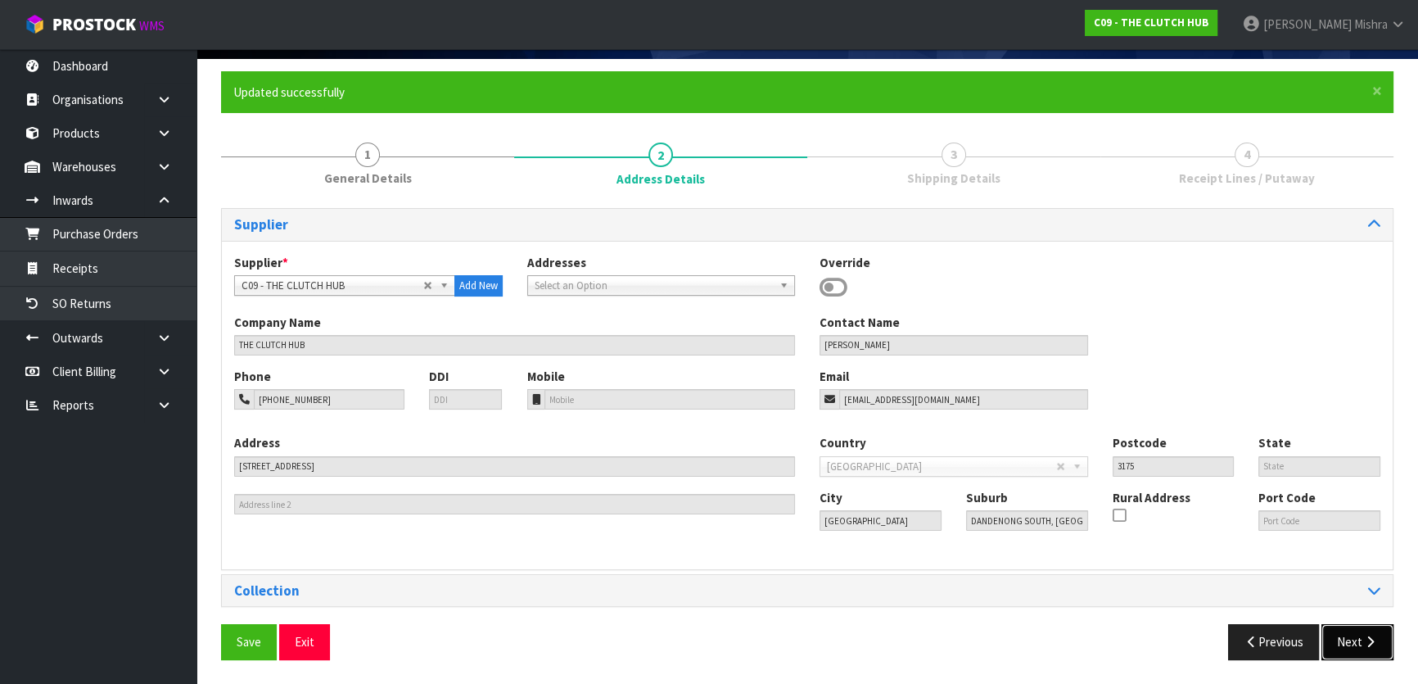
click at [1367, 639] on icon "button" at bounding box center [1370, 641] width 16 height 12
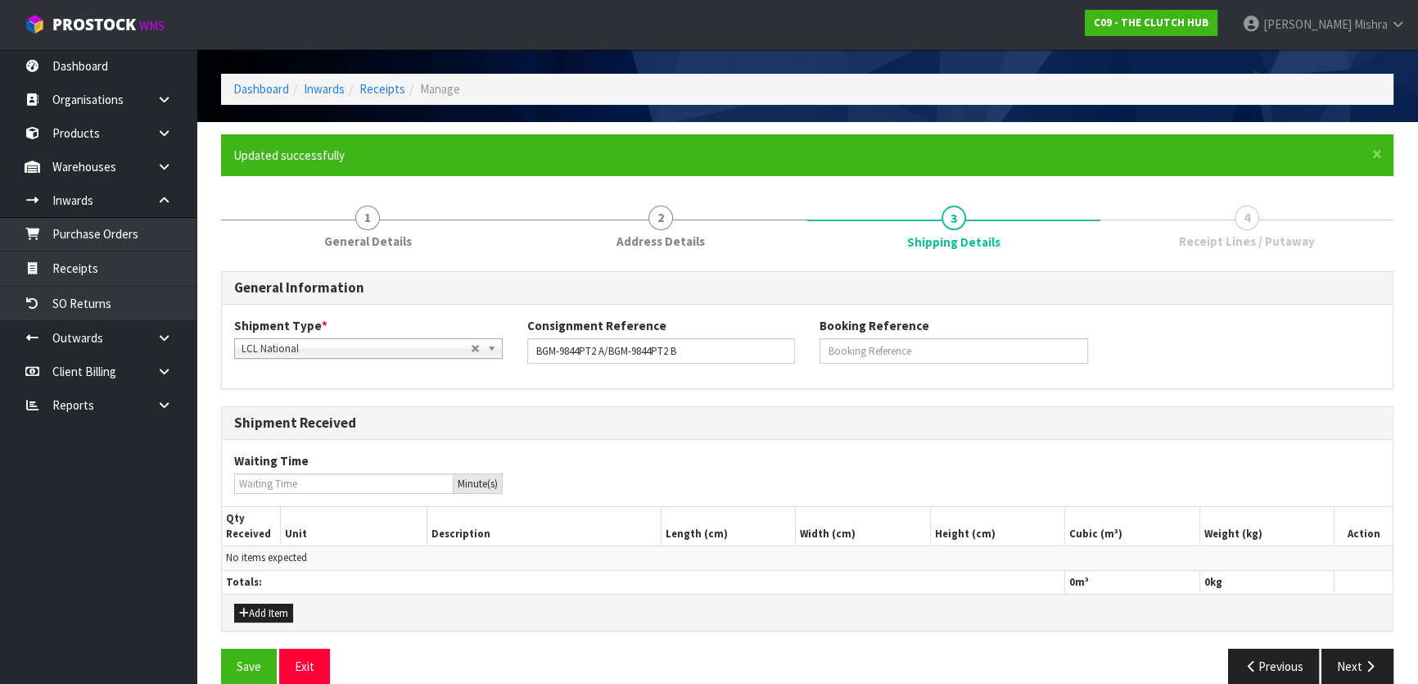
scroll to position [72, 0]
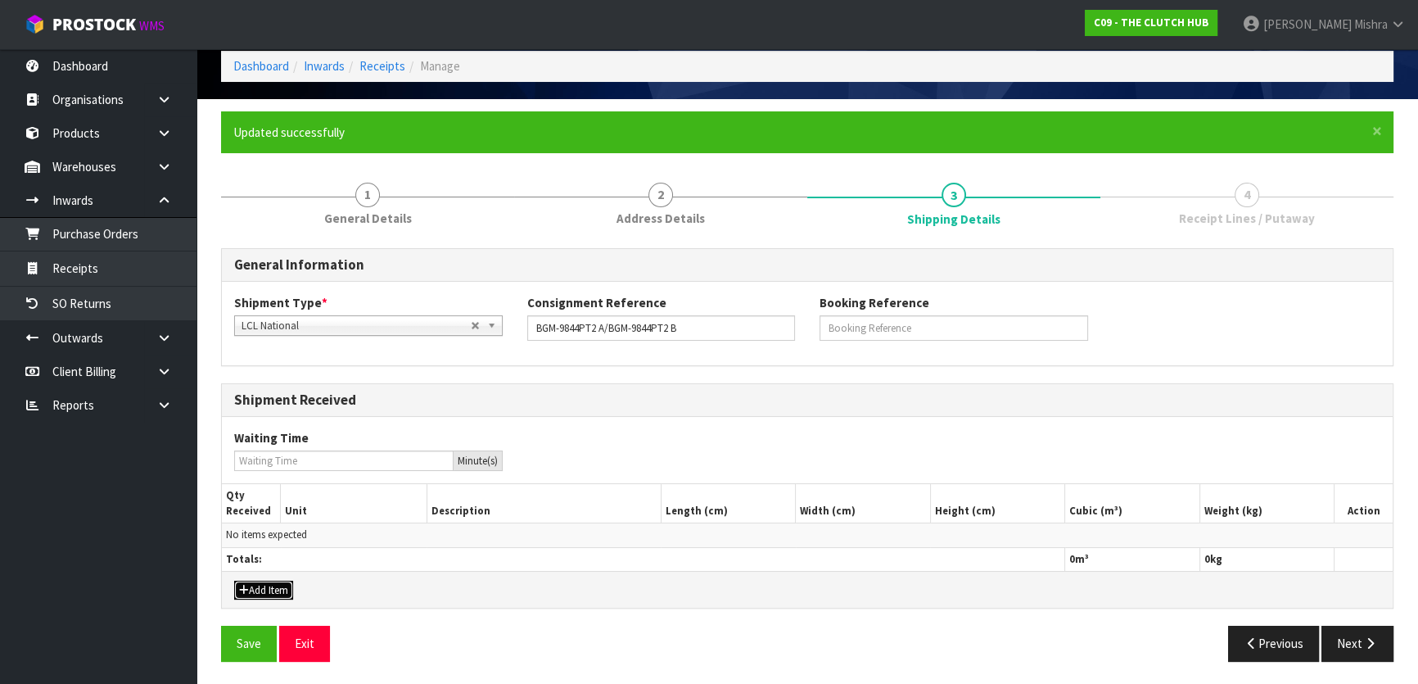
click at [250, 589] on button "Add Item" at bounding box center [263, 590] width 59 height 20
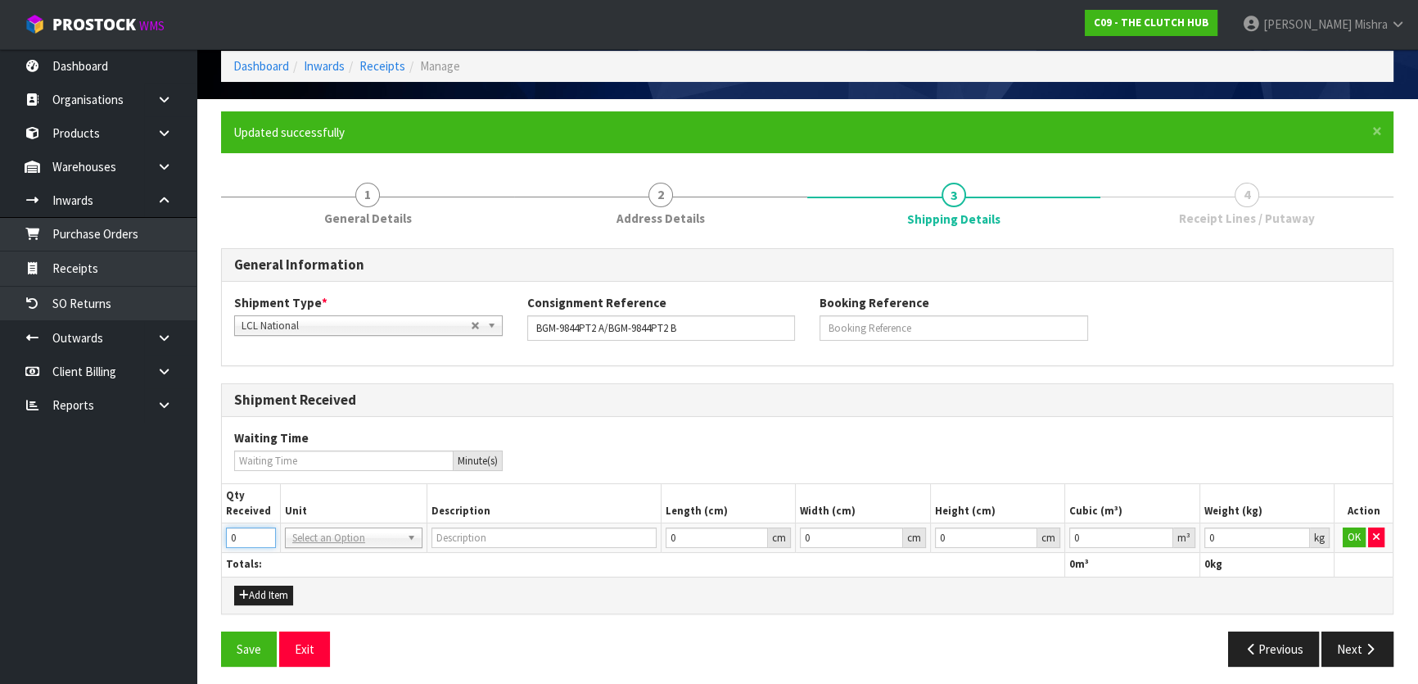
drag, startPoint x: 245, startPoint y: 540, endPoint x: 219, endPoint y: 539, distance: 26.2
click at [219, 539] on div "× Close Updated successfully 1 General Details 2 Address Details 3 Shipping Det…" at bounding box center [807, 394] width 1197 height 567
type input "2"
click at [316, 549] on input "text" at bounding box center [353, 559] width 129 height 20
type input "ctn"
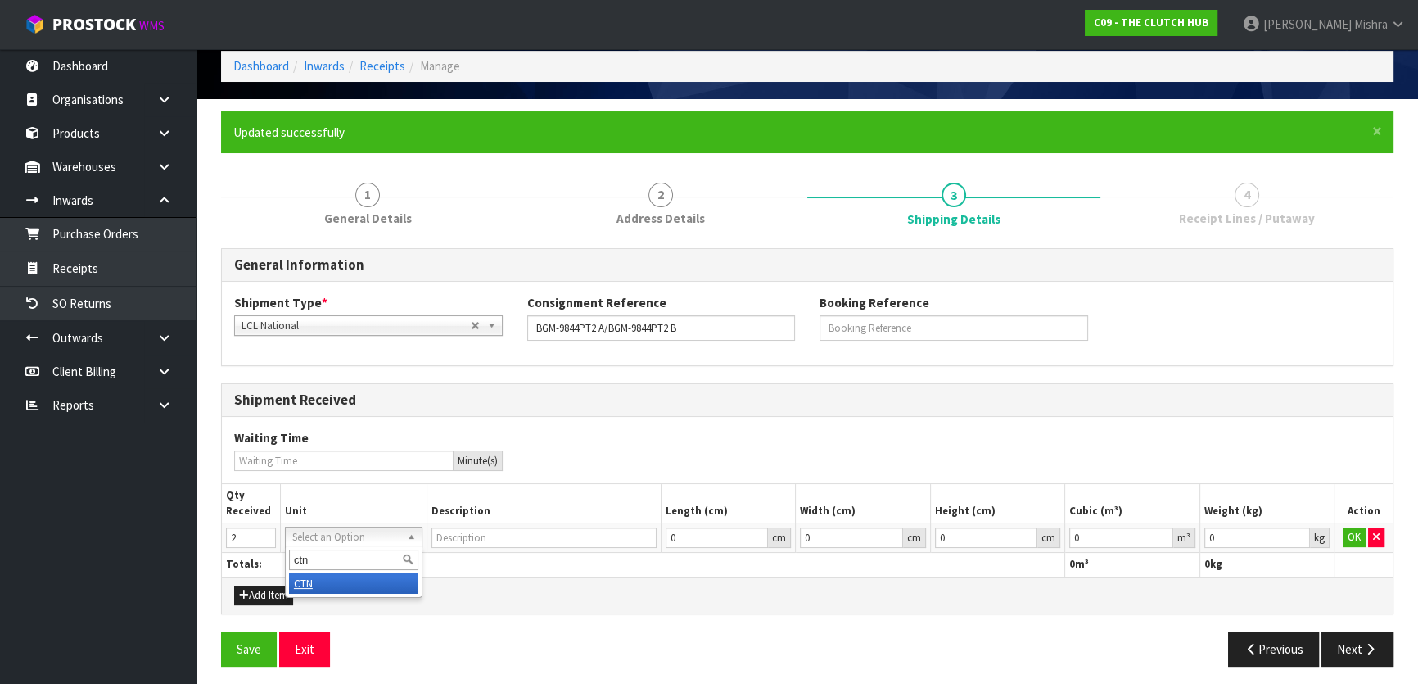
type input "CARTON"
type input "0.000001"
click at [1158, 534] on input "0.000001" at bounding box center [1120, 537] width 103 height 20
type input "0.001"
click at [1295, 532] on input "0.001" at bounding box center [1256, 537] width 106 height 20
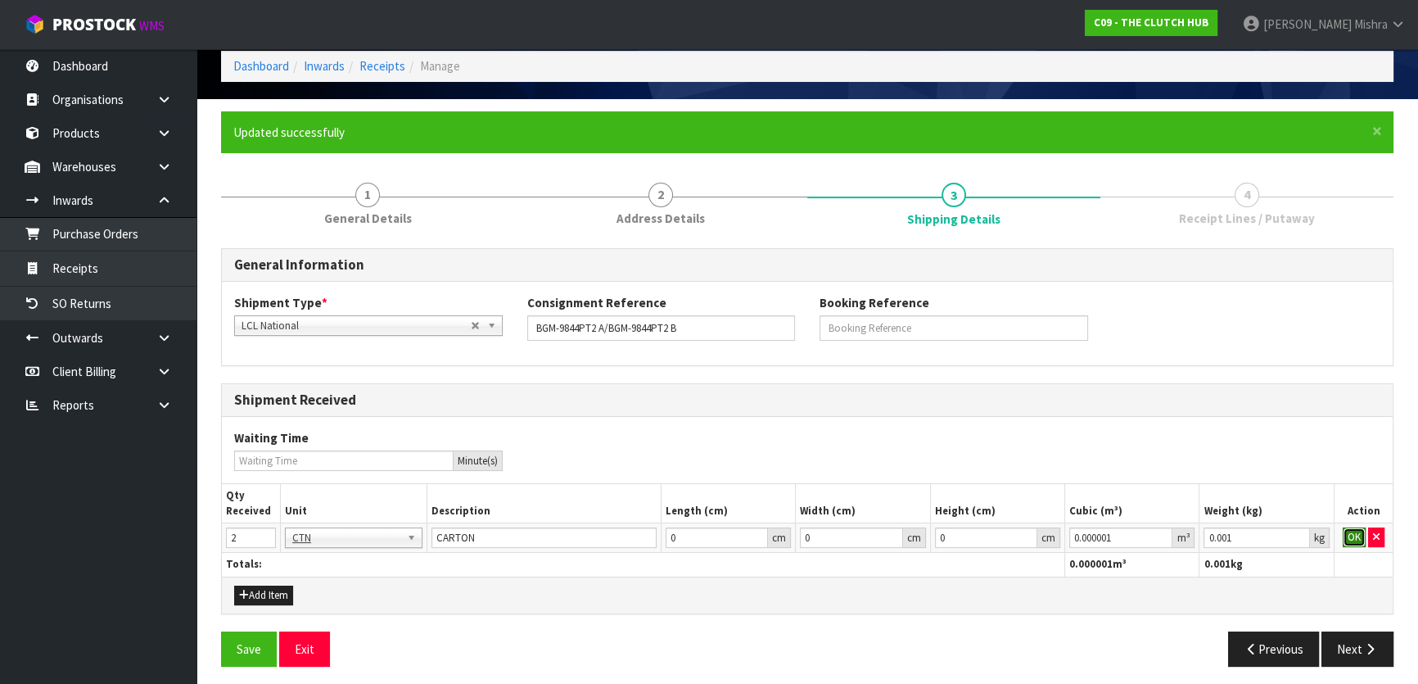
click at [1350, 537] on button "OK" at bounding box center [1354, 537] width 23 height 20
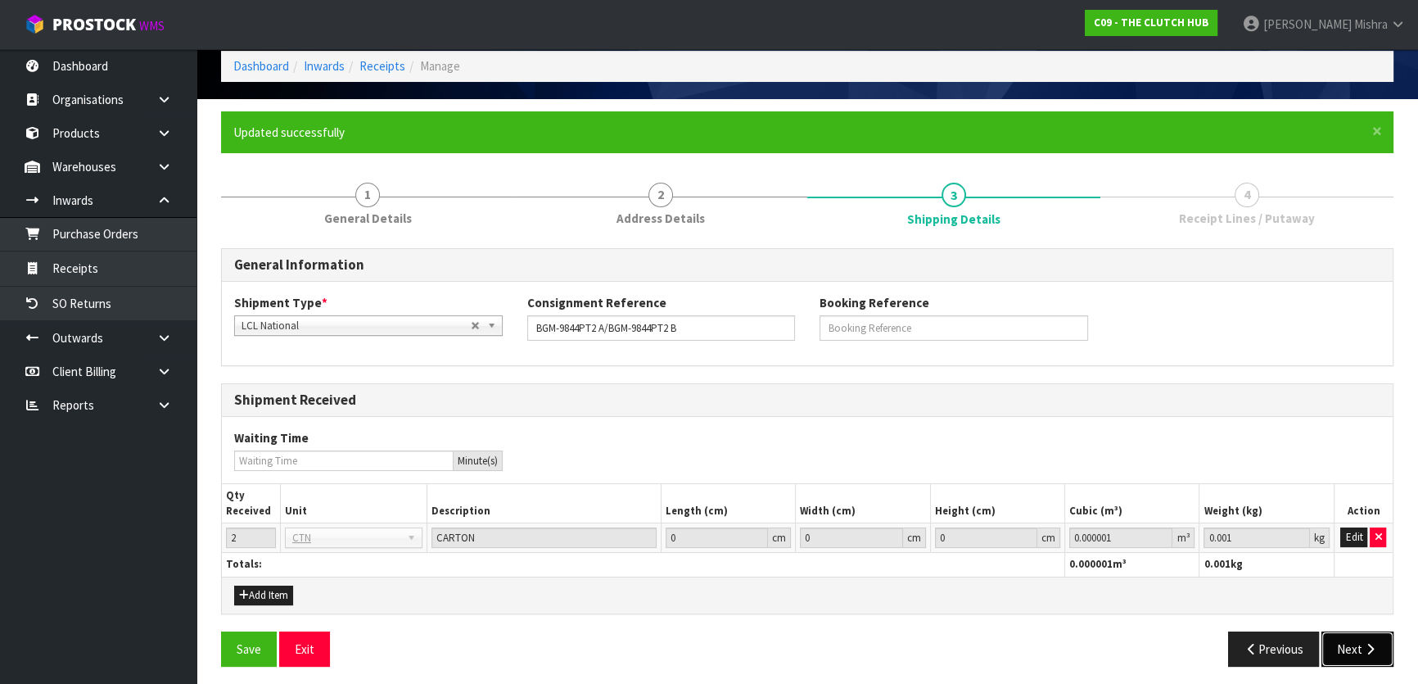
click at [1335, 640] on button "Next" at bounding box center [1357, 648] width 72 height 35
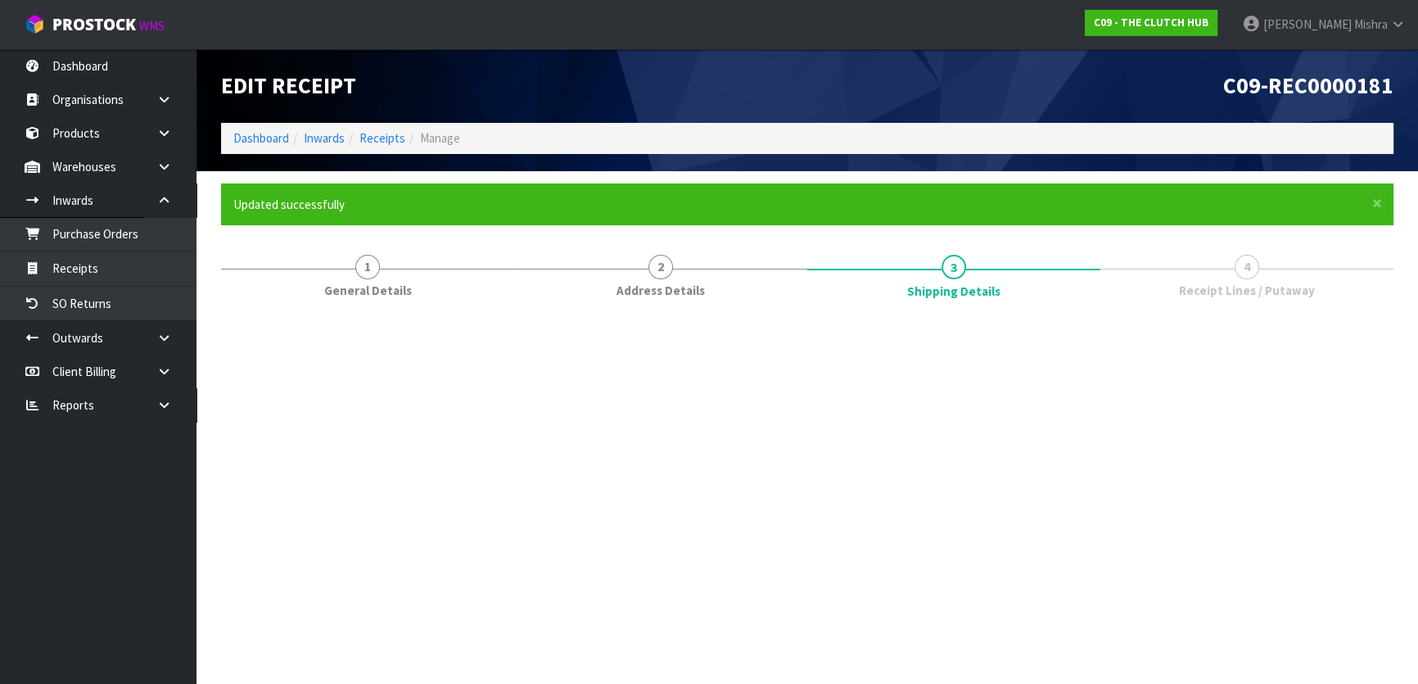
scroll to position [0, 0]
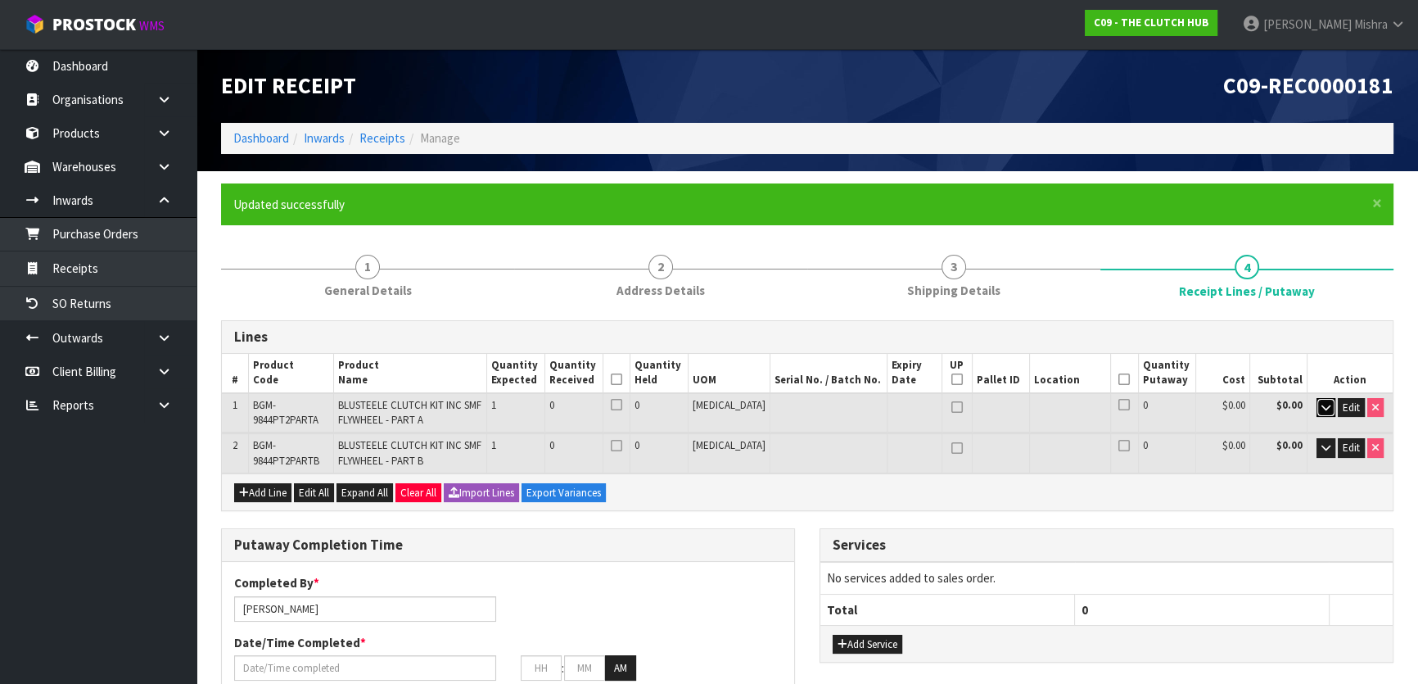
click at [1325, 408] on icon "button" at bounding box center [1325, 407] width 9 height 11
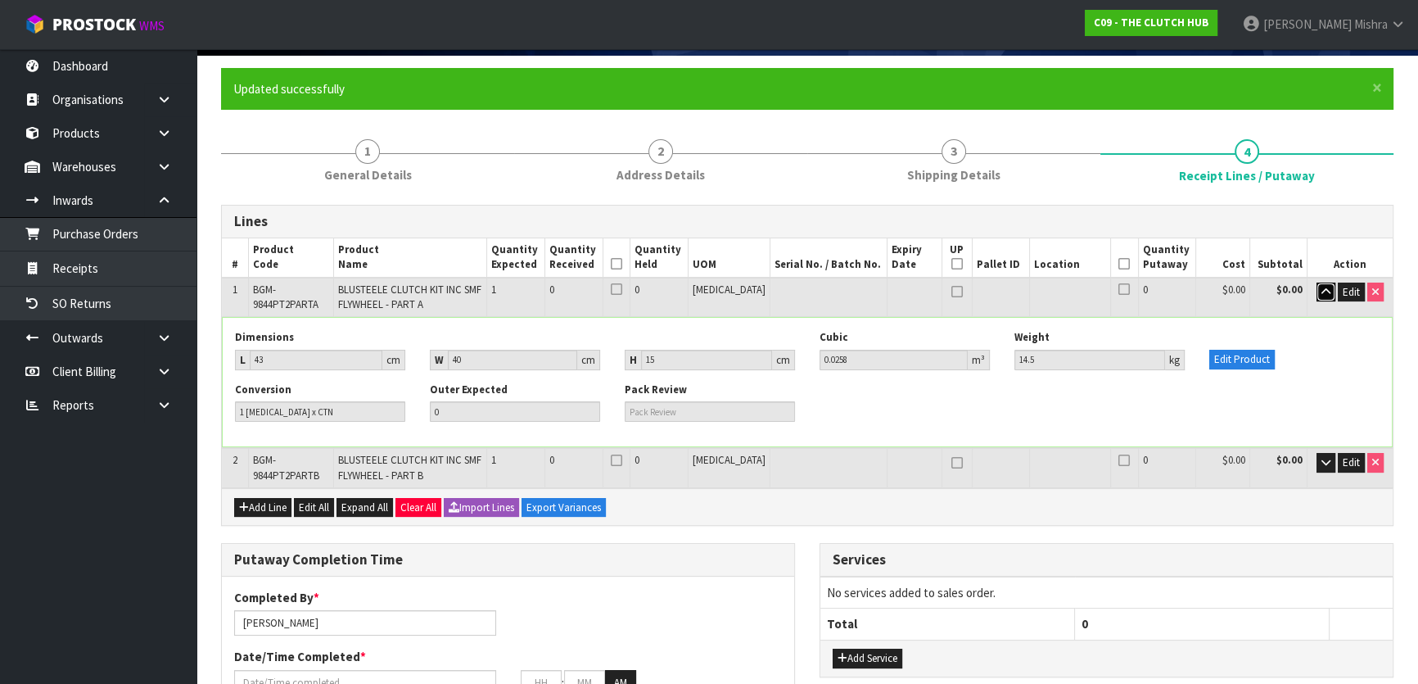
scroll to position [148, 0]
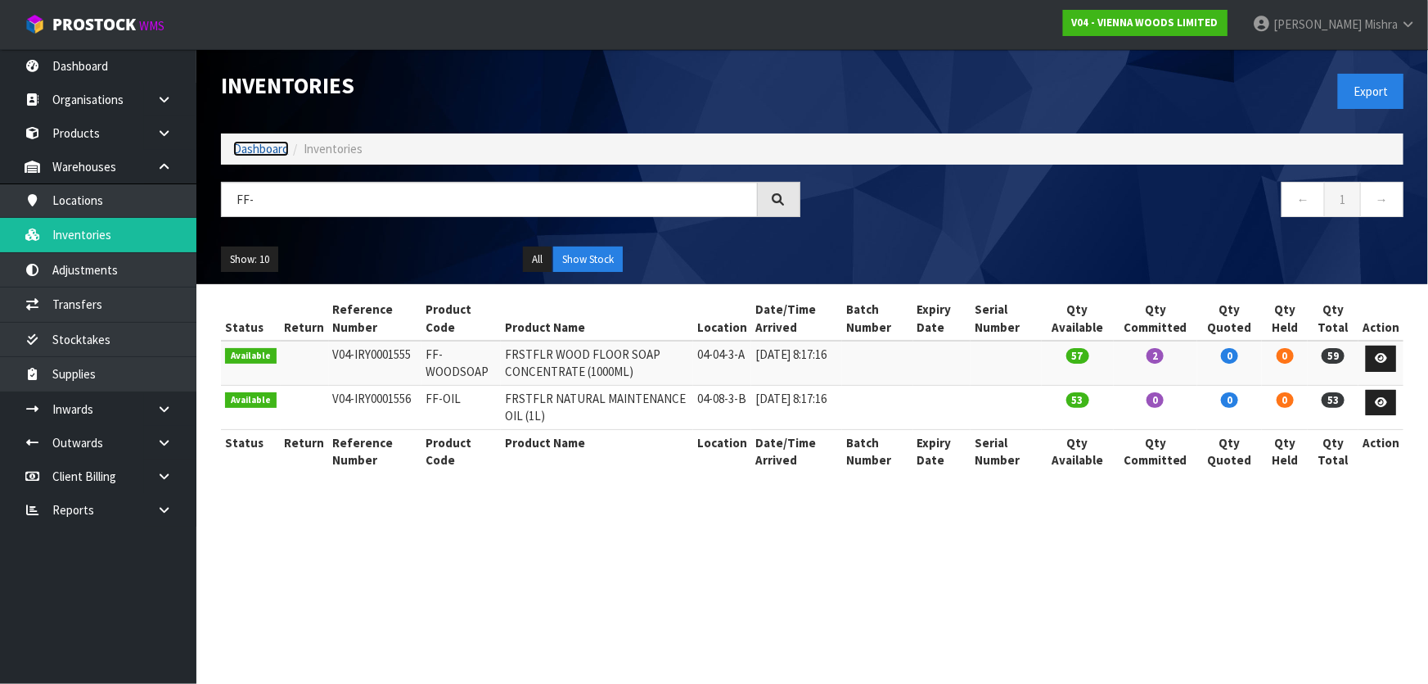
click at [245, 142] on link "Dashboard" at bounding box center [261, 149] width 56 height 16
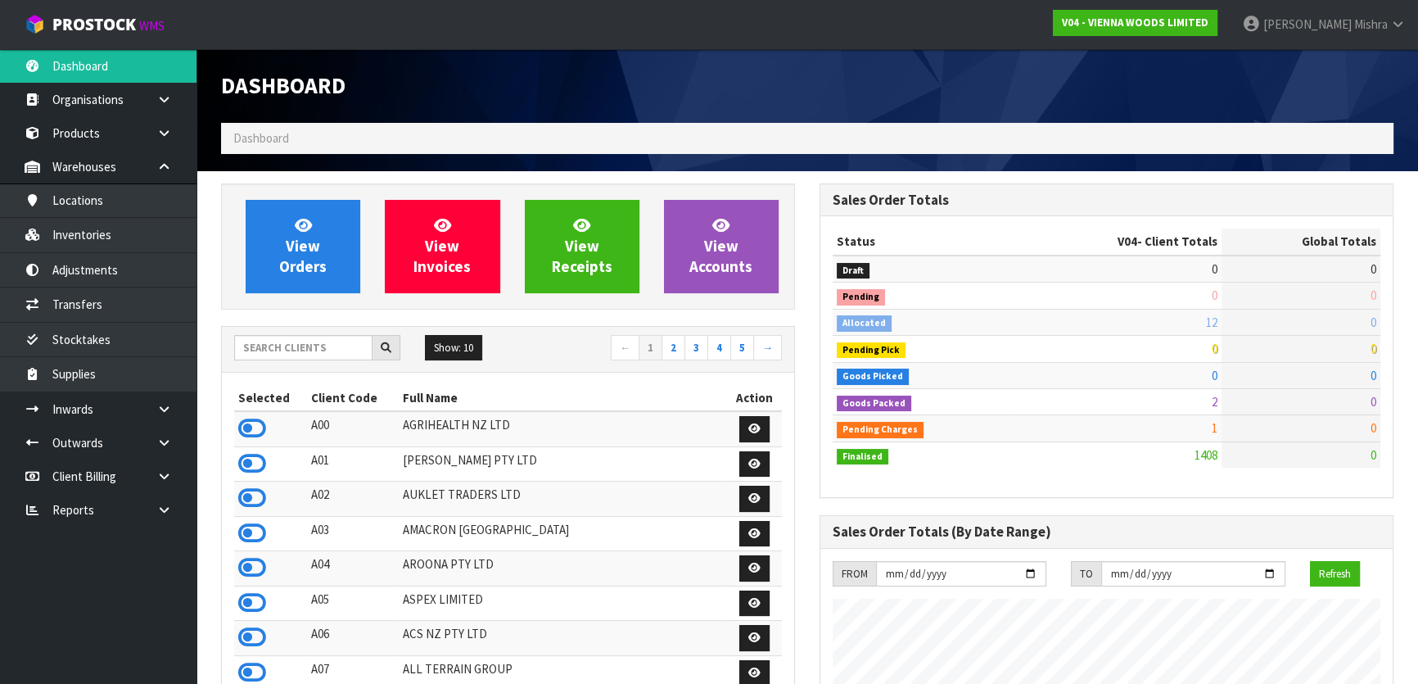
scroll to position [1220, 598]
click at [288, 330] on div "Show: 10 5 10 25 50 ← 1 2 3 4 5 →" at bounding box center [508, 350] width 572 height 46
click at [291, 340] on input "text" at bounding box center [303, 347] width 138 height 25
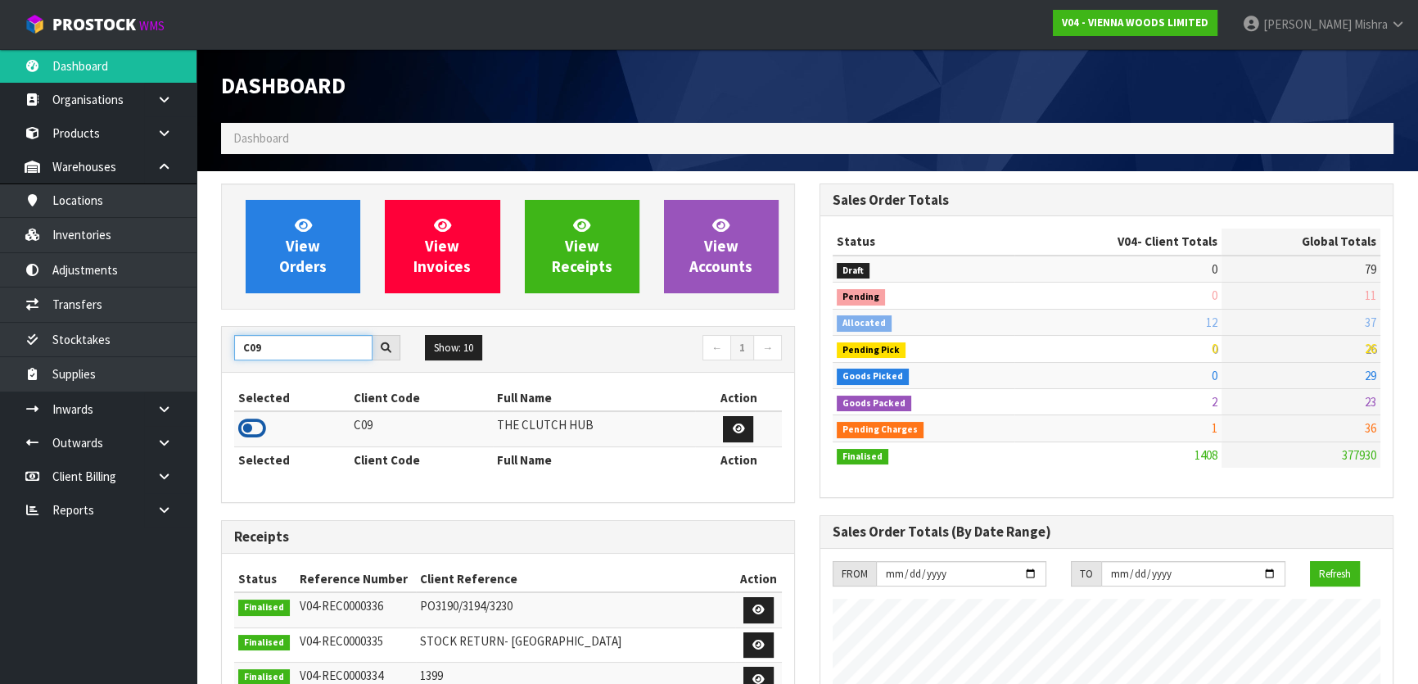
type input "C09"
click at [245, 431] on icon at bounding box center [252, 428] width 28 height 25
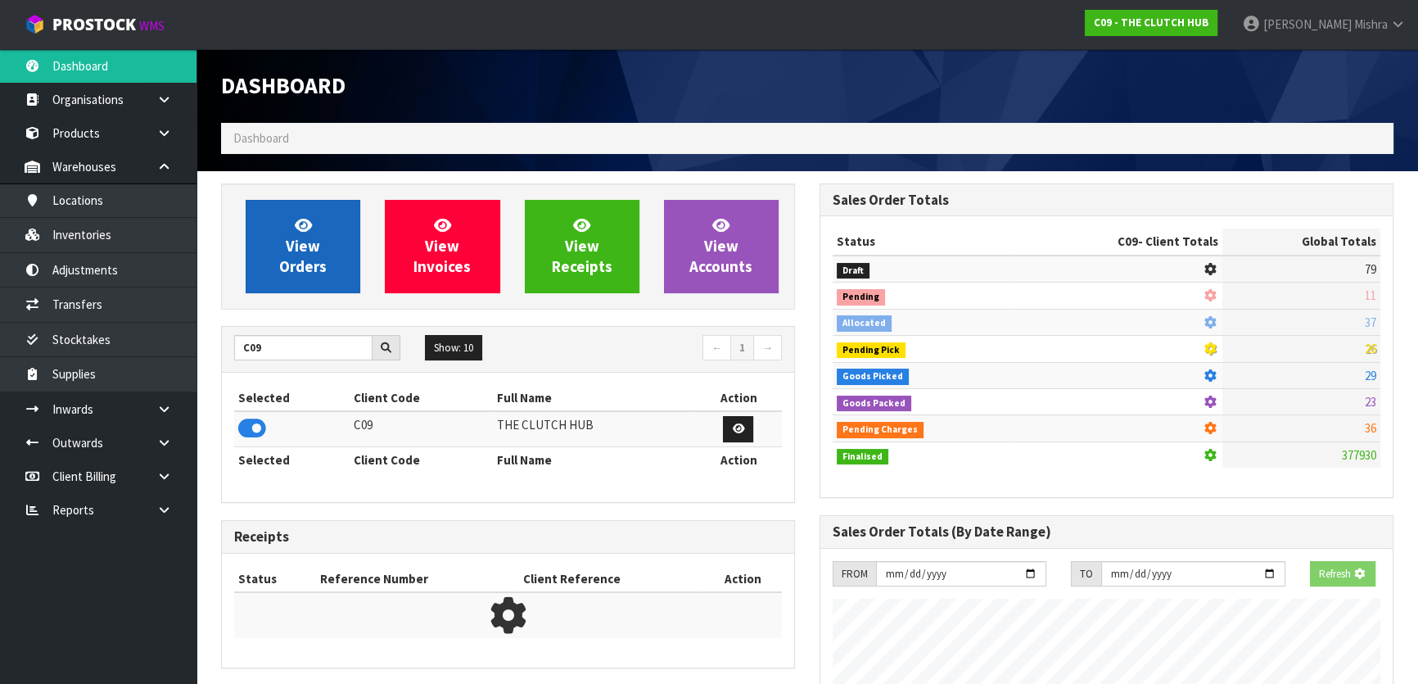
scroll to position [1019, 598]
click at [262, 237] on link "View Orders" at bounding box center [303, 246] width 115 height 93
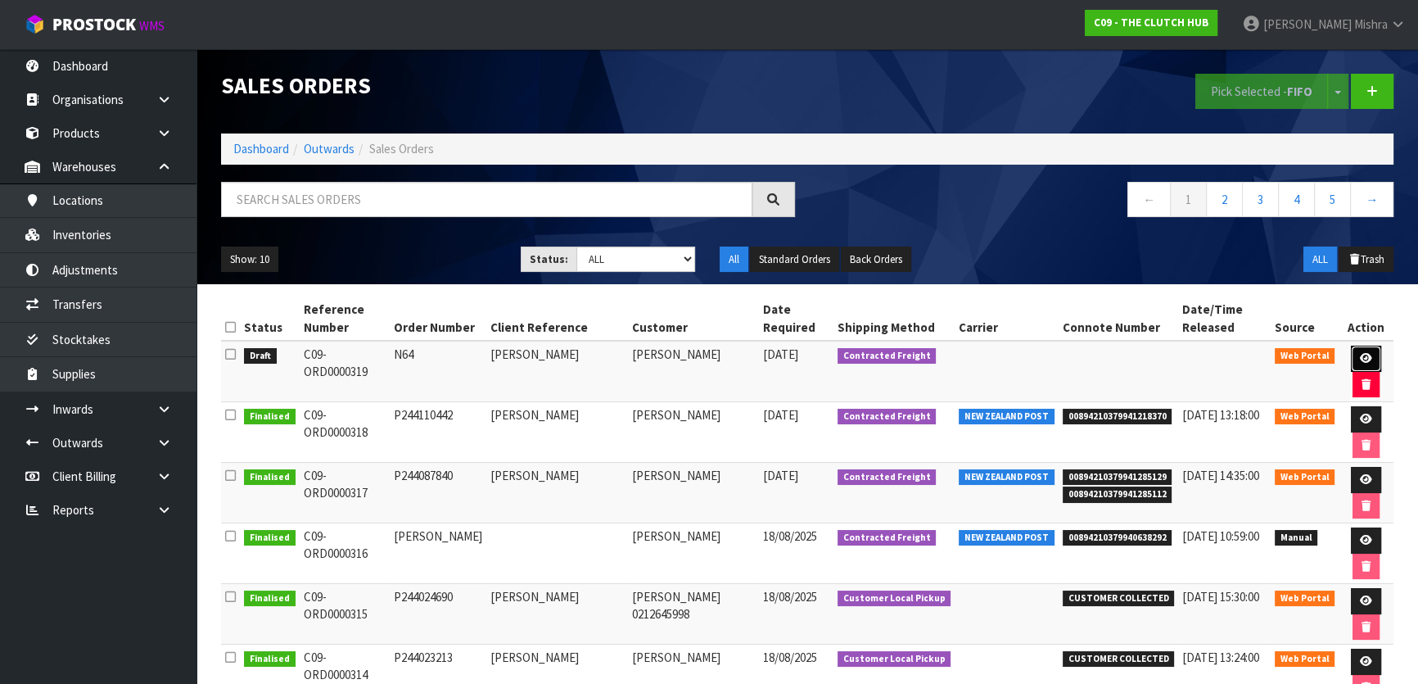
click at [1364, 350] on link at bounding box center [1366, 358] width 30 height 26
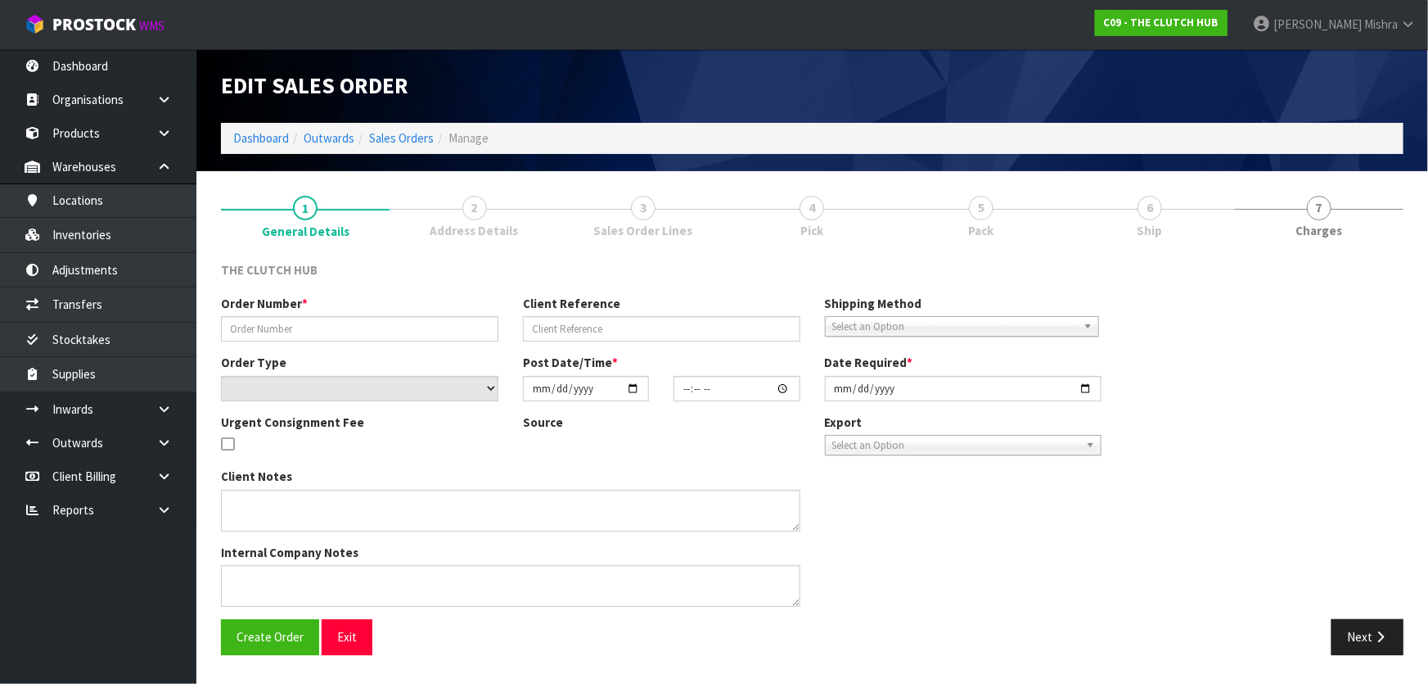
type input "N64"
type input "FINN PICOT"
select select "number:0"
type input "2025-08-21"
type input "17:40:00.000"
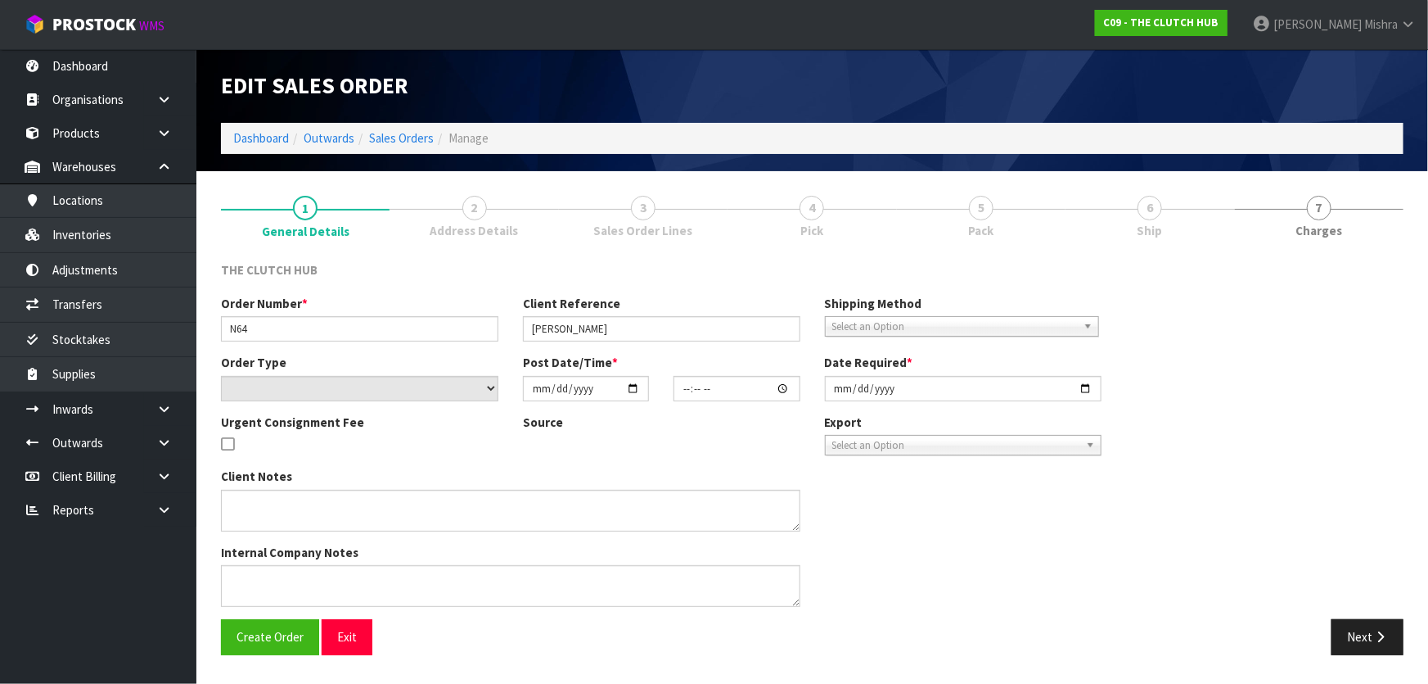
type input "2025-08-21"
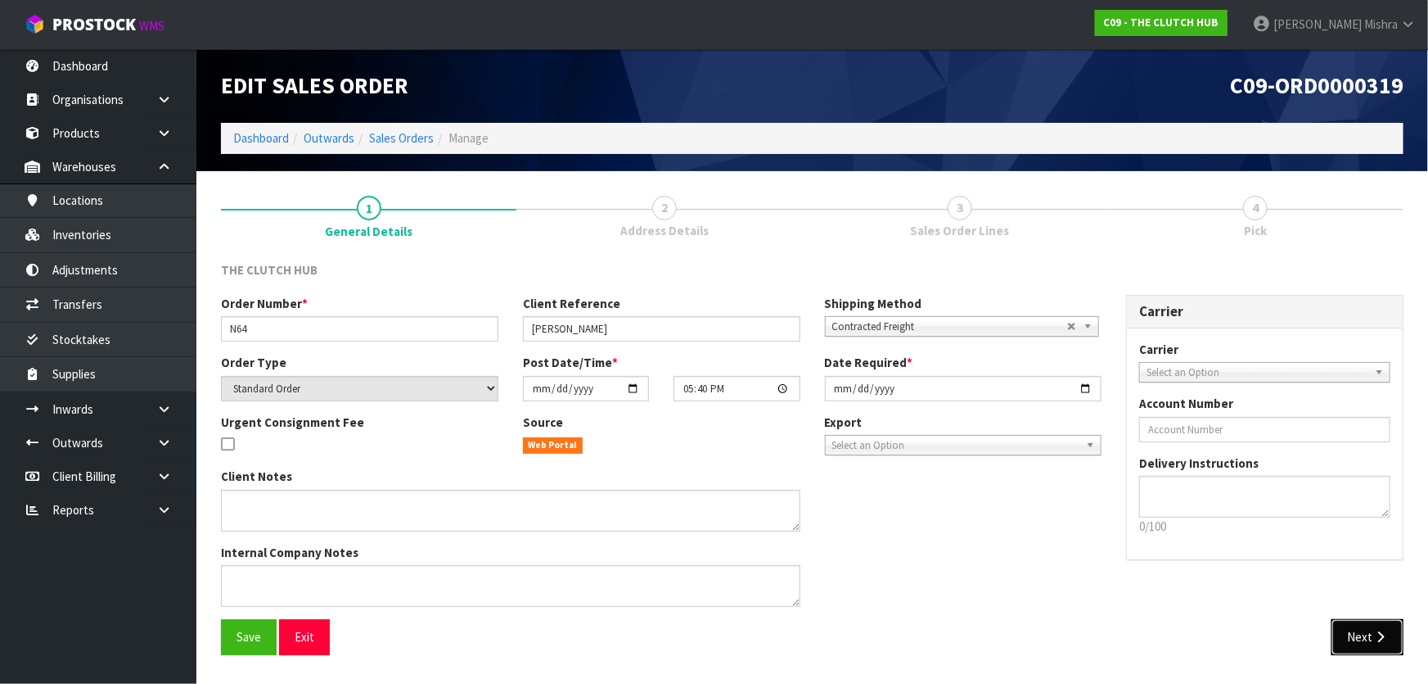
click at [1376, 648] on button "Next" at bounding box center [1368, 636] width 72 height 35
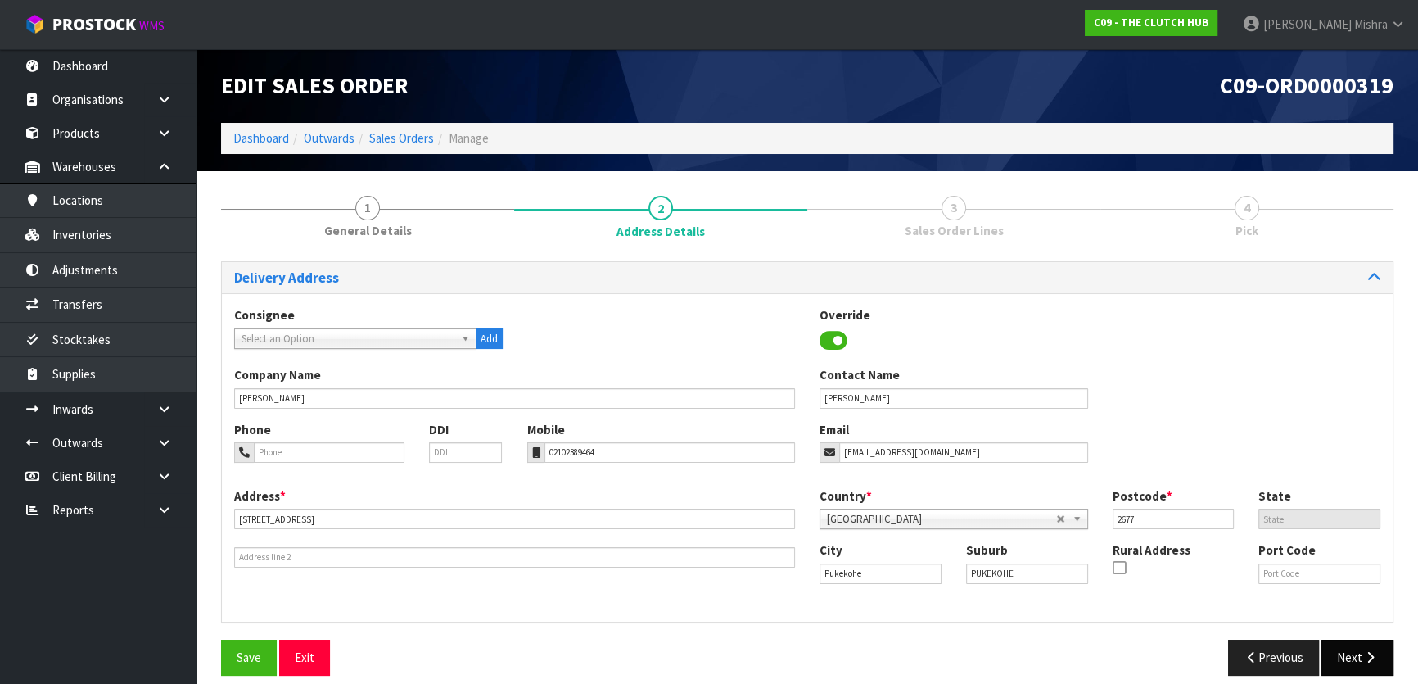
scroll to position [16, 0]
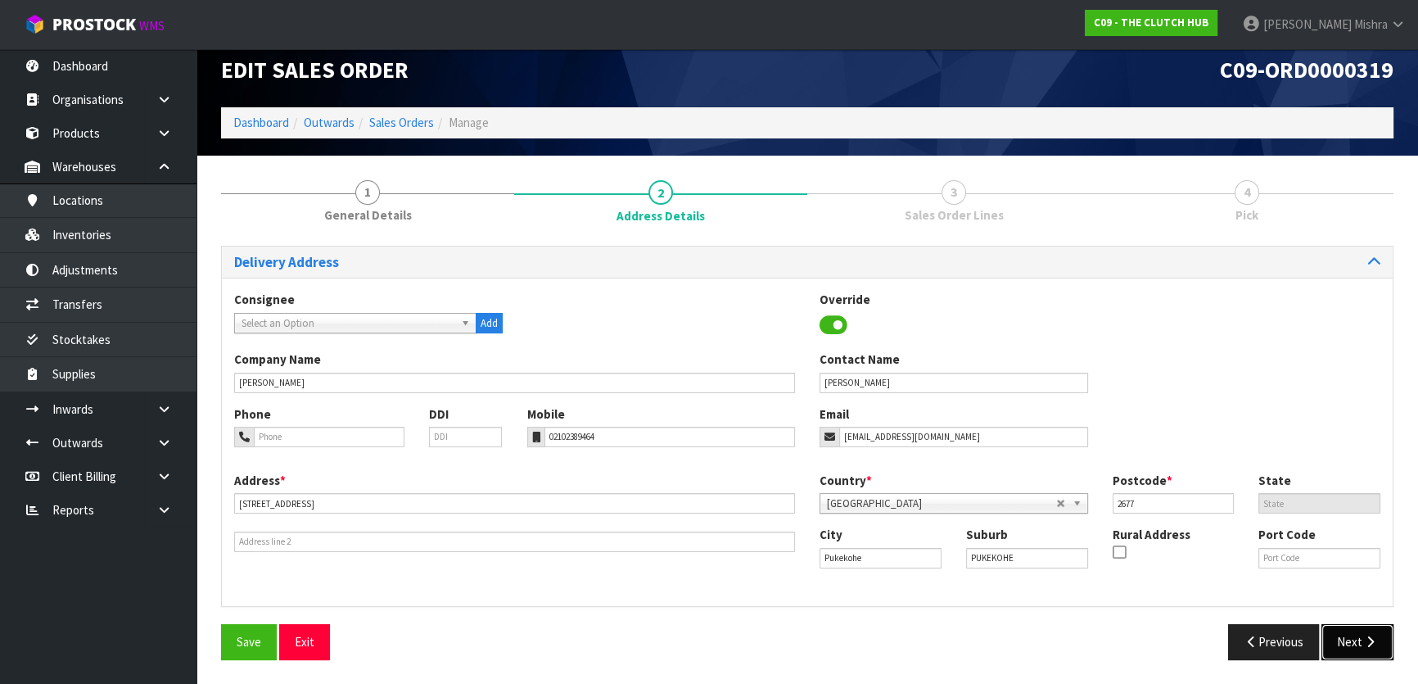
click at [1375, 643] on icon "button" at bounding box center [1370, 641] width 16 height 12
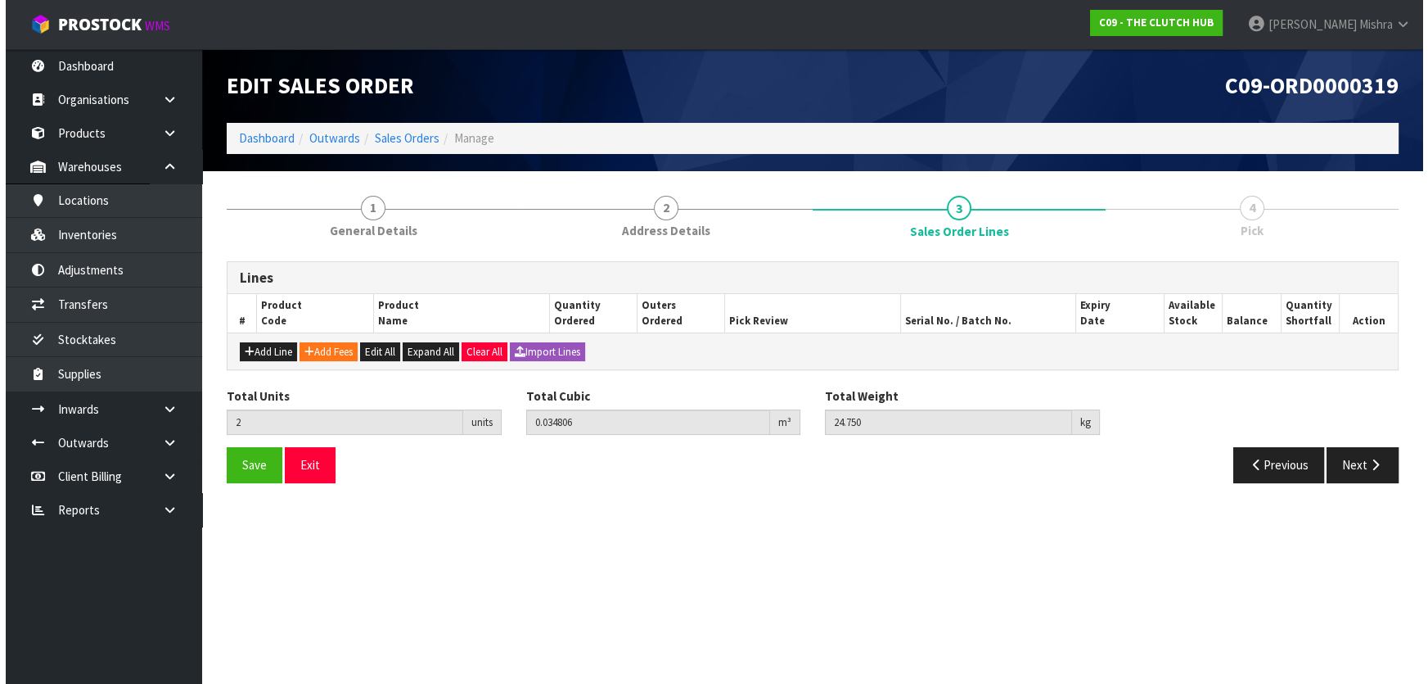
scroll to position [0, 0]
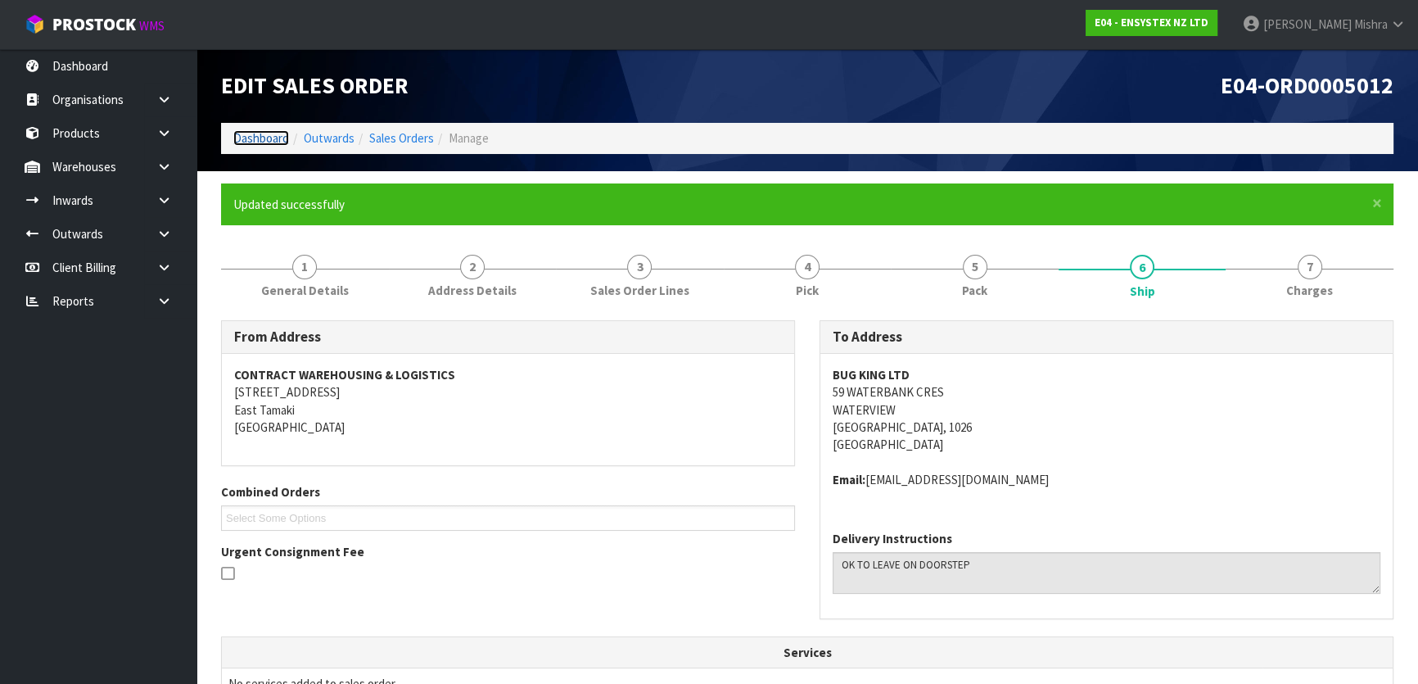
click at [233, 144] on link "Dashboard" at bounding box center [261, 138] width 56 height 16
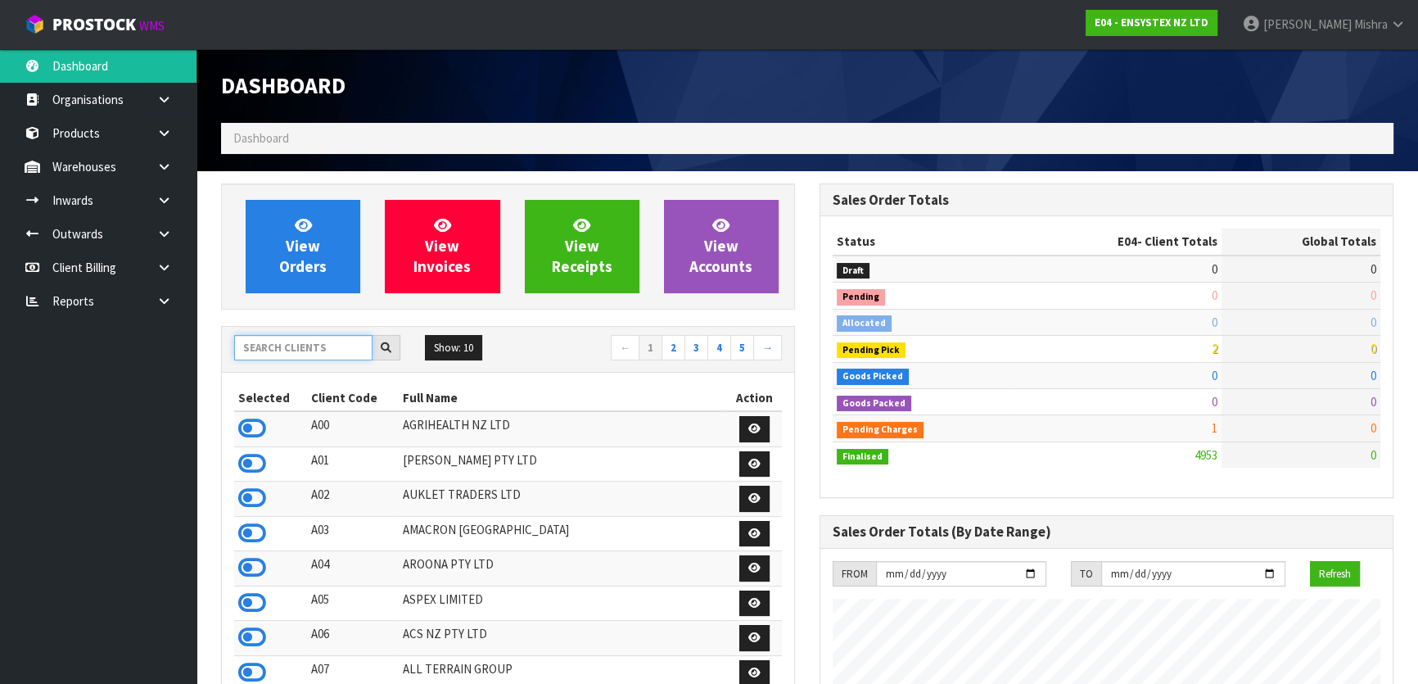
click at [265, 342] on input "text" at bounding box center [303, 347] width 138 height 25
type input "A13"
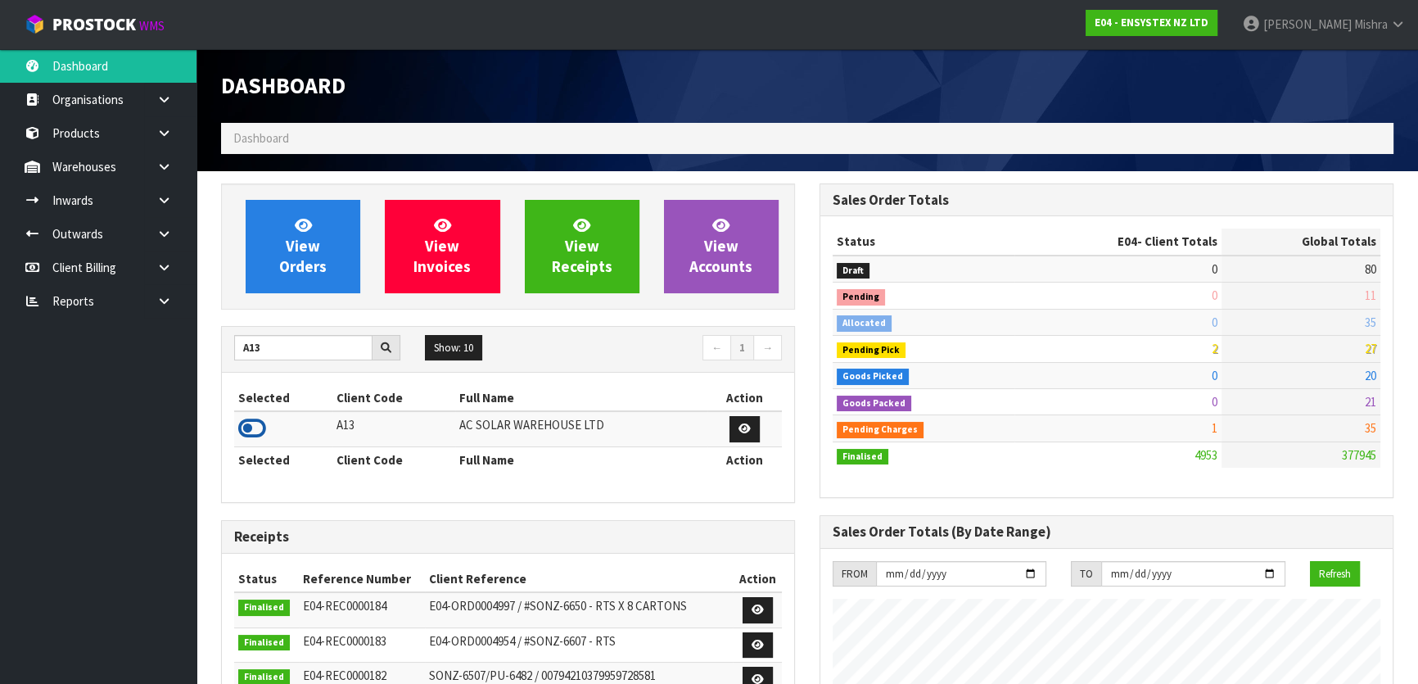
click at [246, 428] on icon at bounding box center [252, 428] width 28 height 25
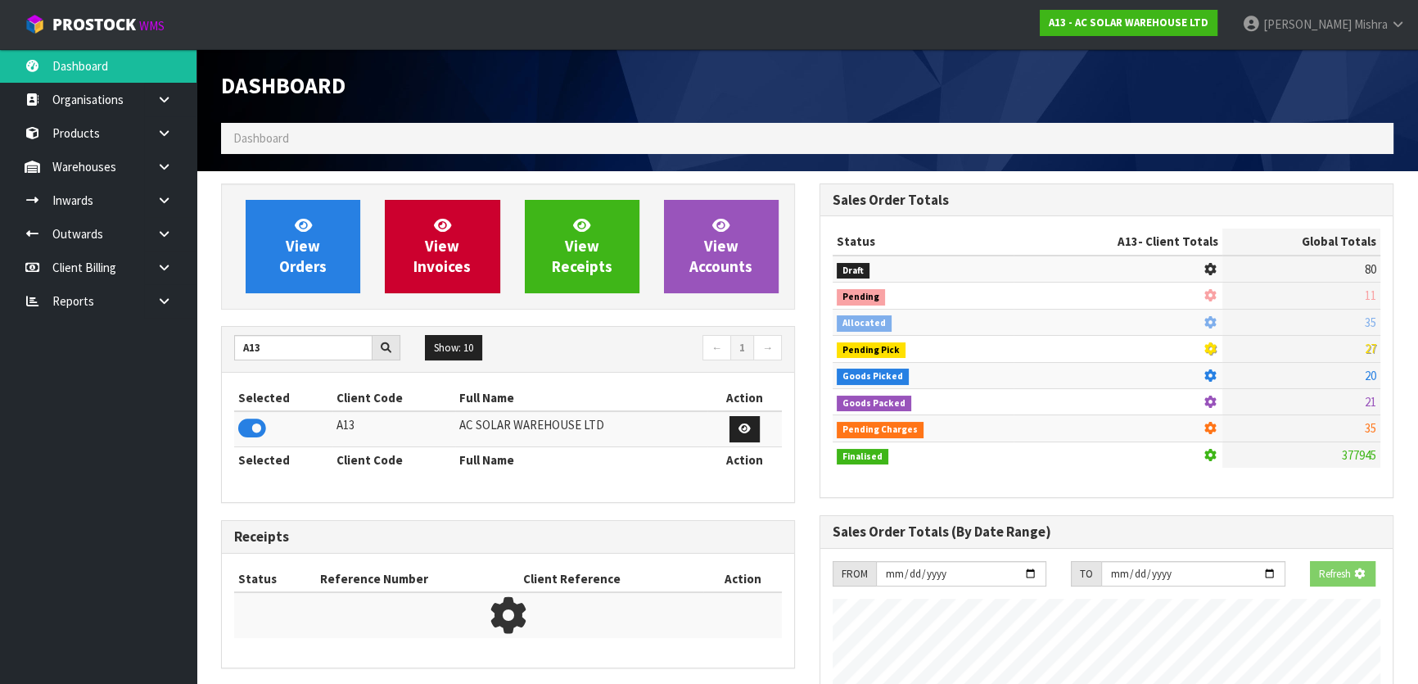
scroll to position [1343, 598]
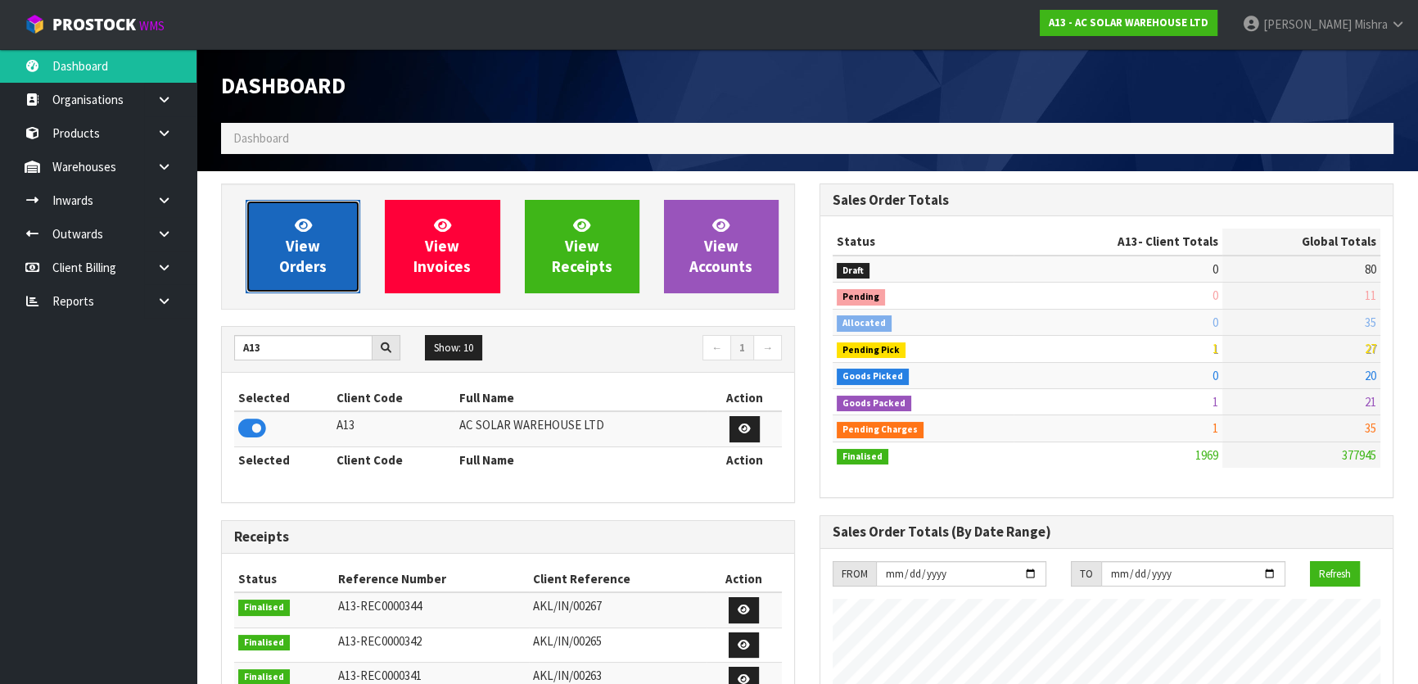
click at [310, 259] on span "View Orders" at bounding box center [302, 245] width 47 height 61
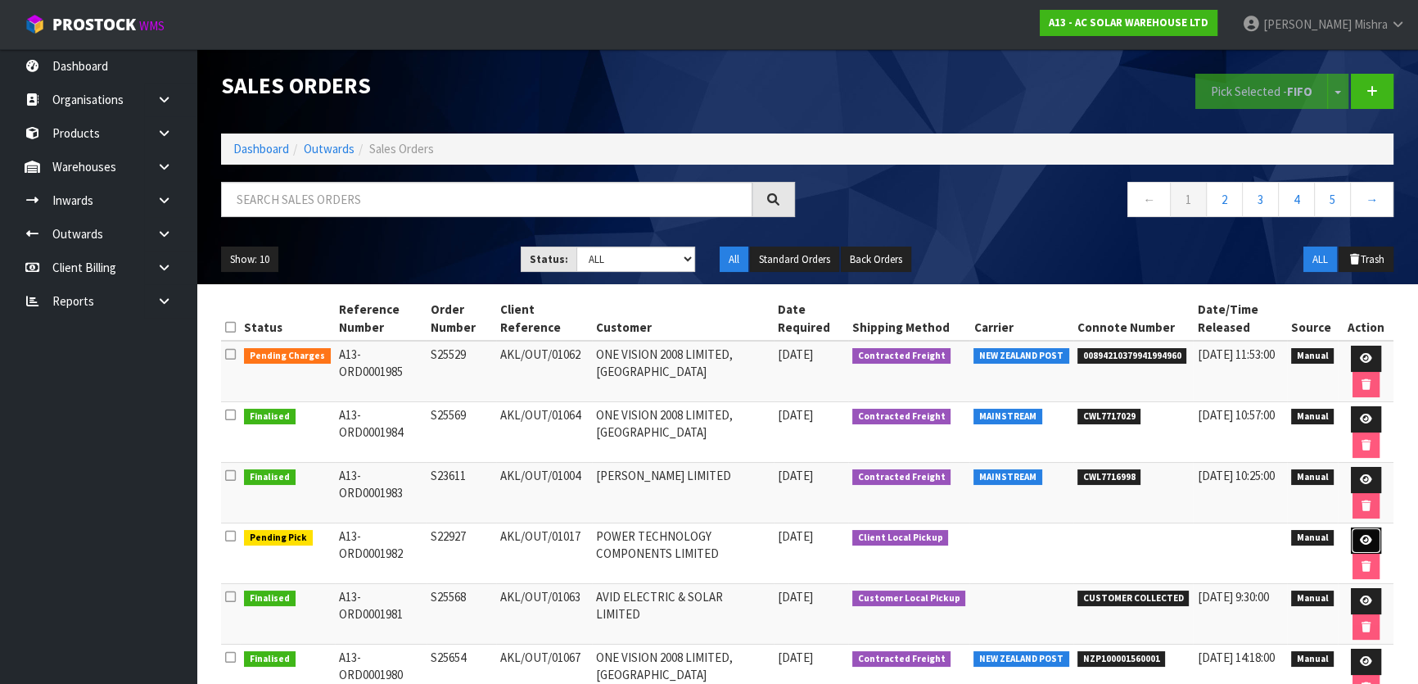
click at [1371, 536] on link at bounding box center [1366, 540] width 30 height 26
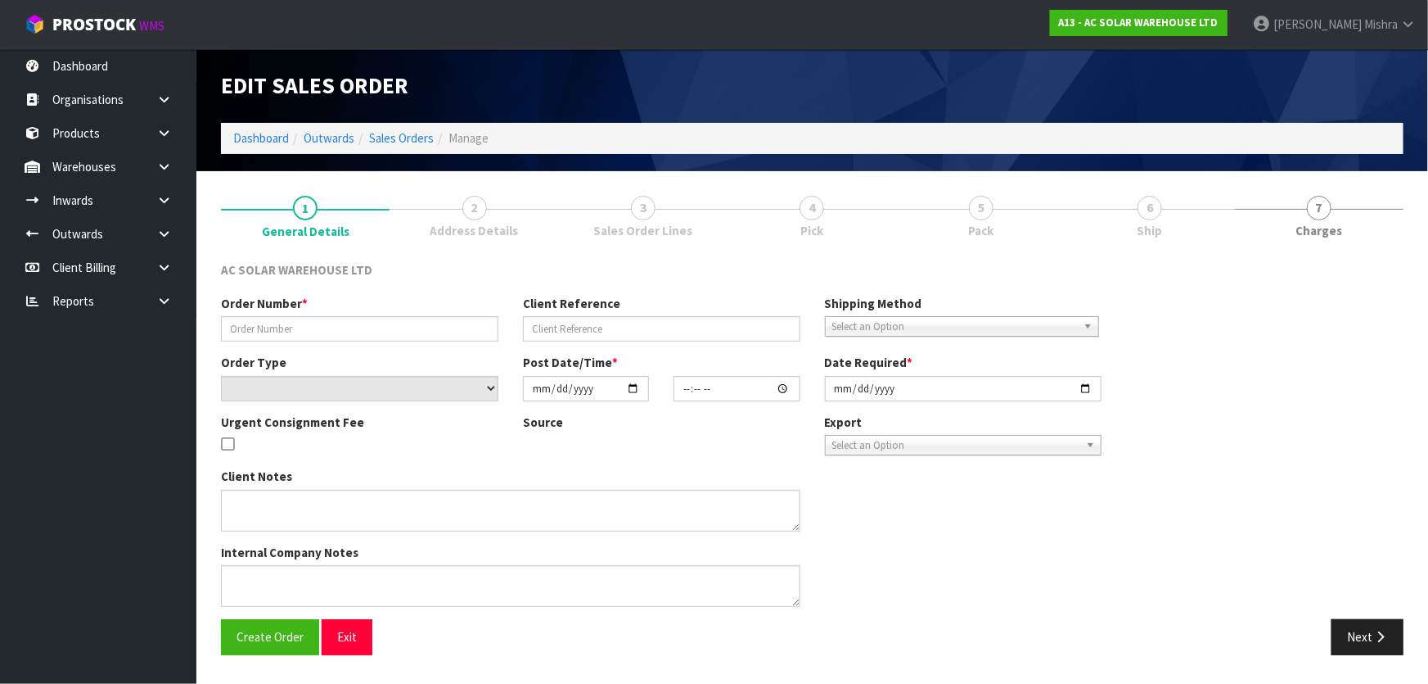
type input "S22927"
type input "AKL/OUT/01017"
select select "number:0"
type input "2025-08-21"
type input "10:32:00.000"
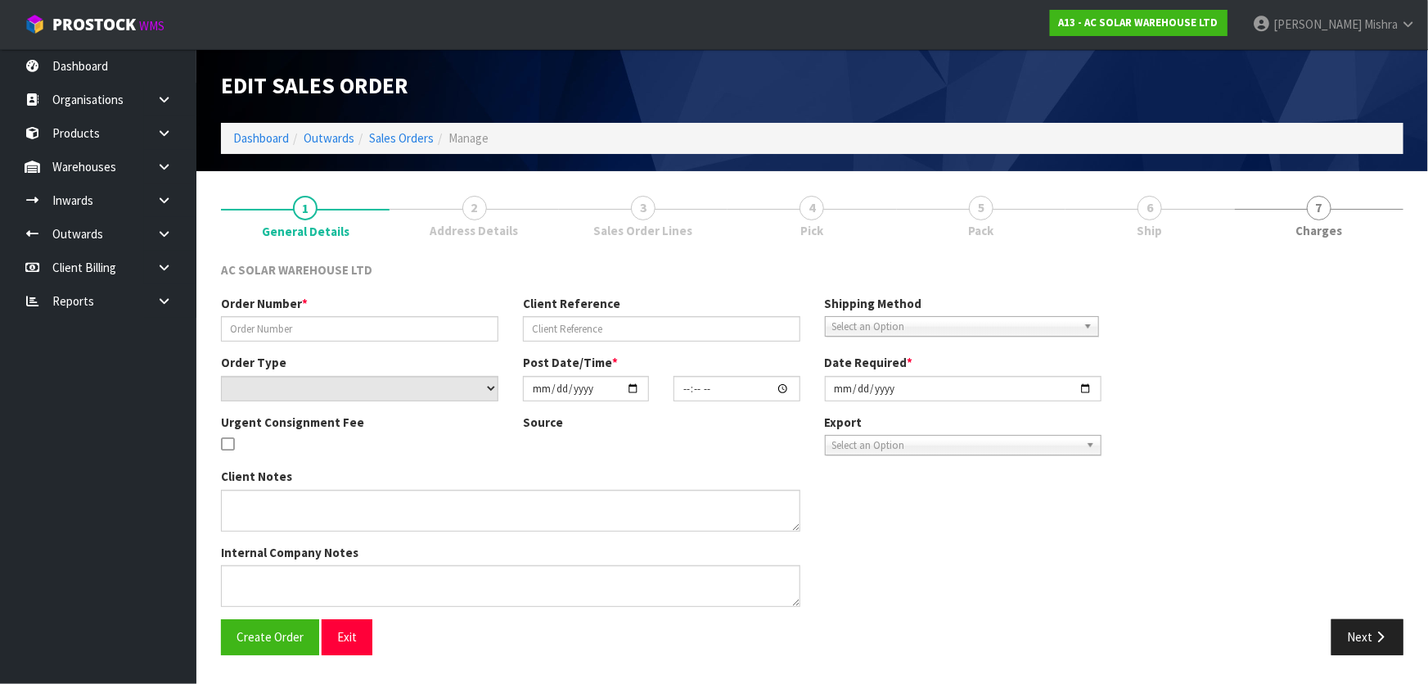
type input "2025-08-21"
type textarea "CUSTOMER TO COLLECT FRIDAY 22ND AUGUST (IN 2 TRIPS)"
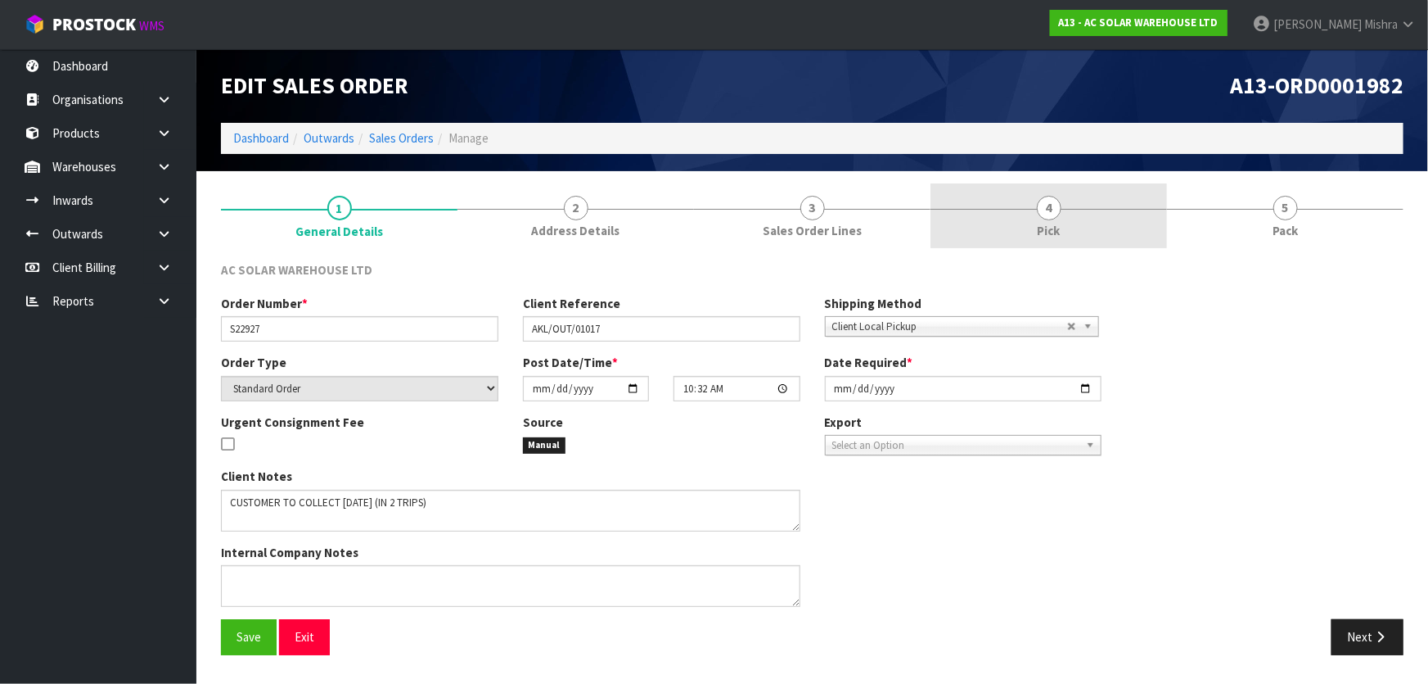
click at [1069, 209] on link "4 Pick" at bounding box center [1049, 215] width 237 height 65
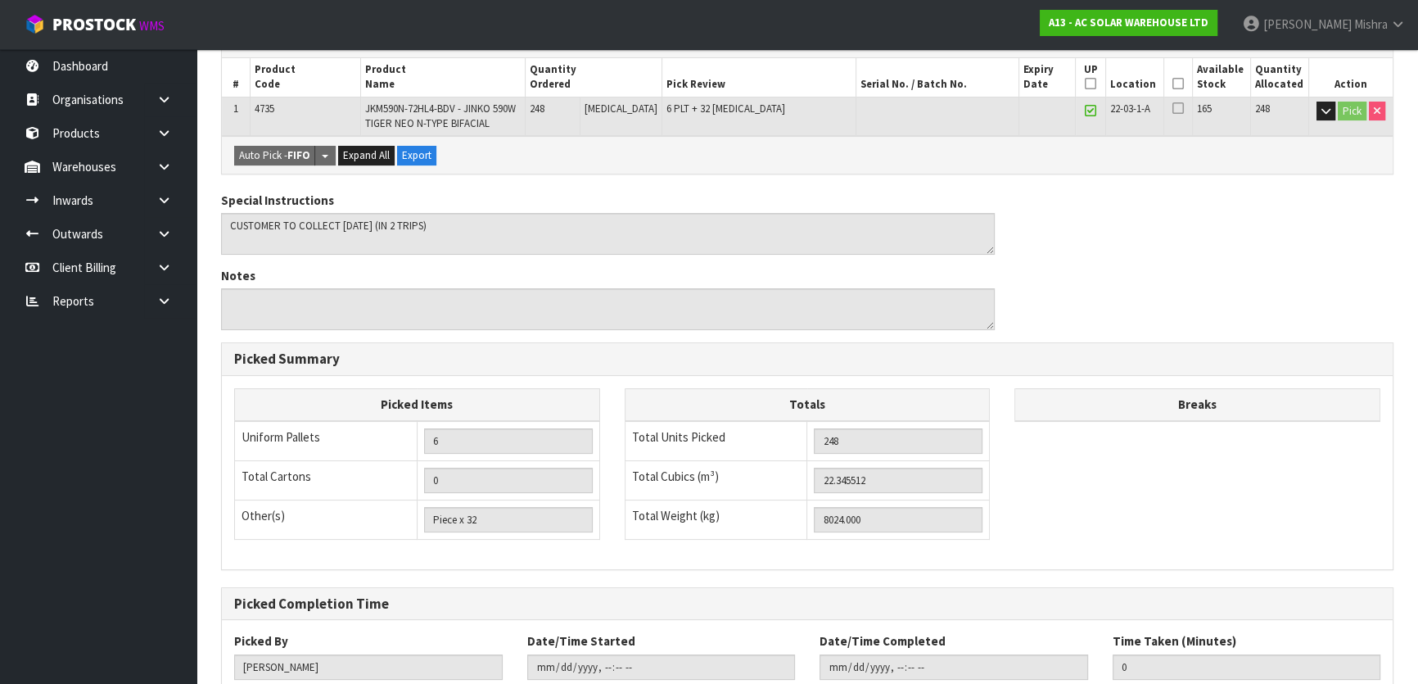
scroll to position [297, 0]
click at [1172, 82] on icon at bounding box center [1177, 82] width 11 height 1
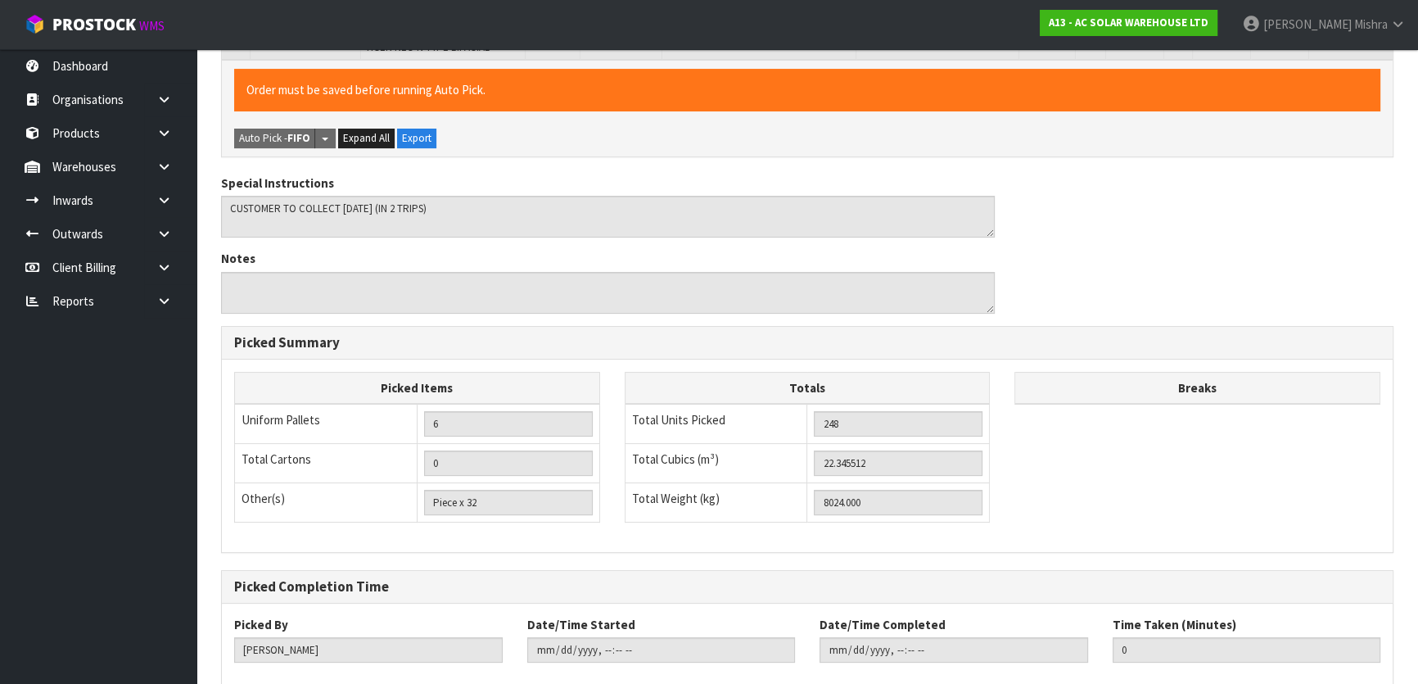
scroll to position [462, 0]
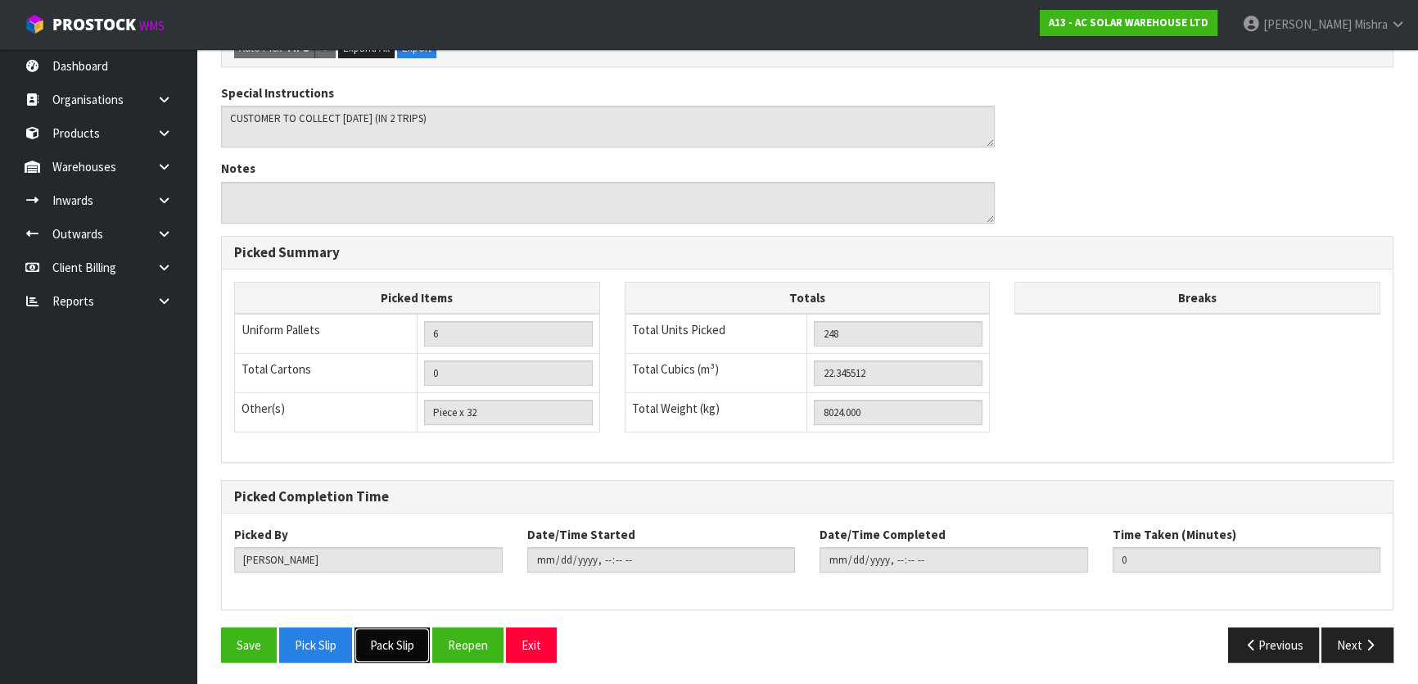
click at [380, 639] on button "Pack Slip" at bounding box center [391, 644] width 75 height 35
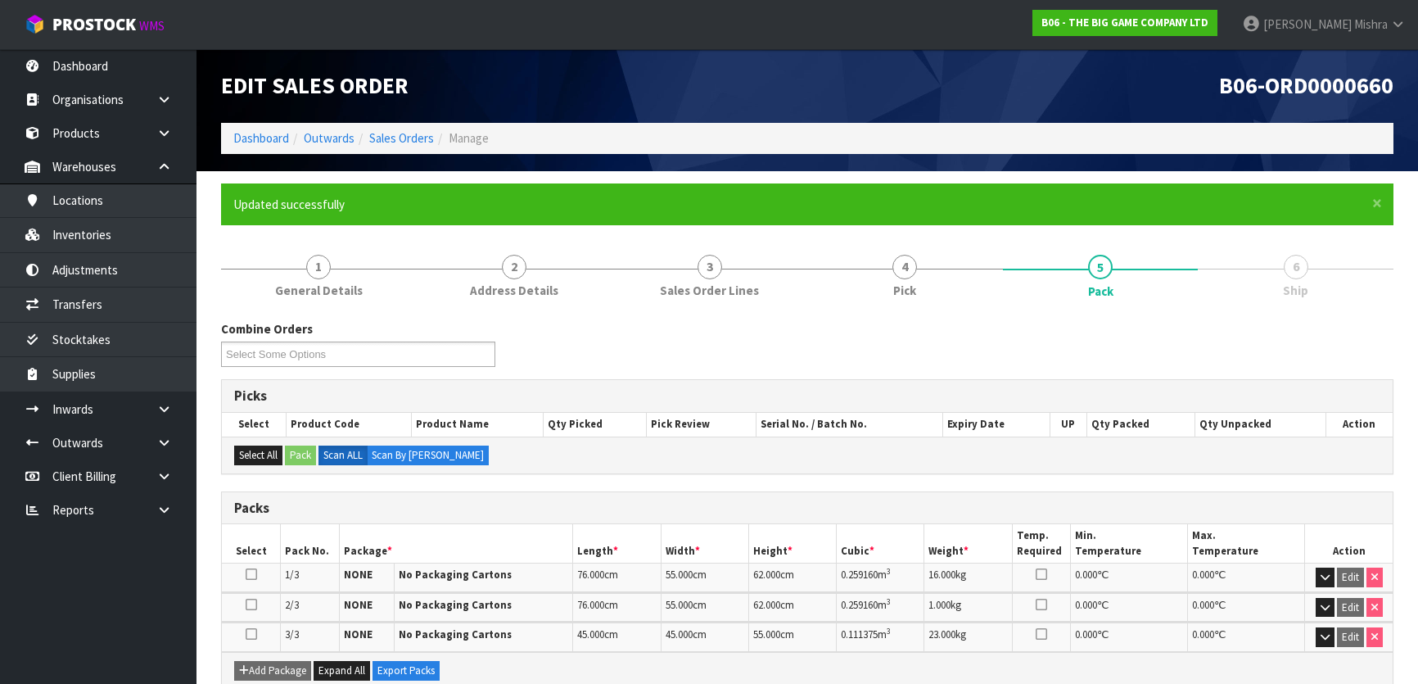
scroll to position [276, 0]
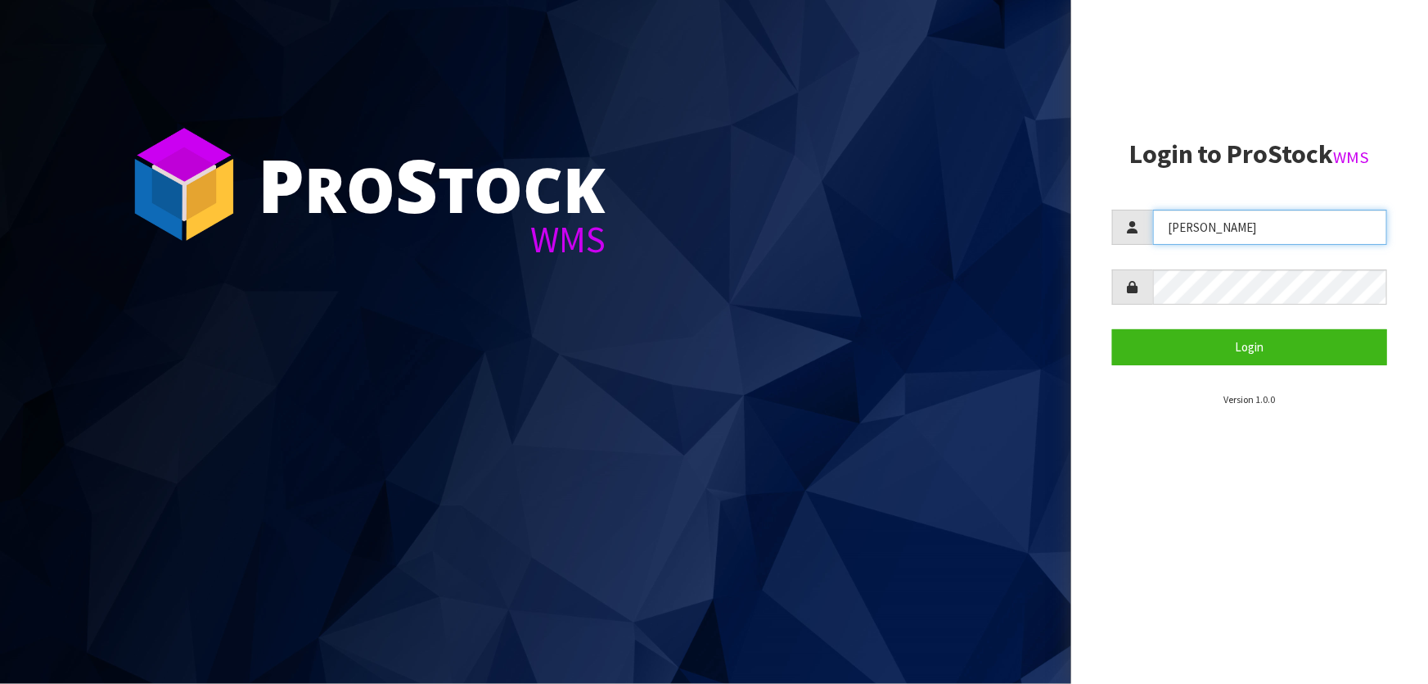
click at [1242, 224] on input "[PERSON_NAME]" at bounding box center [1270, 227] width 234 height 35
type input "Talia"
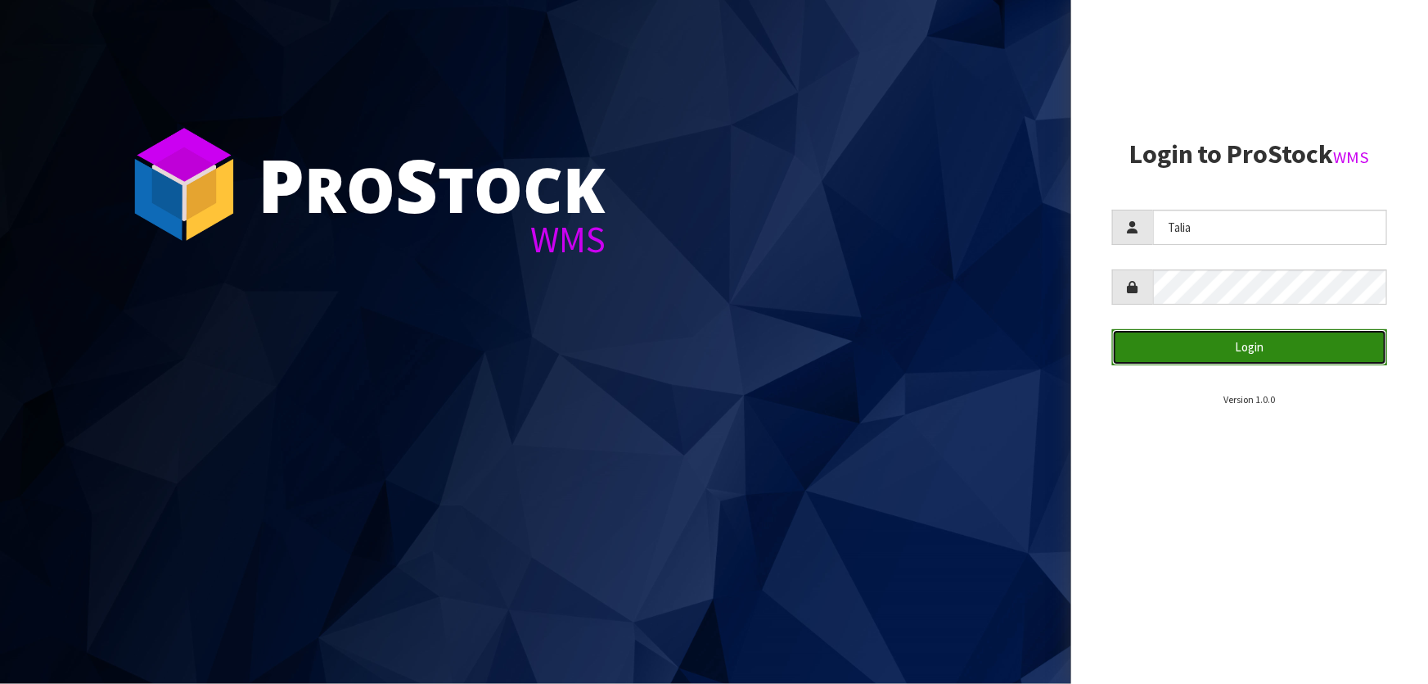
click at [1271, 345] on button "Login" at bounding box center [1249, 346] width 275 height 35
